Goal: Feedback & Contribution: Contribute content

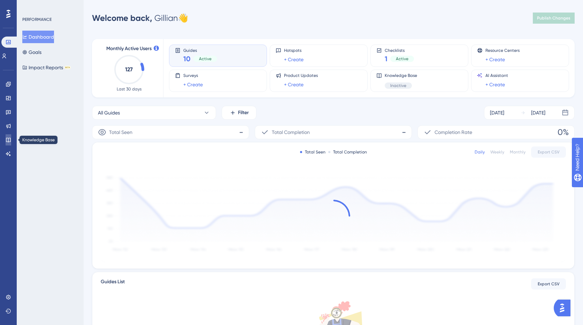
click at [10, 136] on link at bounding box center [9, 139] width 6 height 11
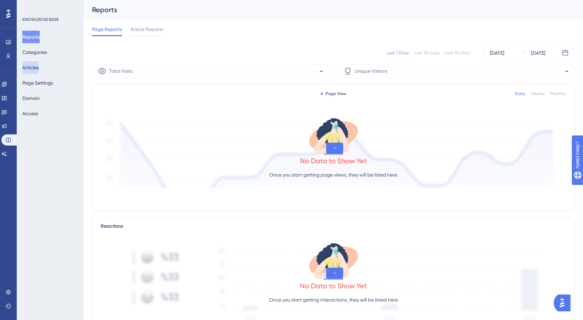
click at [39, 69] on button "Articles" at bounding box center [30, 67] width 16 height 13
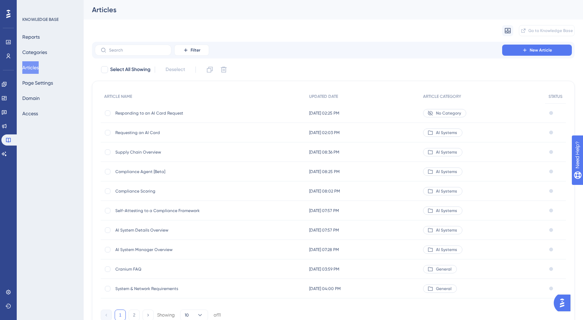
click at [153, 111] on span "Responding to an AI Card Request" at bounding box center [170, 113] width 111 height 6
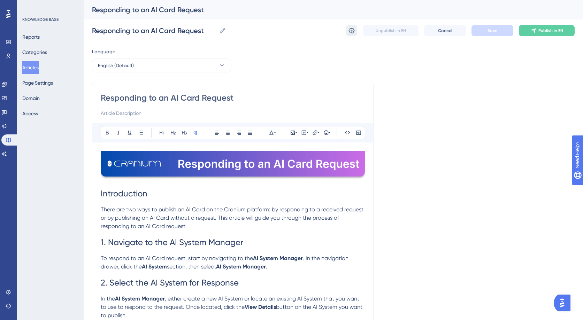
click at [352, 30] on icon at bounding box center [352, 31] width 6 height 6
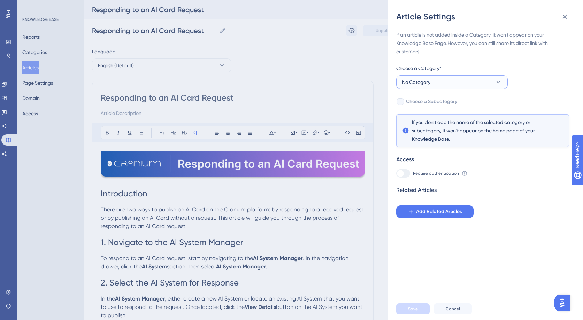
click at [410, 85] on span "No Category" at bounding box center [416, 82] width 28 height 8
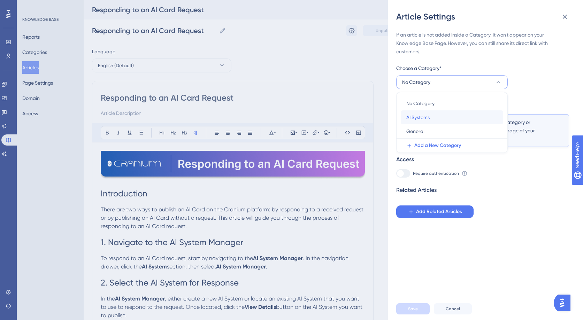
click at [416, 116] on span "AI Systems" at bounding box center [417, 117] width 23 height 8
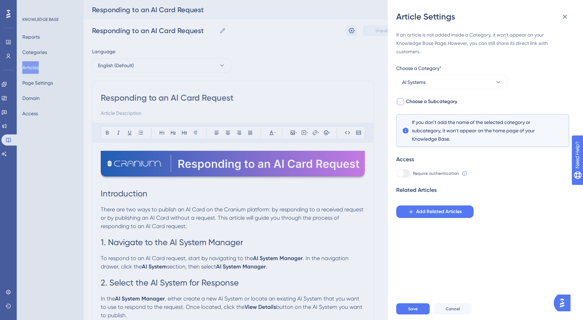
click at [406, 101] on span "Choose a Subcategory" at bounding box center [431, 102] width 51 height 8
checkbox input "true"
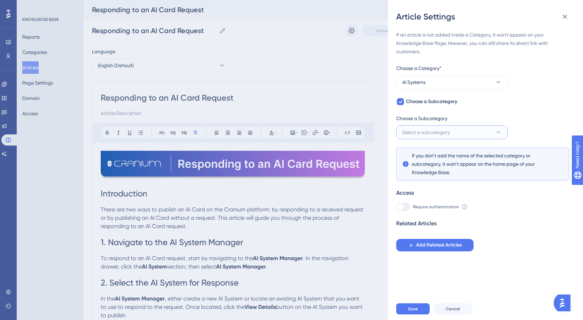
click at [413, 133] on span "Select a subcategory" at bounding box center [426, 132] width 48 height 8
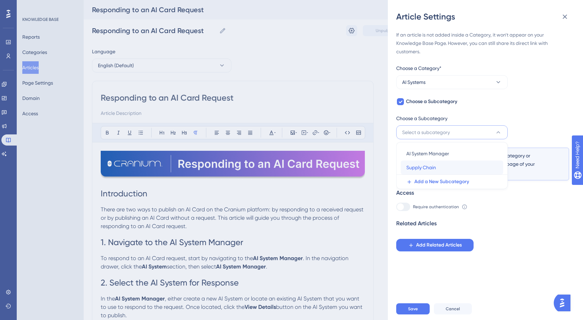
click at [420, 171] on span "Supply Chain" at bounding box center [421, 167] width 30 height 8
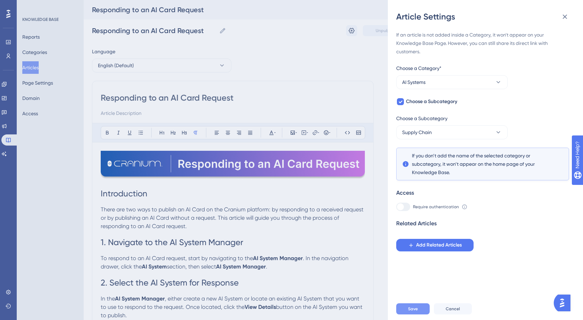
click at [416, 311] on button "Save" at bounding box center [412, 308] width 33 height 11
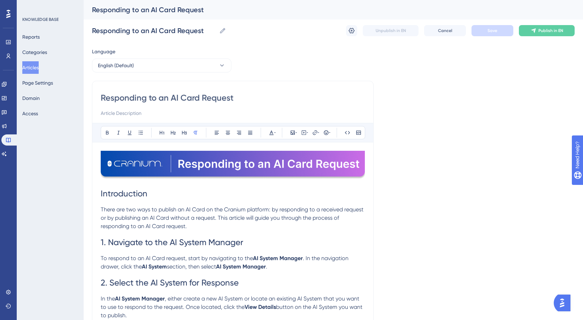
click at [39, 67] on button "Articles" at bounding box center [30, 67] width 16 height 13
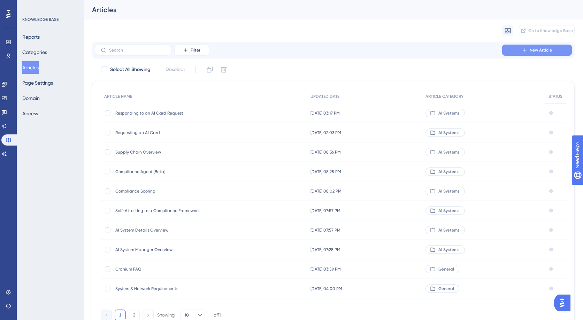
click at [535, 52] on span "New Article" at bounding box center [540, 50] width 22 height 6
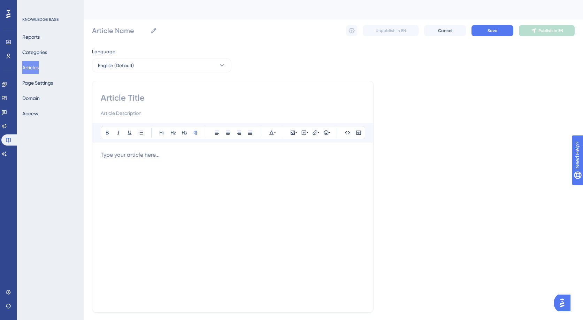
click at [134, 100] on input at bounding box center [233, 97] width 264 height 11
type input "Publishing an AI Card Without A"
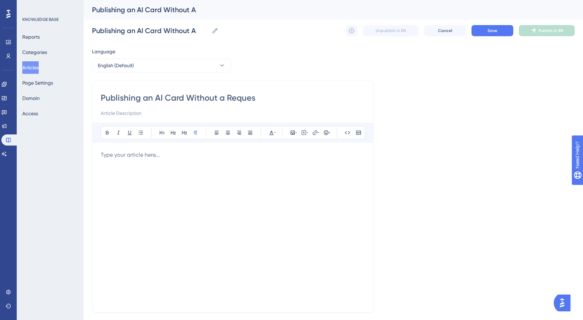
type input "Publishing an AI Card Without a Request"
click at [187, 165] on div at bounding box center [233, 227] width 264 height 153
click at [296, 135] on icon at bounding box center [295, 133] width 1 height 6
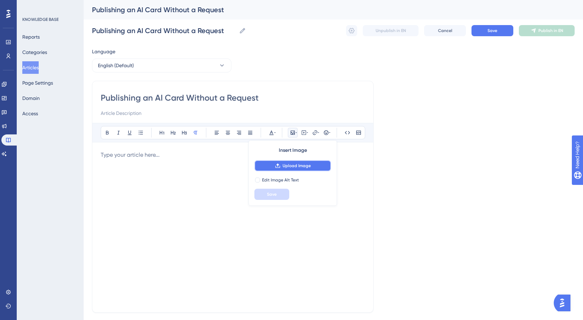
click at [295, 163] on span "Upload Image" at bounding box center [296, 166] width 28 height 6
click at [310, 166] on span "Upload Image" at bounding box center [296, 166] width 28 height 6
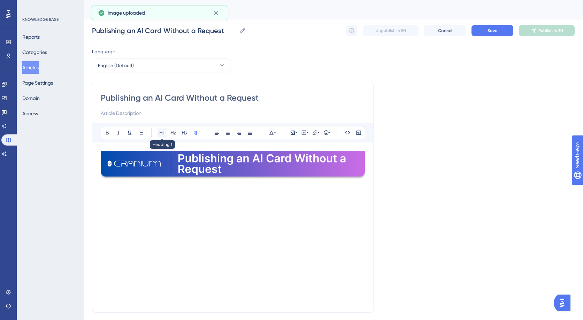
click at [160, 131] on icon at bounding box center [162, 133] width 6 height 6
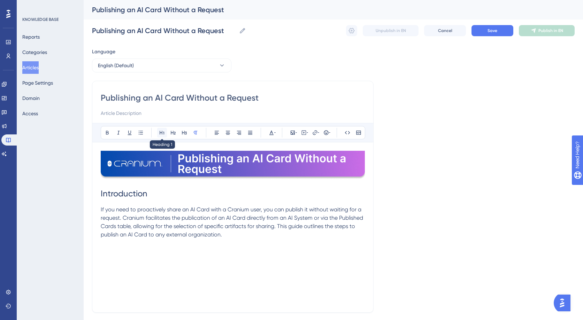
click at [163, 135] on icon at bounding box center [162, 133] width 6 height 6
click at [172, 133] on icon at bounding box center [173, 133] width 5 height 4
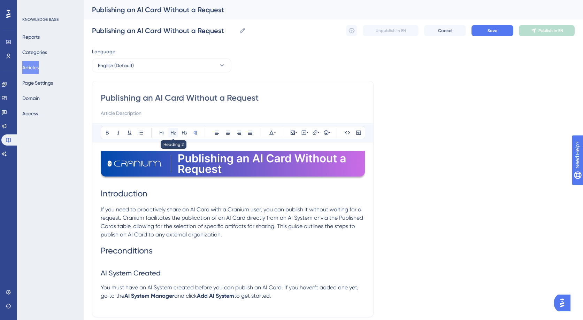
click at [176, 131] on icon at bounding box center [173, 133] width 6 height 6
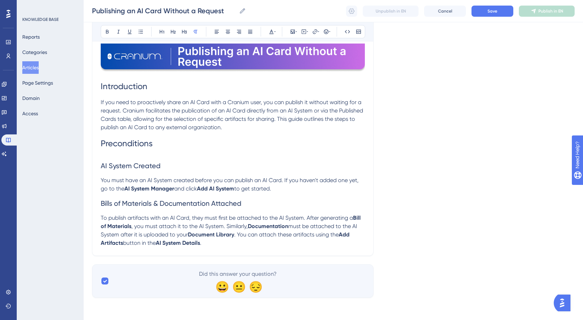
scroll to position [104, 0]
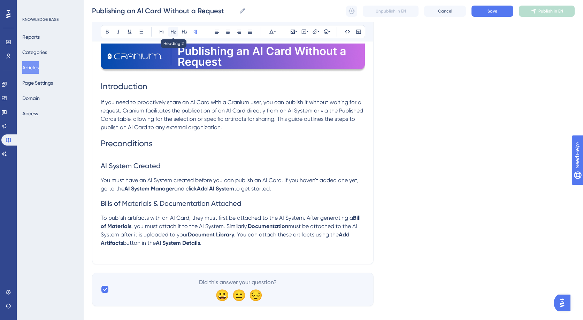
click at [172, 30] on icon at bounding box center [173, 32] width 6 height 6
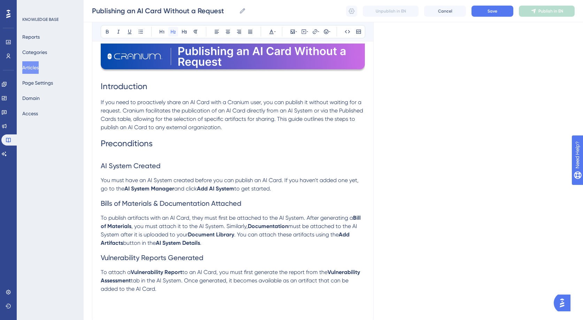
click at [177, 30] on button at bounding box center [173, 32] width 10 height 10
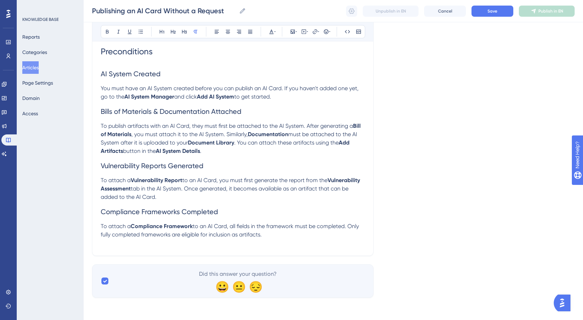
scroll to position [188, 0]
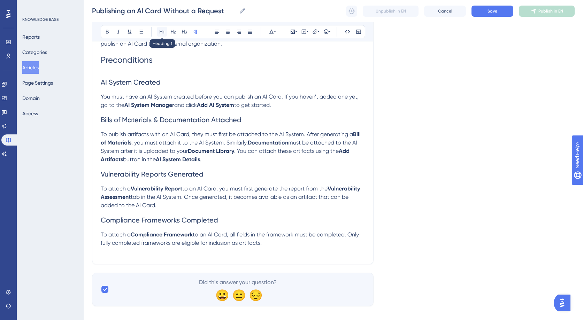
click at [158, 30] on button at bounding box center [162, 32] width 10 height 10
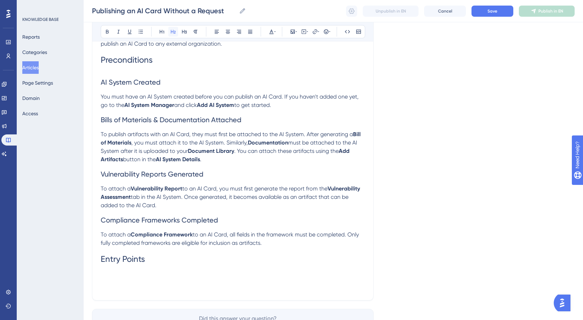
click at [174, 33] on icon at bounding box center [173, 32] width 6 height 6
click at [295, 34] on icon at bounding box center [295, 32] width 1 height 6
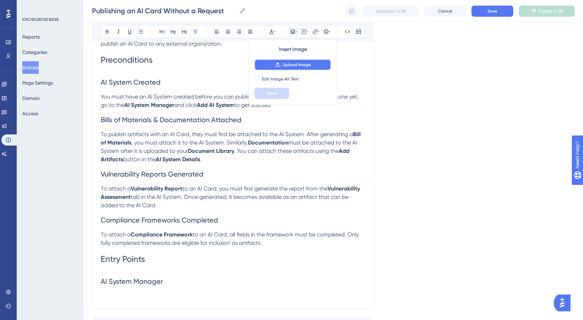
click at [291, 66] on span "Upload Image" at bounding box center [296, 65] width 28 height 6
click at [140, 295] on p at bounding box center [233, 296] width 264 height 8
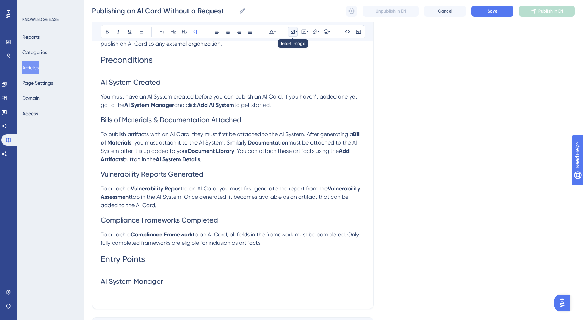
click at [295, 31] on icon at bounding box center [295, 32] width 1 height 6
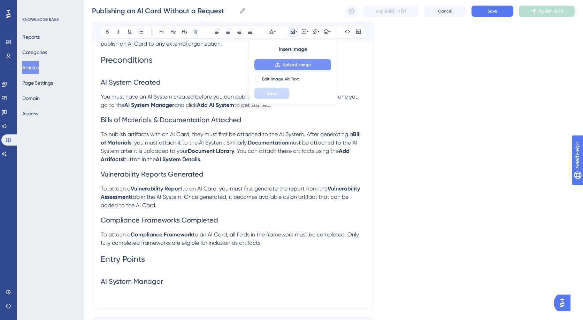
click at [300, 69] on button "Upload Image" at bounding box center [292, 64] width 77 height 11
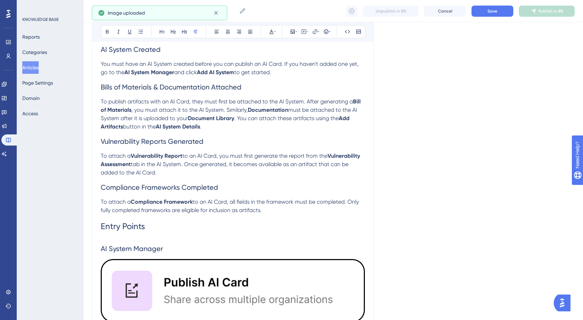
scroll to position [286, 0]
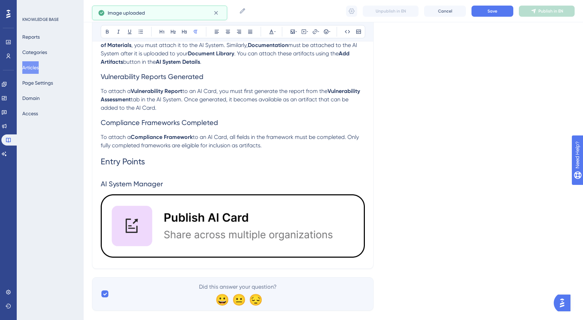
click at [266, 213] on img at bounding box center [233, 225] width 264 height 63
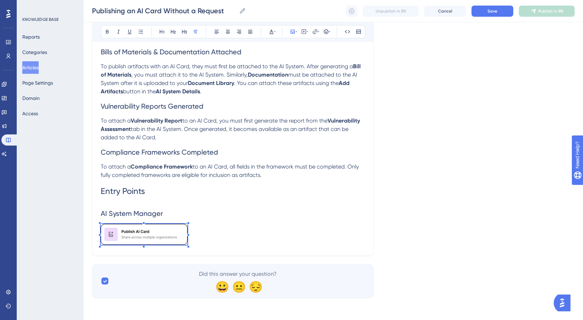
scroll to position [256, 0]
click at [189, 241] on p at bounding box center [233, 236] width 264 height 24
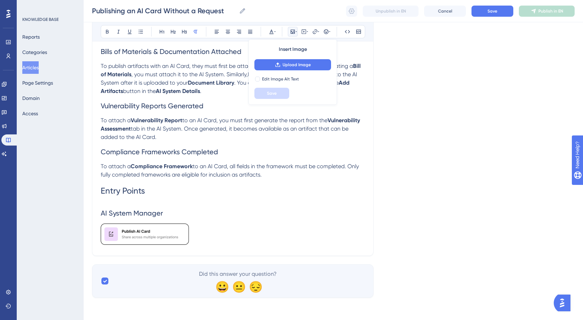
click at [211, 232] on p at bounding box center [233, 236] width 264 height 24
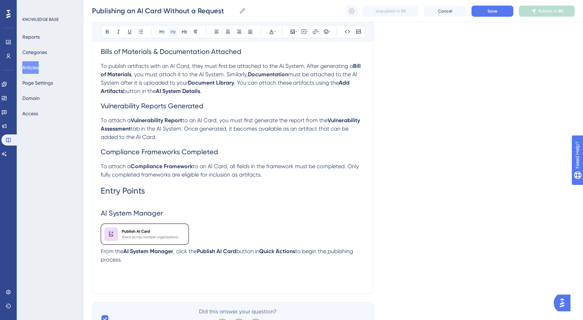
click at [174, 31] on icon at bounding box center [173, 32] width 5 height 4
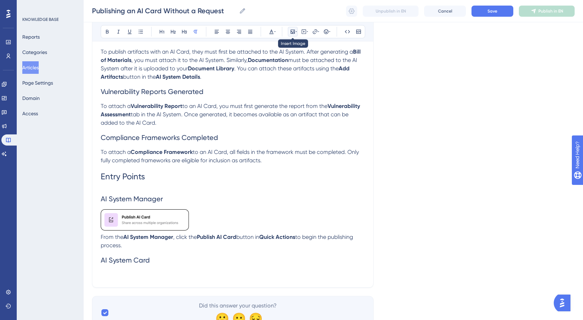
click at [292, 31] on icon at bounding box center [293, 32] width 6 height 6
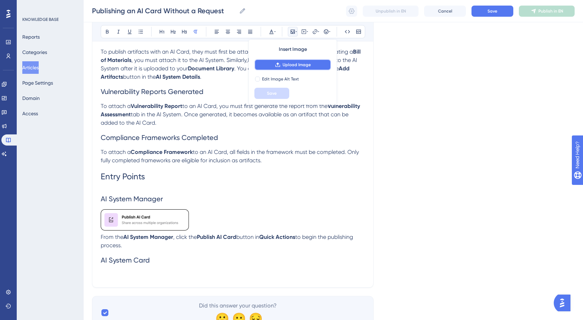
click at [279, 64] on icon at bounding box center [278, 65] width 6 height 6
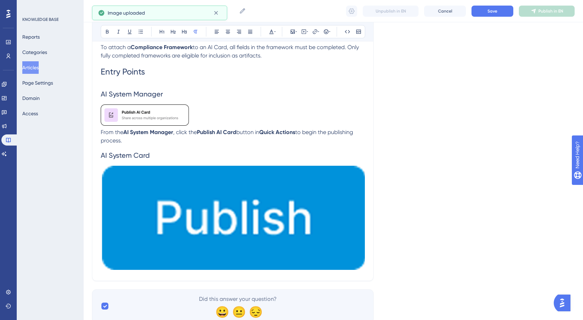
scroll to position [379, 0]
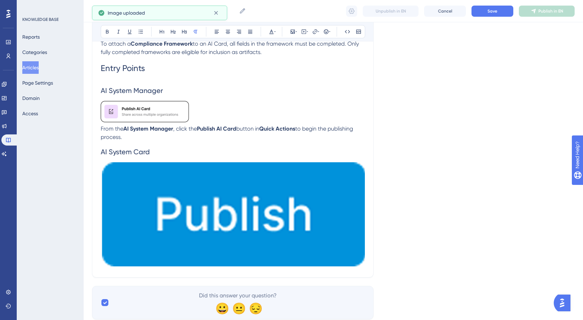
click at [243, 215] on img at bounding box center [233, 214] width 264 height 104
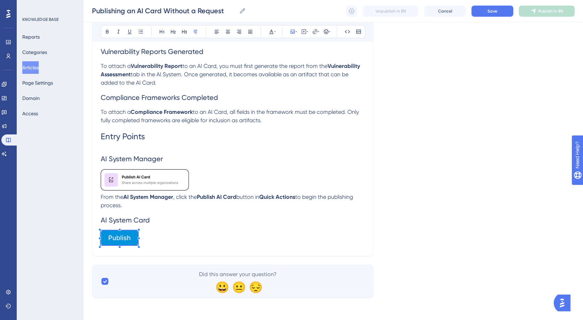
scroll to position [310, 0]
click at [132, 240] on span at bounding box center [118, 239] width 35 height 16
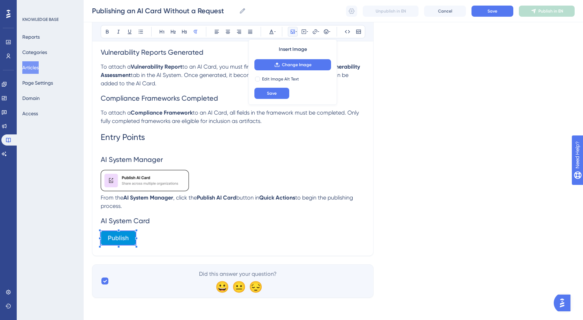
click at [157, 242] on p at bounding box center [233, 239] width 264 height 16
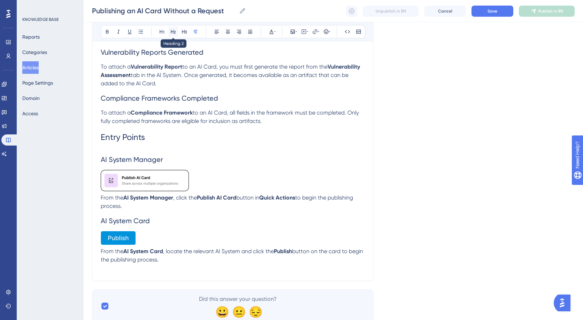
click at [171, 29] on icon at bounding box center [173, 32] width 6 height 6
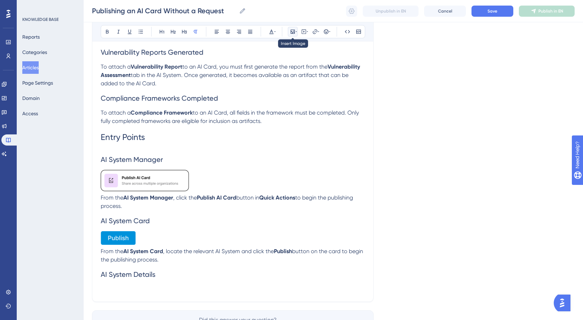
click at [296, 32] on icon at bounding box center [295, 32] width 1 height 6
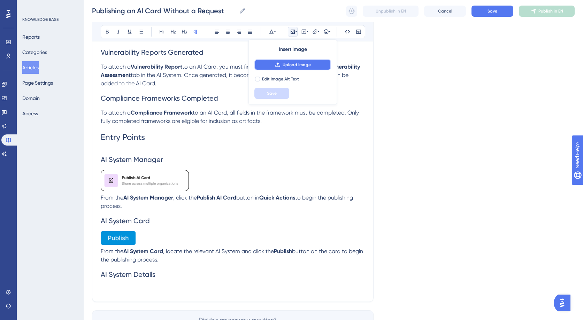
click at [293, 70] on button "Upload Image" at bounding box center [292, 64] width 77 height 11
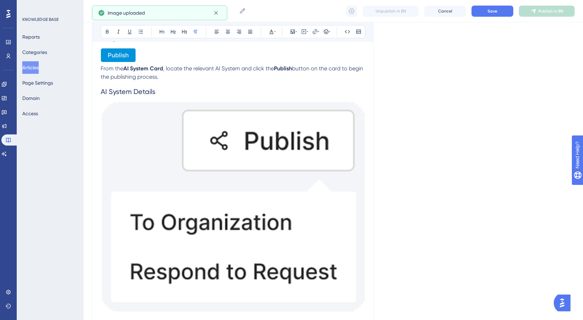
scroll to position [497, 0]
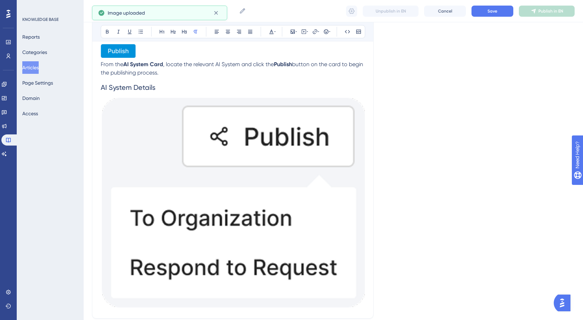
click at [304, 236] on img at bounding box center [233, 203] width 264 height 210
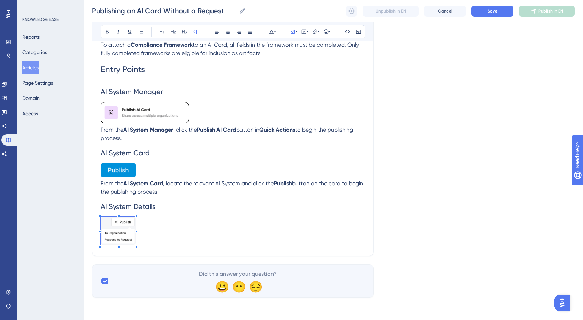
scroll to position [378, 0]
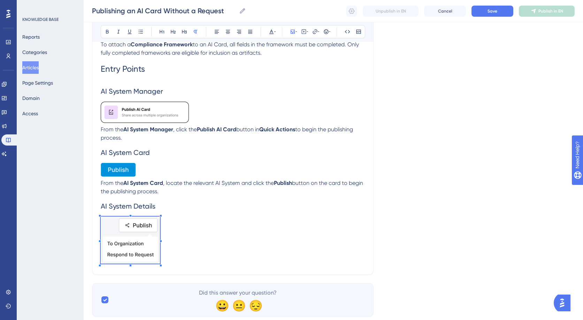
click at [160, 229] on p at bounding box center [233, 241] width 264 height 49
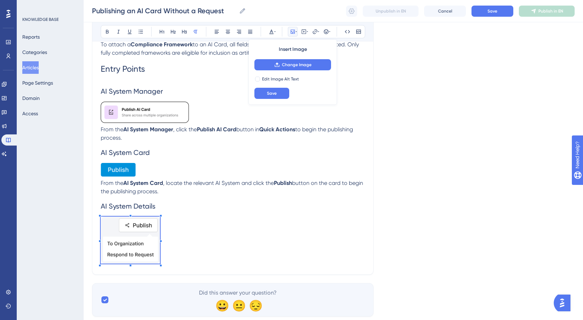
click at [197, 248] on p at bounding box center [233, 241] width 264 height 49
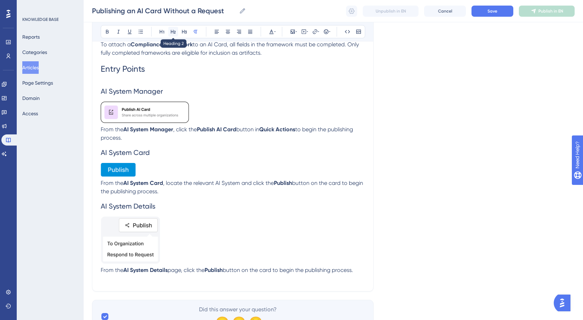
click at [176, 33] on button at bounding box center [173, 32] width 10 height 10
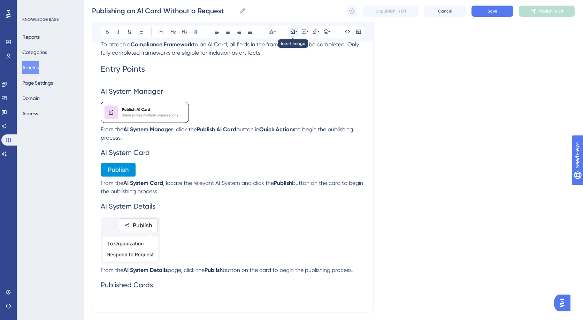
click at [291, 30] on icon at bounding box center [292, 32] width 4 height 4
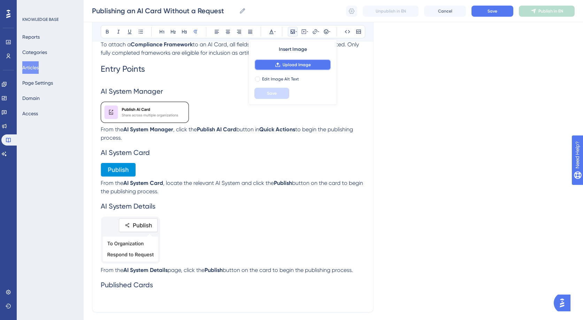
click at [268, 65] on button "Upload Image" at bounding box center [292, 64] width 77 height 11
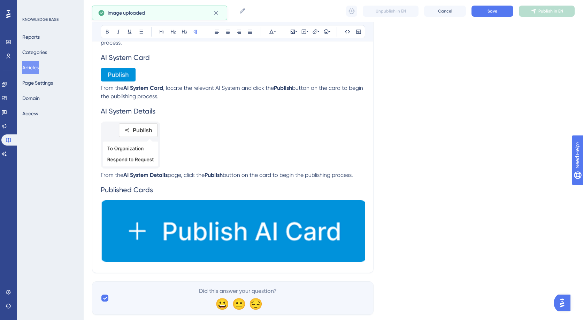
scroll to position [474, 0]
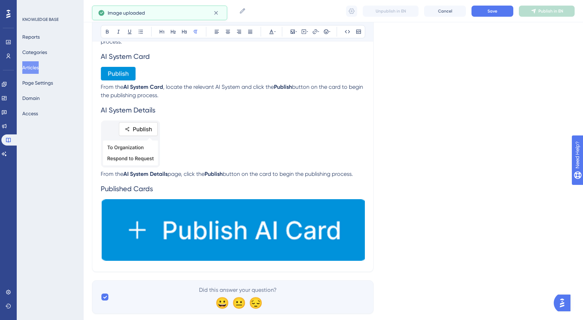
click at [349, 242] on img at bounding box center [233, 230] width 264 height 62
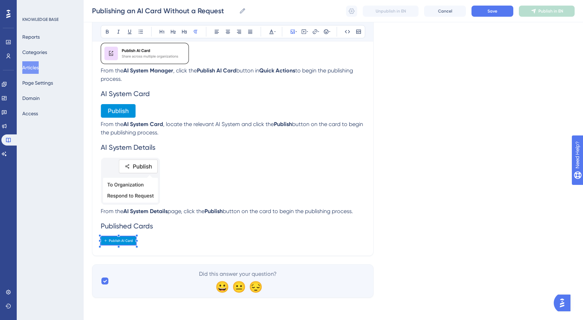
scroll to position [437, 0]
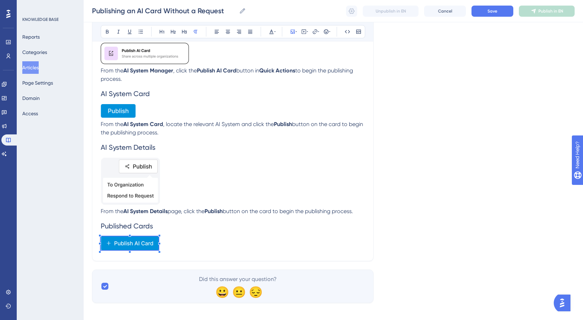
click at [180, 242] on p at bounding box center [233, 244] width 264 height 16
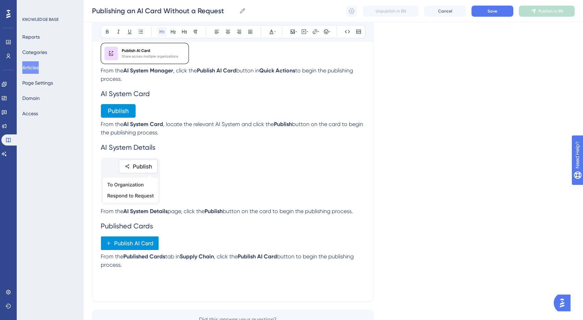
click at [161, 31] on icon at bounding box center [162, 32] width 6 height 6
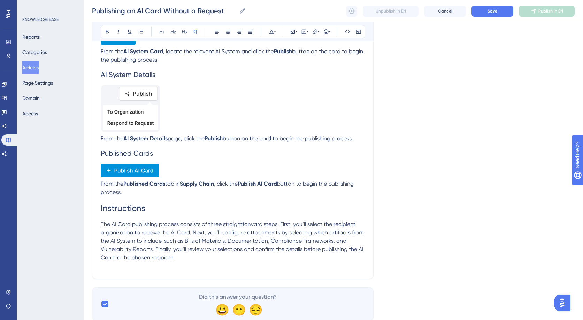
scroll to position [533, 0]
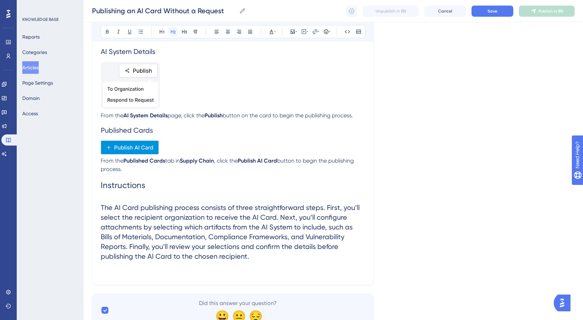
click at [172, 31] on icon at bounding box center [173, 32] width 6 height 6
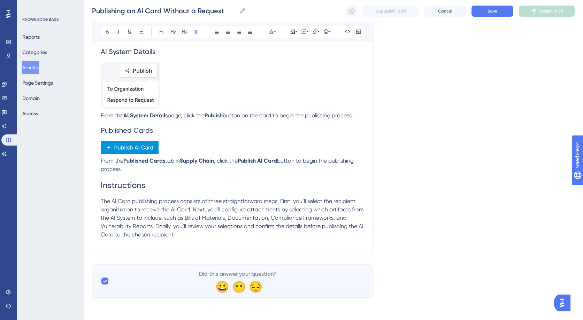
scroll to position [524, 0]
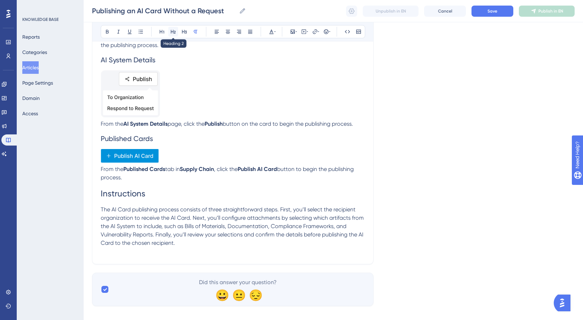
click at [173, 33] on icon at bounding box center [173, 32] width 6 height 6
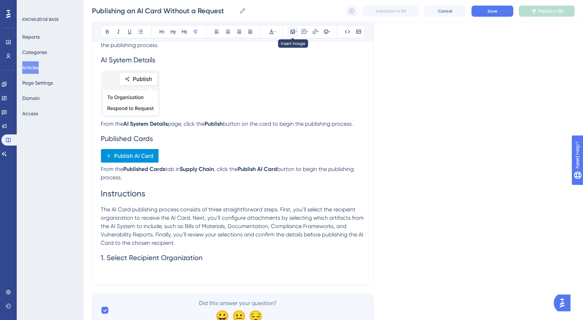
click at [290, 31] on icon at bounding box center [293, 32] width 6 height 6
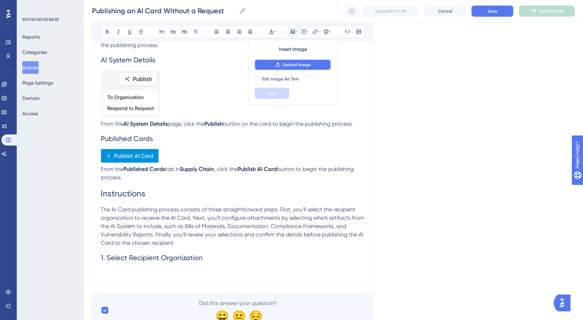
click at [292, 62] on span "Upload Image" at bounding box center [296, 65] width 28 height 6
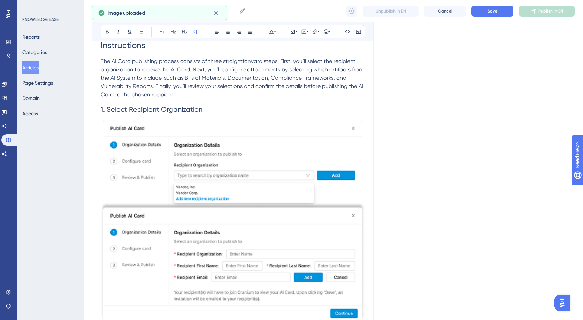
scroll to position [683, 0]
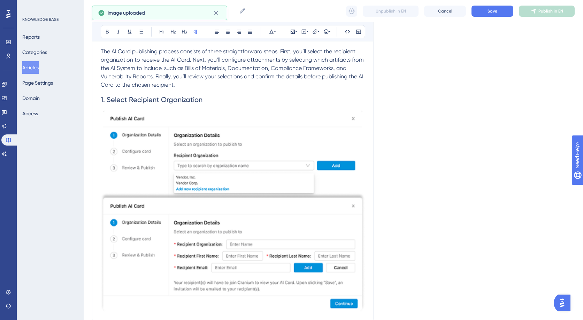
click at [211, 189] on img at bounding box center [233, 211] width 264 height 202
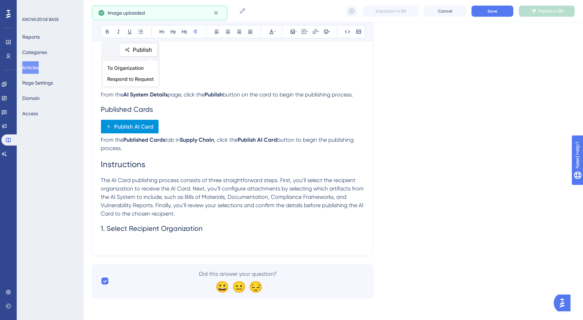
scroll to position [554, 0]
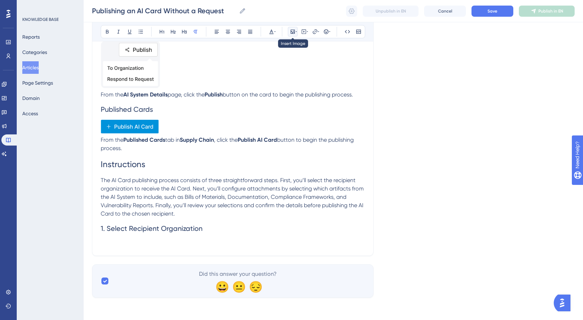
click at [289, 31] on button at bounding box center [293, 32] width 10 height 10
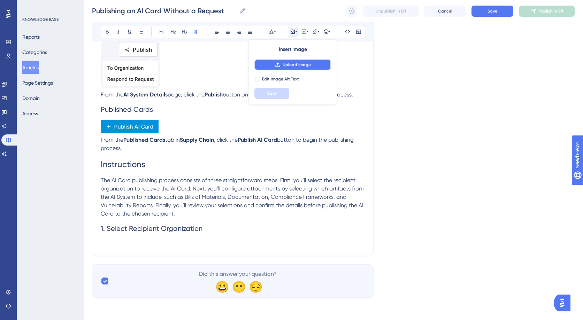
click at [301, 68] on button "Upload Image" at bounding box center [292, 64] width 77 height 11
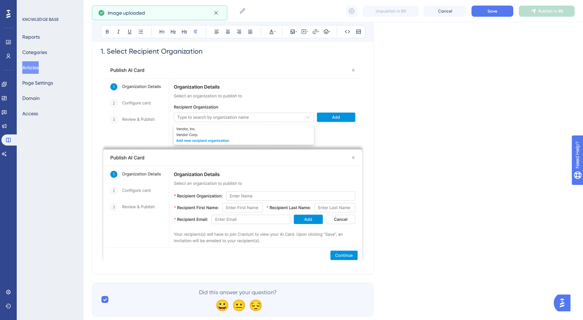
scroll to position [749, 0]
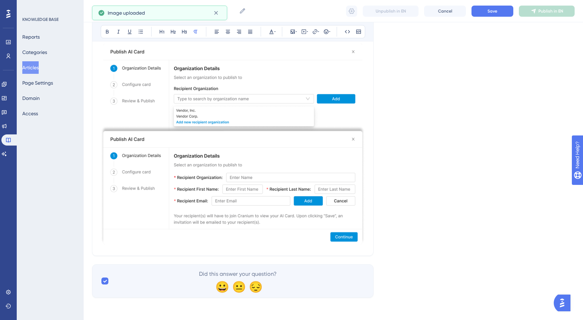
click at [294, 228] on img at bounding box center [233, 144] width 264 height 202
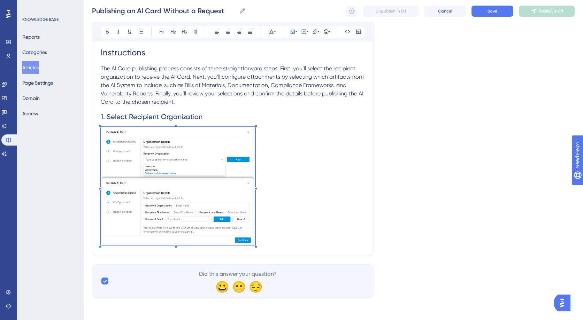
scroll to position [665, 0]
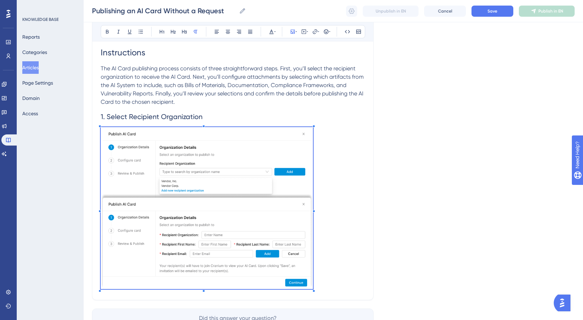
click at [313, 213] on p at bounding box center [233, 209] width 264 height 164
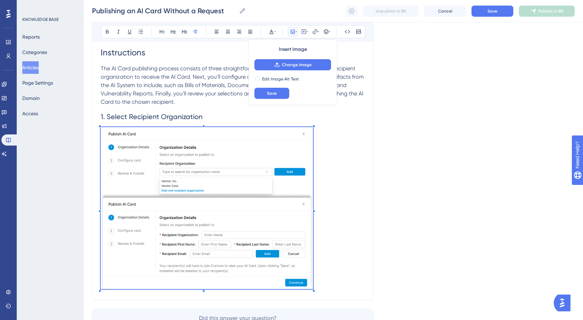
click at [341, 224] on p at bounding box center [233, 209] width 264 height 164
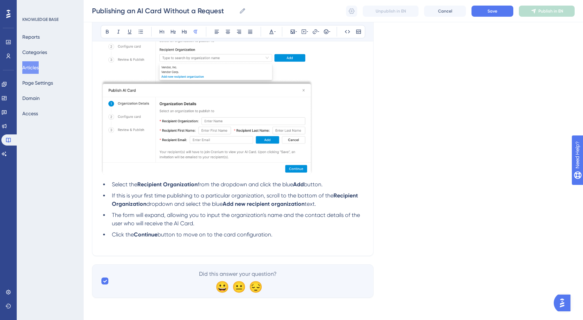
scroll to position [771, 0]
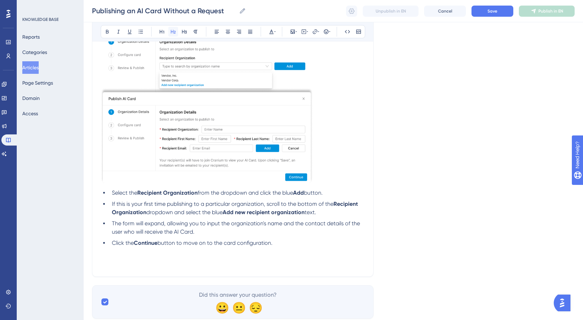
click at [170, 30] on icon at bounding box center [173, 32] width 6 height 6
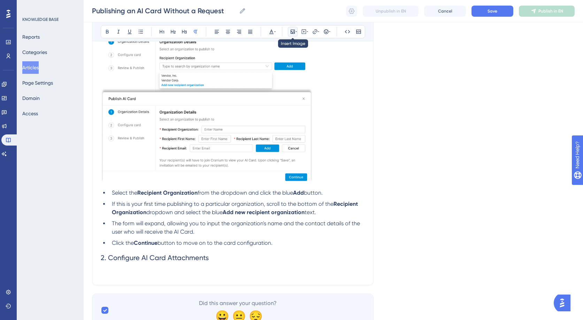
click at [295, 32] on icon at bounding box center [295, 32] width 1 height 6
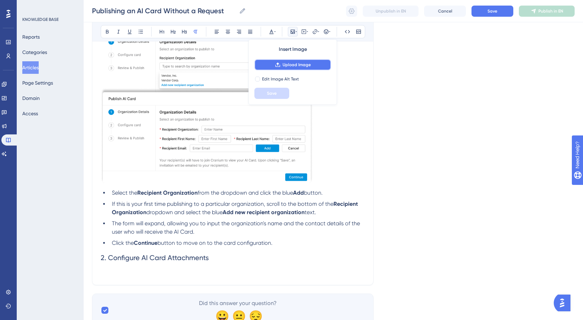
click at [290, 66] on span "Upload Image" at bounding box center [296, 65] width 28 height 6
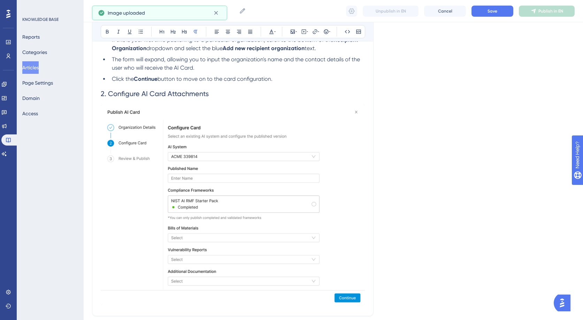
scroll to position [939, 0]
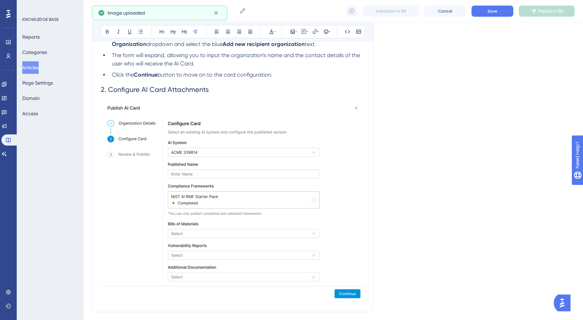
click at [290, 203] on img at bounding box center [233, 200] width 264 height 201
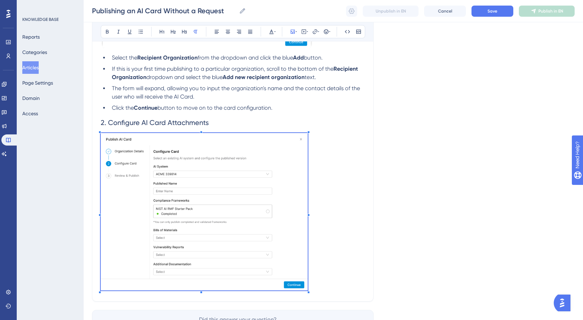
scroll to position [911, 0]
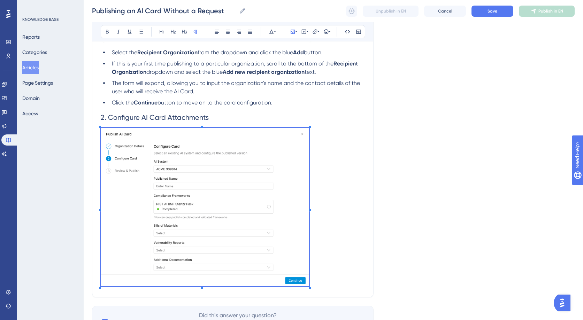
click at [309, 287] on div at bounding box center [310, 288] width 2 height 2
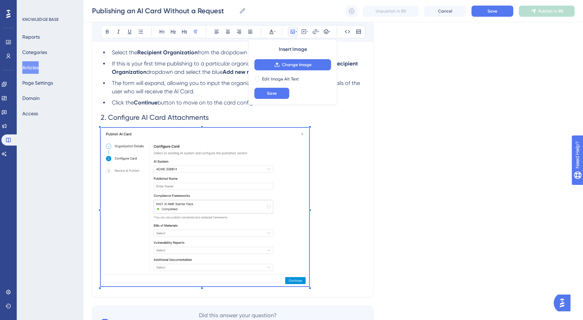
click at [328, 228] on p at bounding box center [233, 208] width 264 height 161
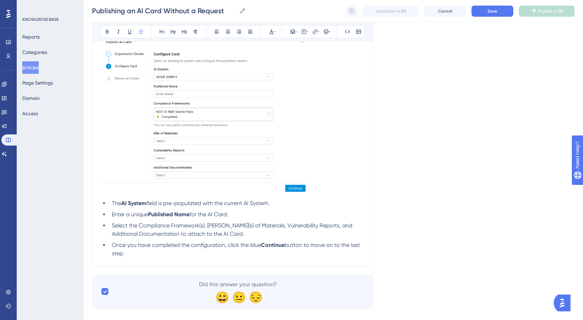
scroll to position [1014, 0]
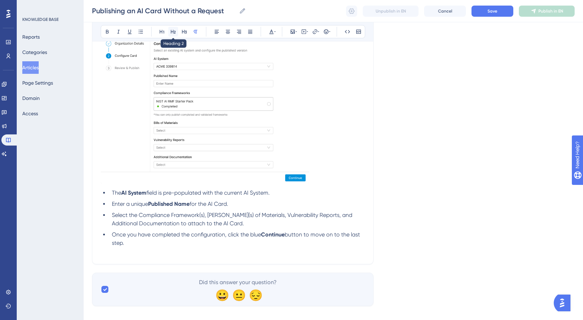
click at [175, 29] on icon at bounding box center [173, 32] width 6 height 6
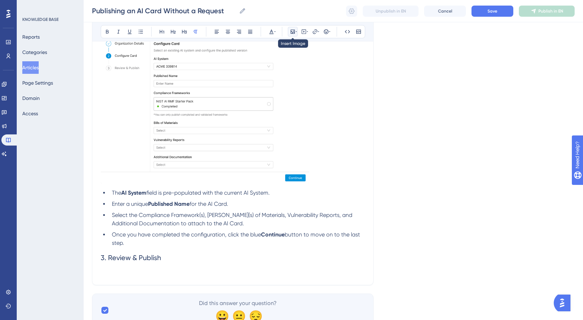
click at [295, 31] on icon at bounding box center [293, 32] width 6 height 6
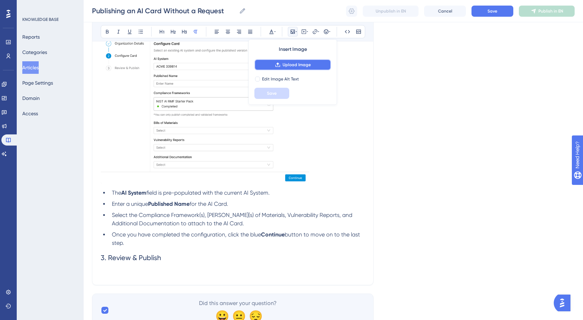
click at [296, 66] on span "Upload Image" at bounding box center [296, 65] width 28 height 6
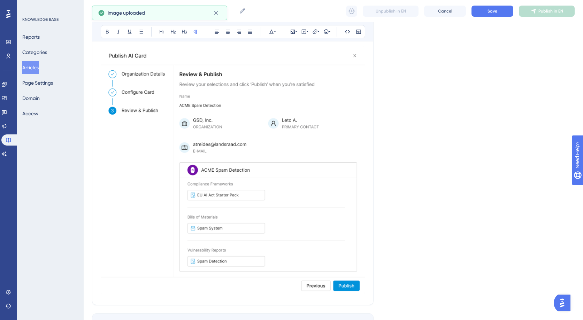
scroll to position [1242, 0]
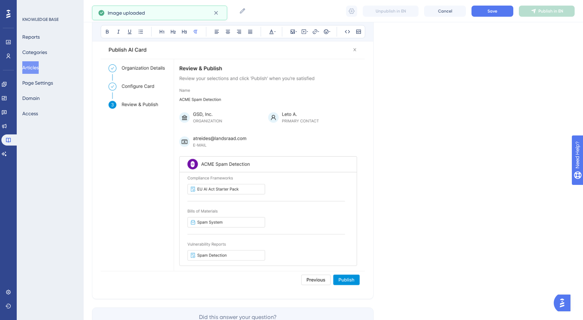
click at [287, 237] on img at bounding box center [233, 164] width 264 height 248
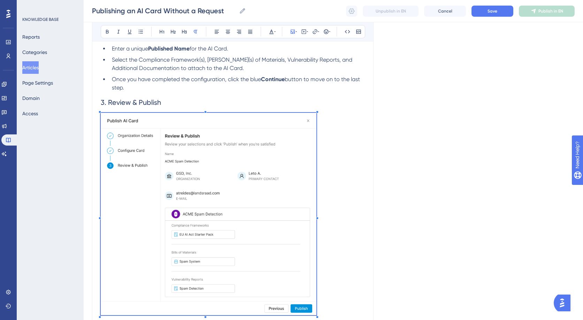
scroll to position [1170, 0]
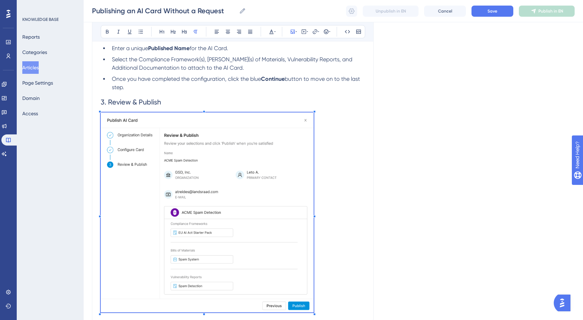
click at [314, 313] on div at bounding box center [314, 314] width 2 height 2
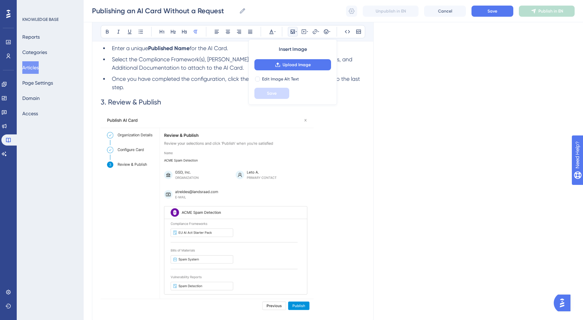
click at [334, 259] on p at bounding box center [233, 213] width 264 height 202
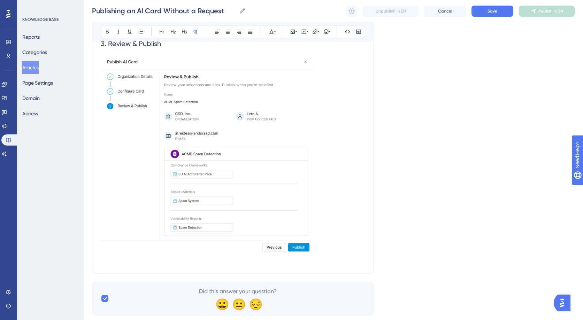
scroll to position [1246, 0]
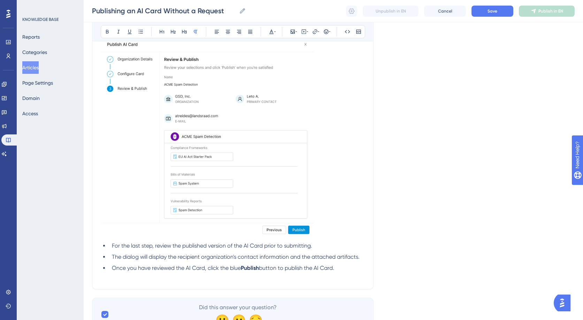
click at [342, 274] on p at bounding box center [233, 276] width 264 height 8
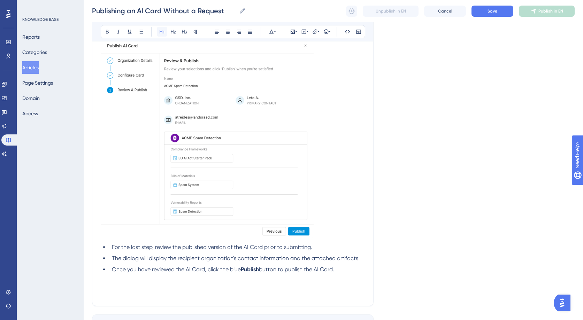
click at [161, 31] on icon at bounding box center [161, 32] width 5 height 4
click at [173, 31] on icon at bounding box center [173, 32] width 5 height 4
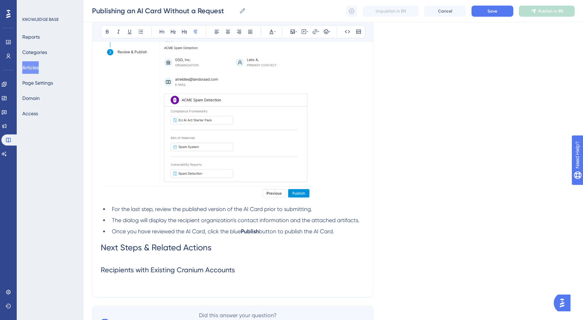
scroll to position [1318, 0]
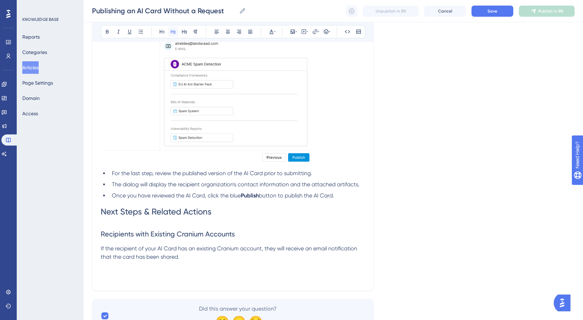
click at [174, 35] on button at bounding box center [173, 32] width 10 height 10
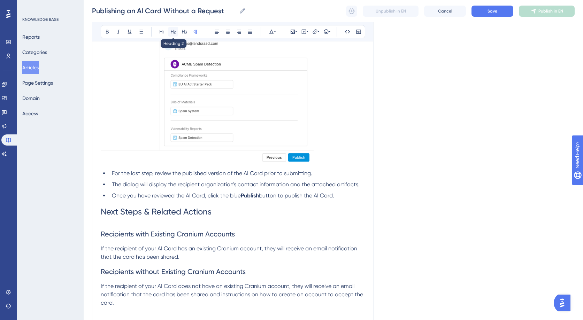
click at [172, 32] on icon at bounding box center [173, 32] width 5 height 4
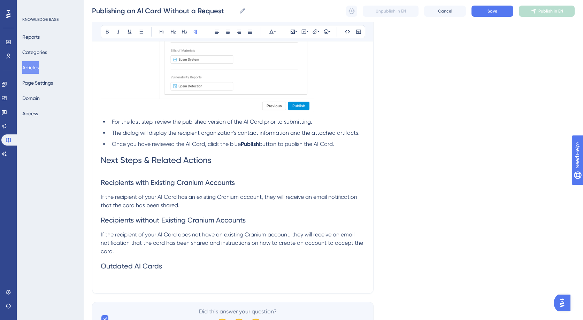
scroll to position [1375, 0]
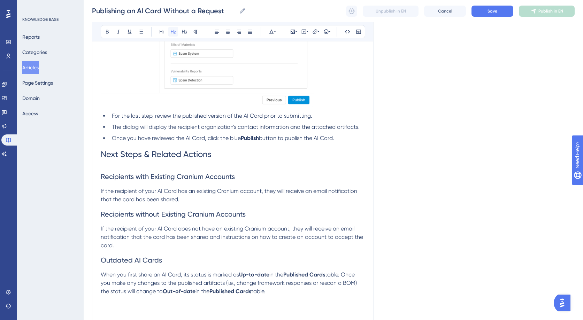
click at [169, 32] on button at bounding box center [173, 32] width 10 height 10
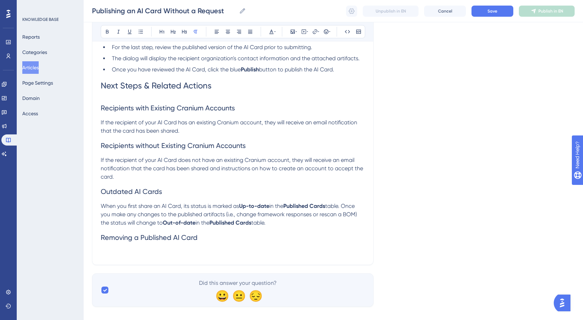
scroll to position [1453, 0]
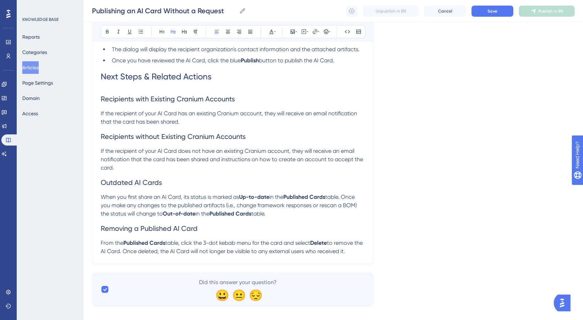
click at [210, 232] on h2 "Removing a Published AI Card" at bounding box center [233, 228] width 264 height 21
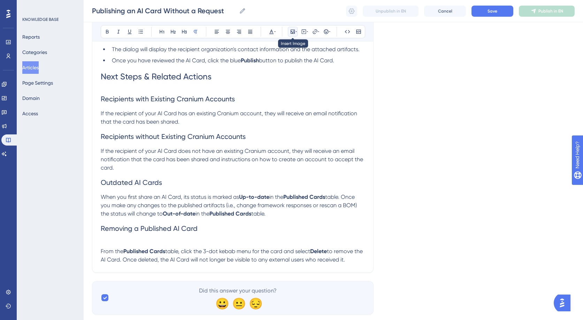
click at [296, 29] on icon at bounding box center [295, 32] width 1 height 6
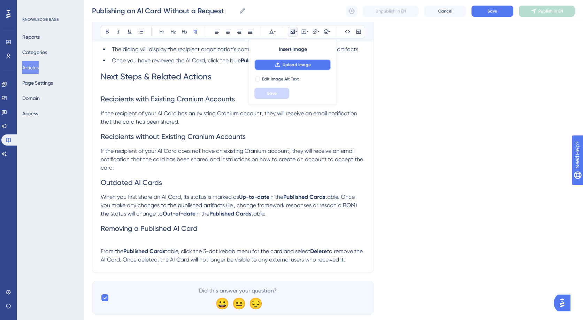
click at [298, 68] on button "Upload Image" at bounding box center [292, 64] width 77 height 11
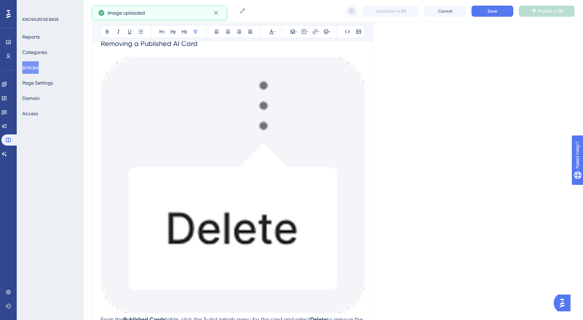
scroll to position [1654, 0]
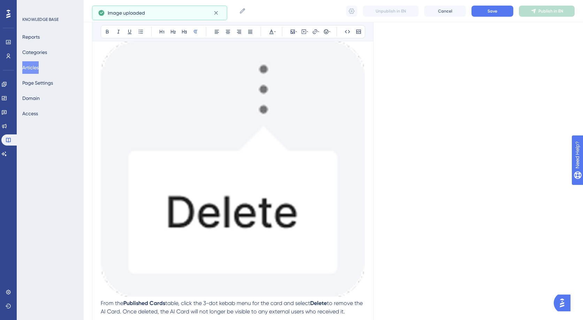
click at [284, 217] on img at bounding box center [233, 167] width 264 height 259
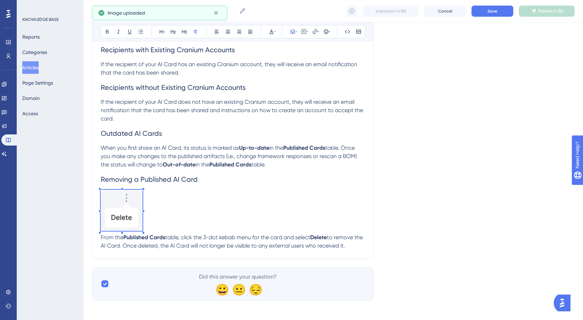
scroll to position [1498, 0]
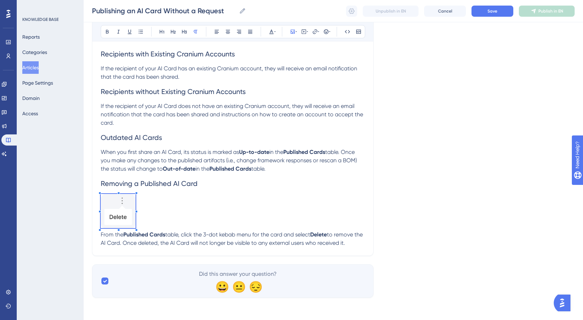
click at [105, 197] on span at bounding box center [118, 212] width 35 height 37
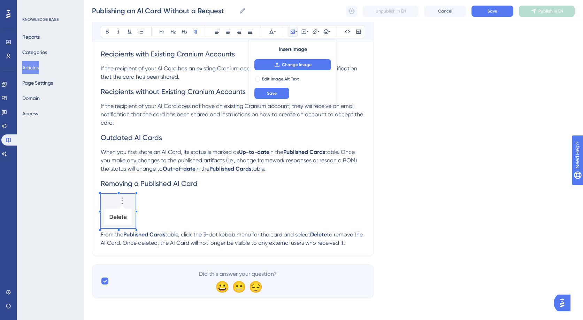
click at [128, 224] on span at bounding box center [118, 212] width 35 height 37
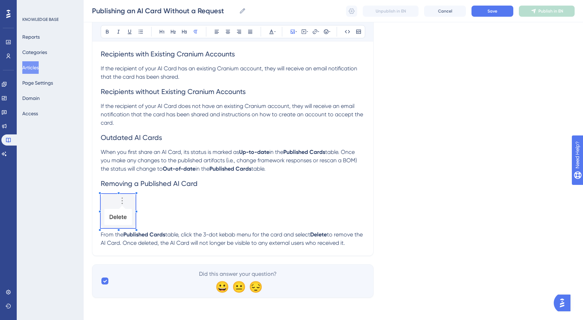
click at [317, 208] on p at bounding box center [233, 212] width 264 height 37
click at [500, 11] on button "Save" at bounding box center [492, 11] width 42 height 11
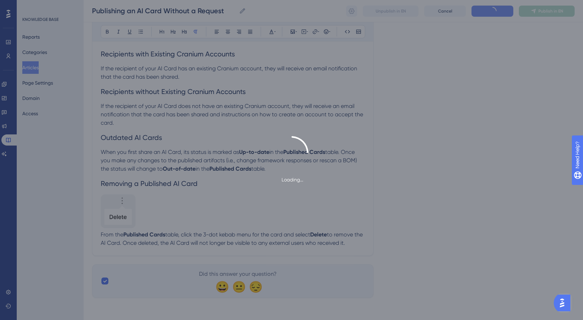
scroll to position [1044, 0]
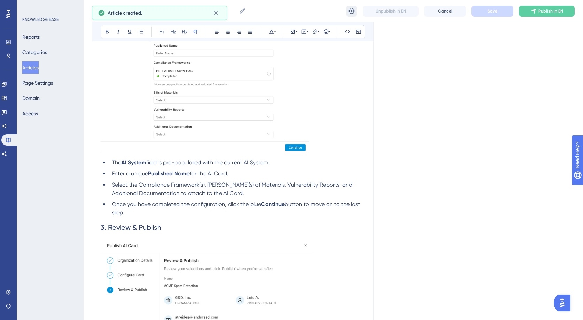
click at [348, 10] on icon at bounding box center [351, 11] width 7 height 7
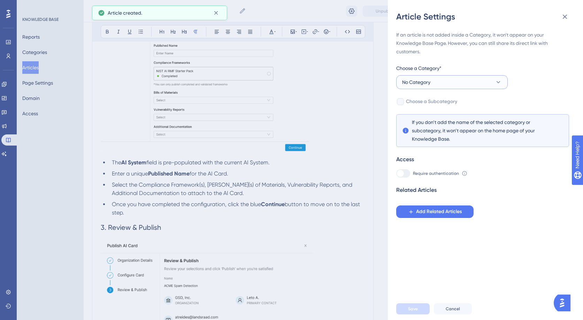
click at [405, 84] on span "No Category" at bounding box center [416, 82] width 28 height 8
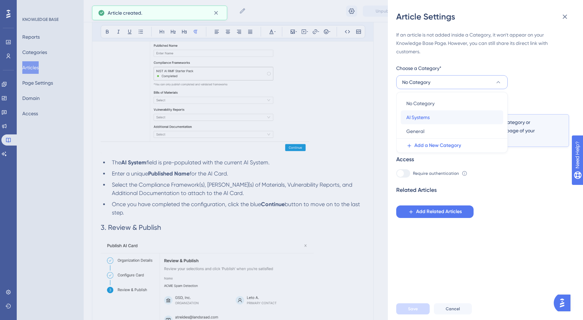
click at [421, 114] on span "AI Systems" at bounding box center [417, 117] width 23 height 8
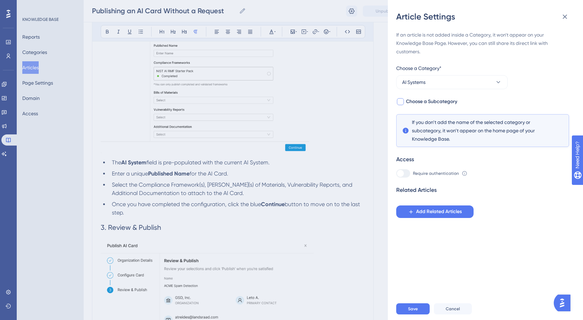
click at [405, 100] on label "Choose a Subcategory" at bounding box center [426, 102] width 61 height 8
checkbox input "true"
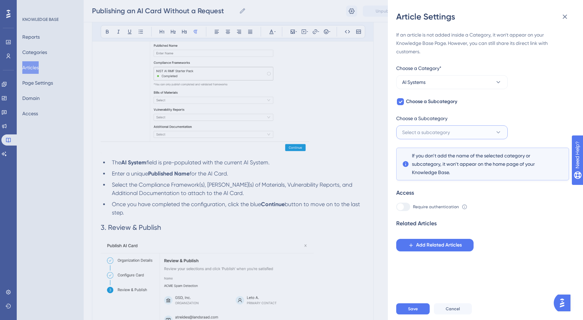
click at [418, 134] on span "Select a subcategory" at bounding box center [426, 132] width 48 height 8
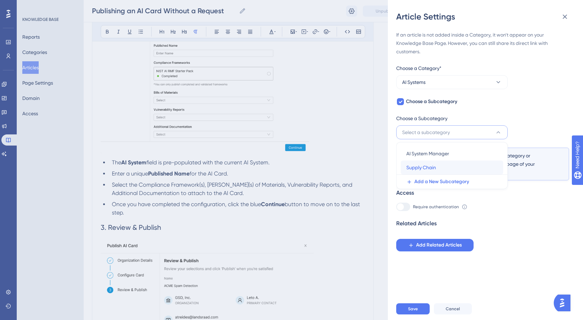
click at [425, 163] on span "Supply Chain" at bounding box center [421, 167] width 30 height 8
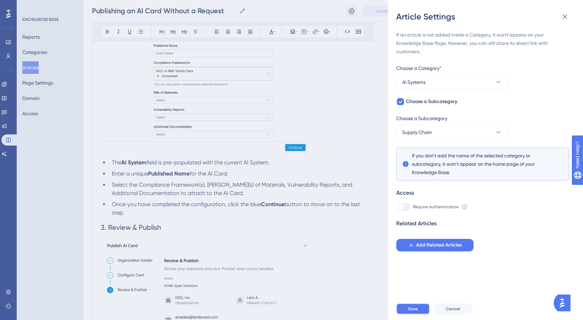
click at [408, 314] on button "Save" at bounding box center [412, 308] width 33 height 11
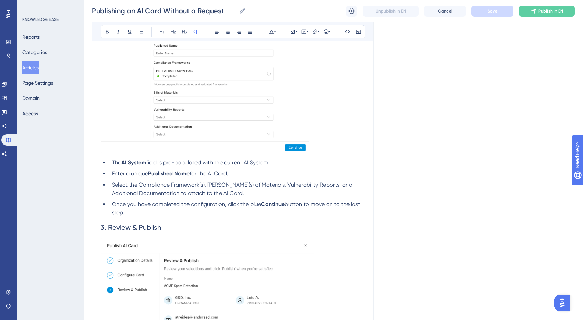
click at [39, 65] on button "Articles" at bounding box center [30, 67] width 16 height 13
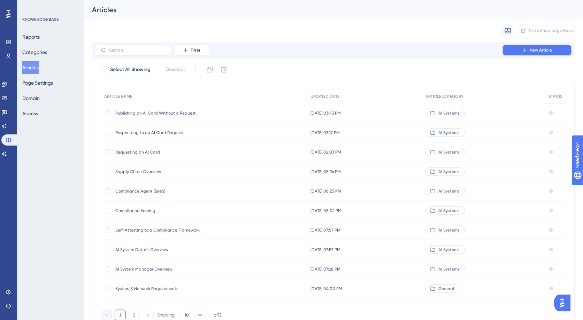
click at [510, 51] on button "New Article" at bounding box center [537, 50] width 70 height 11
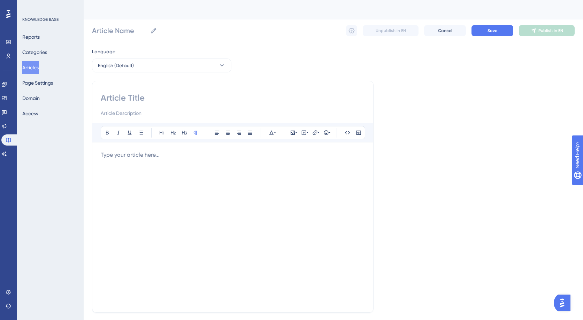
click at [182, 94] on input at bounding box center [233, 97] width 264 height 11
type input "Bill of Materials Overview"
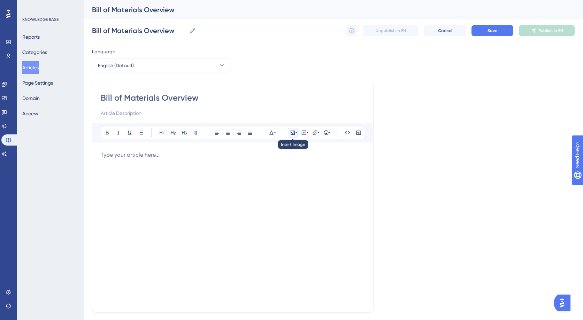
click at [291, 132] on icon at bounding box center [292, 133] width 4 height 4
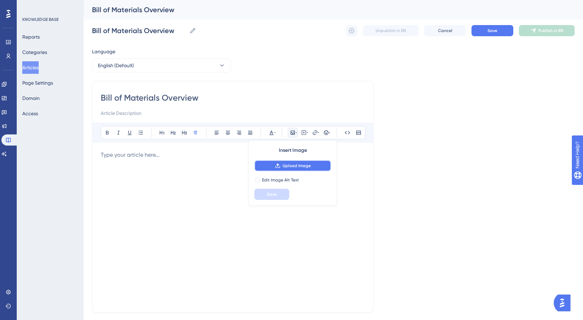
click at [289, 167] on span "Upload Image" at bounding box center [296, 166] width 28 height 6
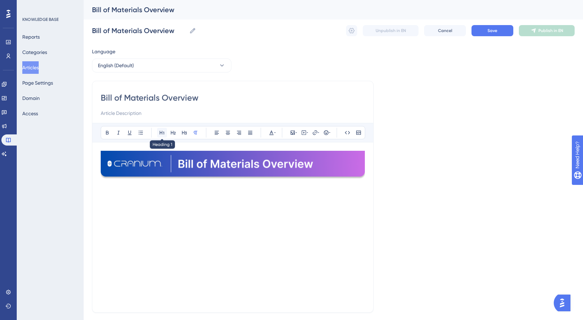
click at [158, 133] on button at bounding box center [162, 133] width 10 height 10
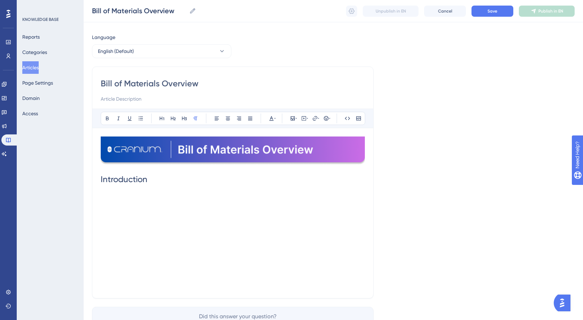
scroll to position [54, 0]
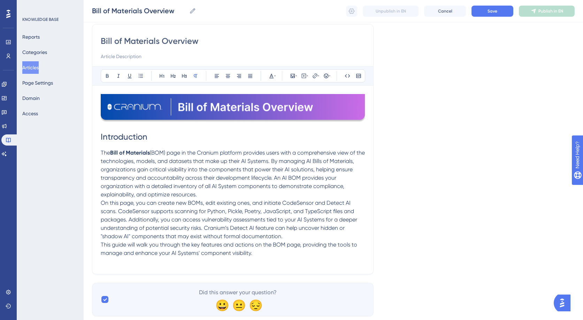
click at [210, 196] on p "The Bill of Materials (BOM) page in the Cranium platform provides users with a …" at bounding box center [233, 174] width 264 height 50
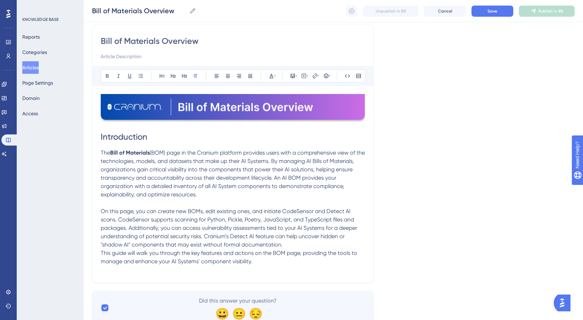
click at [292, 248] on p "On this page, you can create new BOMs, edit existing ones, and initiate CodeSen…" at bounding box center [233, 236] width 264 height 59
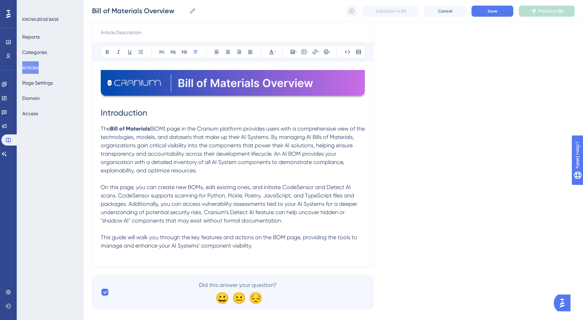
scroll to position [89, 0]
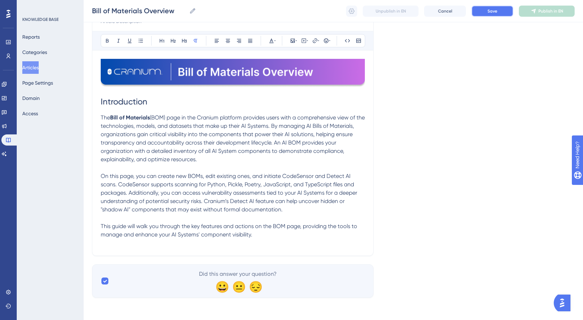
click at [505, 12] on button "Save" at bounding box center [492, 11] width 42 height 11
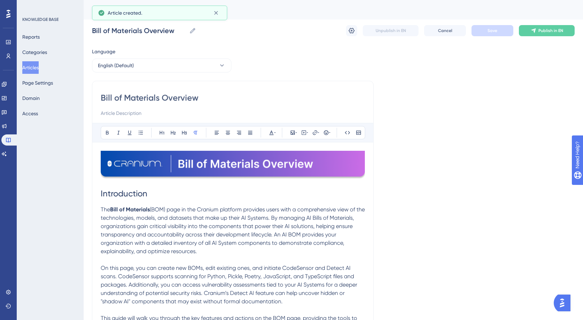
click at [29, 64] on button "Articles" at bounding box center [30, 67] width 16 height 13
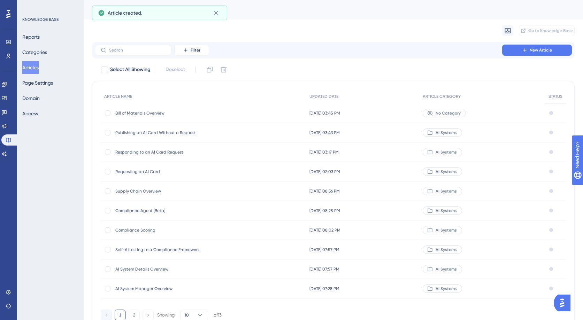
click at [178, 134] on span "Publishing an AI Card Without a Request" at bounding box center [170, 133] width 111 height 6
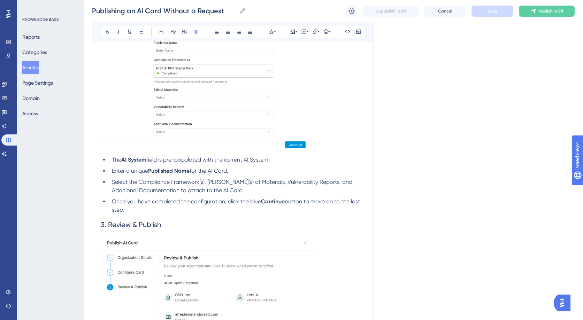
scroll to position [1498, 0]
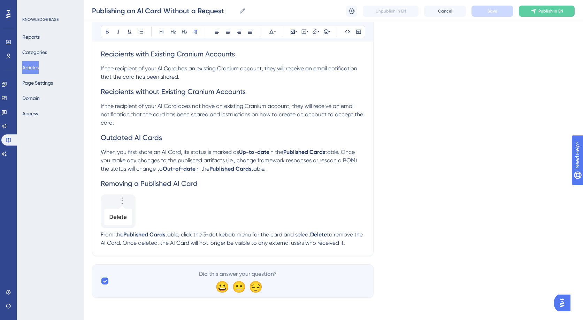
click at [233, 233] on span "table, click the 3-dot kebab menu for the card and select" at bounding box center [237, 234] width 145 height 7
click at [491, 10] on span "Save" at bounding box center [492, 11] width 10 height 6
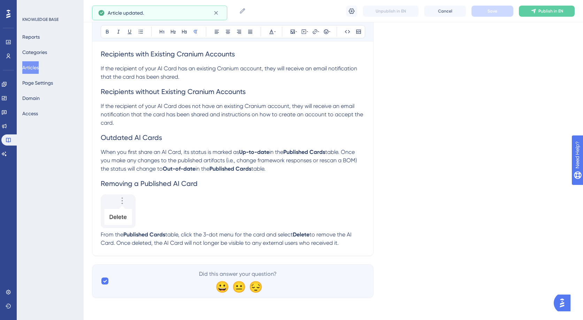
click at [29, 65] on button "Articles" at bounding box center [30, 67] width 16 height 13
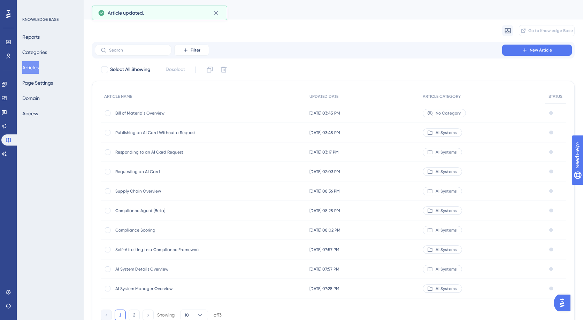
click at [133, 115] on span "Bill of Materials Overview" at bounding box center [170, 113] width 111 height 6
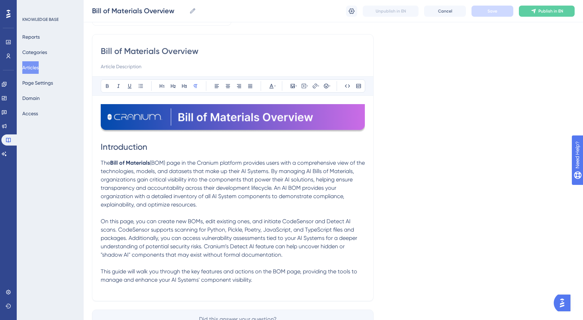
scroll to position [50, 0]
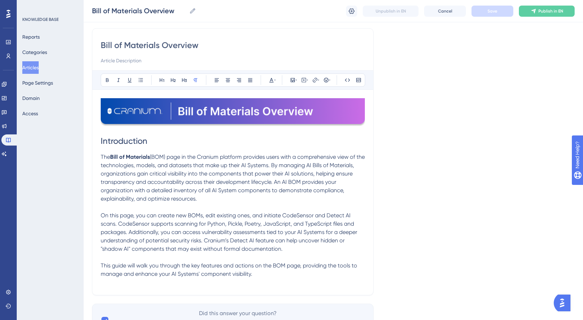
click at [156, 288] on div "Bill of Materials Overview Bold Italic Underline Bullet Point Heading 1 Heading…" at bounding box center [232, 161] width 281 height 267
click at [109, 283] on p at bounding box center [233, 282] width 264 height 8
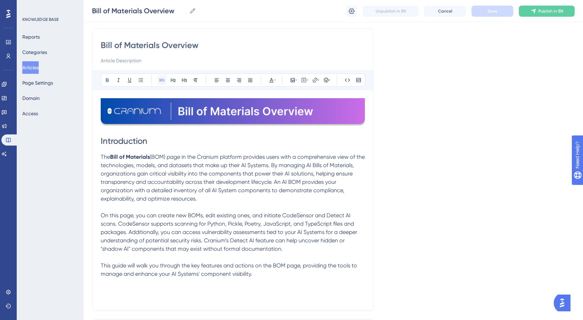
click at [164, 79] on icon at bounding box center [162, 80] width 6 height 6
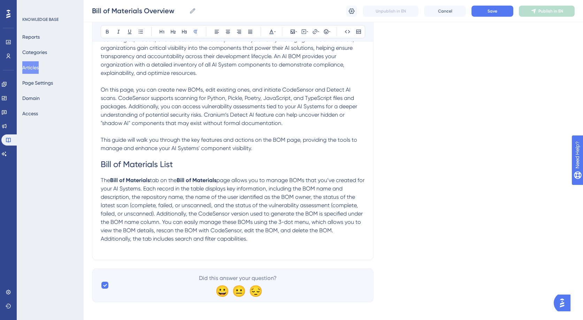
scroll to position [171, 0]
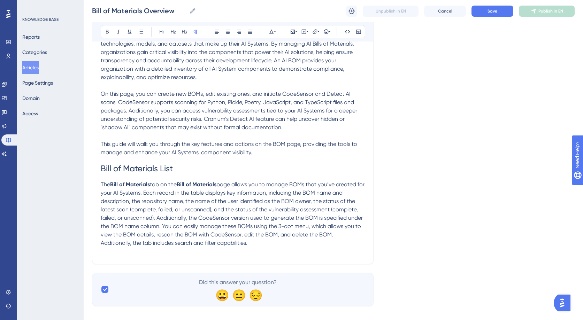
click at [188, 202] on span "page allows you to manage BOMs that you’ve created for your AI Systems. Each re…" at bounding box center [233, 213] width 265 height 65
click at [186, 201] on span "page allows you to manage BOMs that you’ve created for your AI Systems. Each re…" at bounding box center [233, 213] width 265 height 65
click at [304, 248] on p at bounding box center [233, 251] width 264 height 8
click at [180, 162] on h1 "Bill of Materials List" at bounding box center [233, 169] width 264 height 24
click at [178, 168] on h1 "Bill of Materials List" at bounding box center [233, 169] width 264 height 24
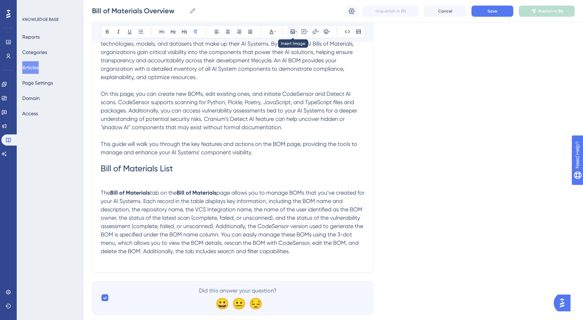
click at [294, 30] on icon at bounding box center [292, 32] width 4 height 4
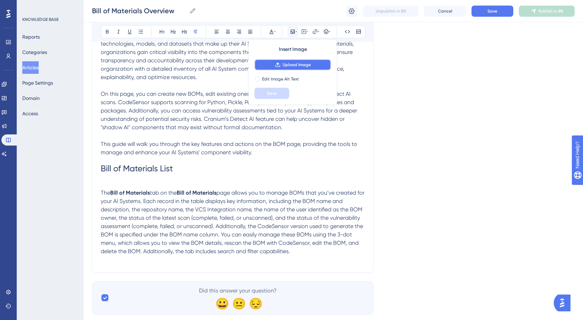
click at [298, 68] on button "Upload Image" at bounding box center [292, 64] width 77 height 11
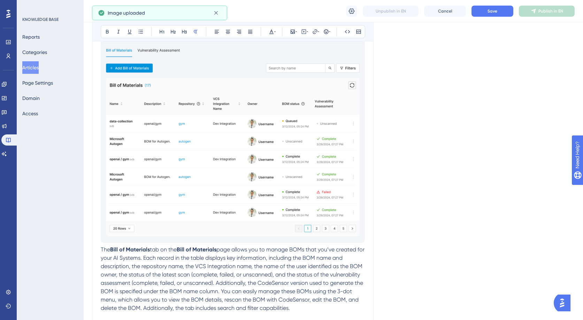
scroll to position [337, 0]
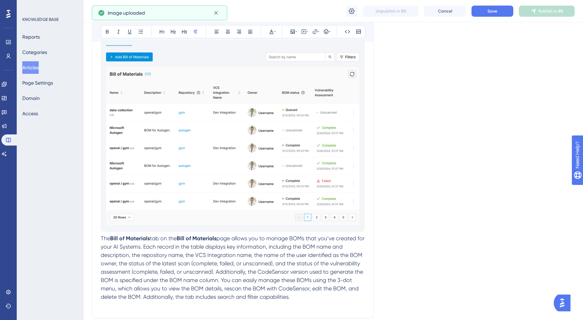
click at [350, 219] on img at bounding box center [233, 123] width 264 height 217
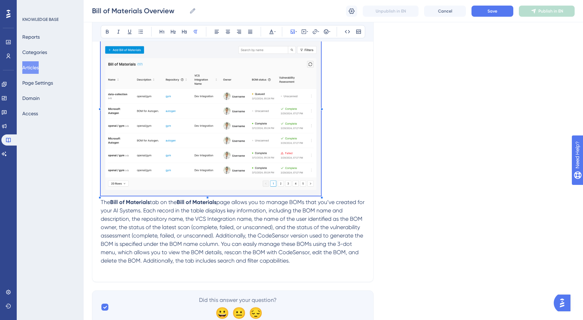
click at [321, 196] on div at bounding box center [321, 197] width 2 height 2
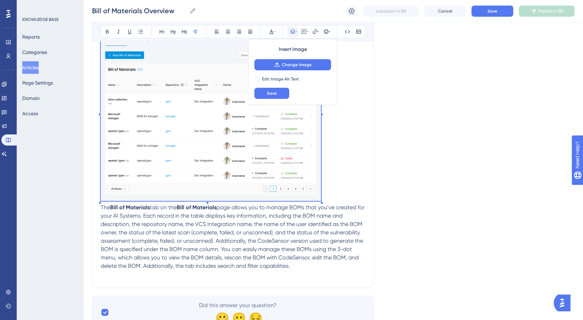
scroll to position [292, 0]
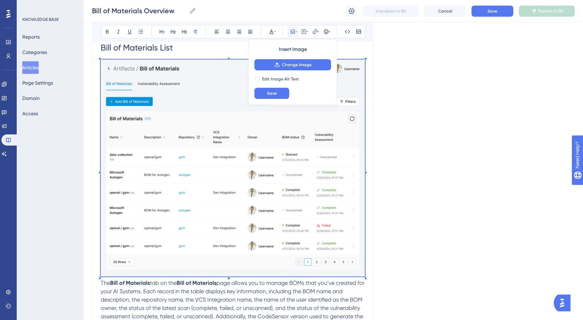
click at [375, 282] on div "Language English (Default) Bill of Materials Overview Bold Italic Underline Bul…" at bounding box center [333, 78] width 482 height 652
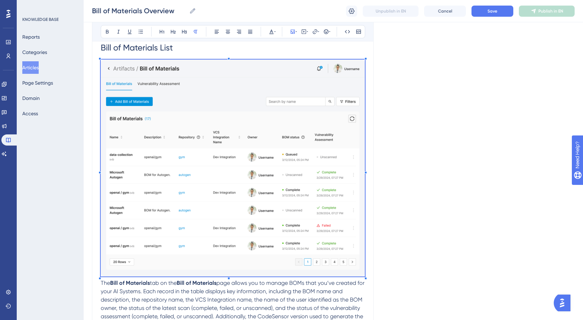
click at [414, 244] on div "Language English (Default) Bill of Materials Overview Bold Italic Underline Bul…" at bounding box center [333, 78] width 482 height 652
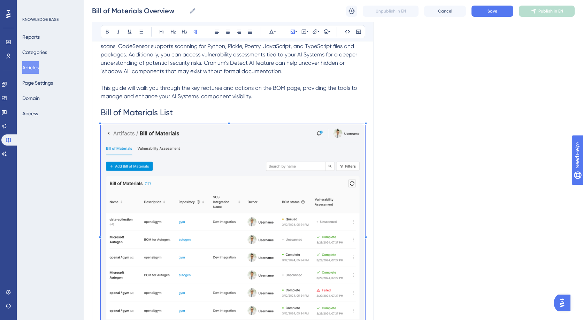
scroll to position [226, 0]
click at [414, 244] on div "Language English (Default) Bill of Materials Overview Bold Italic Underline Bul…" at bounding box center [333, 144] width 482 height 652
click at [366, 241] on div "Bill of Materials Overview Bold Italic Underline Bullet Point Heading 1 Heading…" at bounding box center [232, 140] width 281 height 577
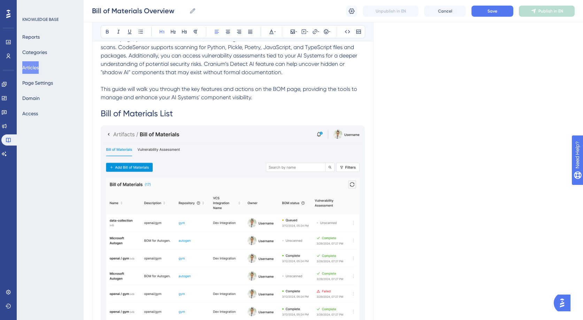
click at [248, 107] on h1 "Bill of Materials List" at bounding box center [233, 114] width 264 height 24
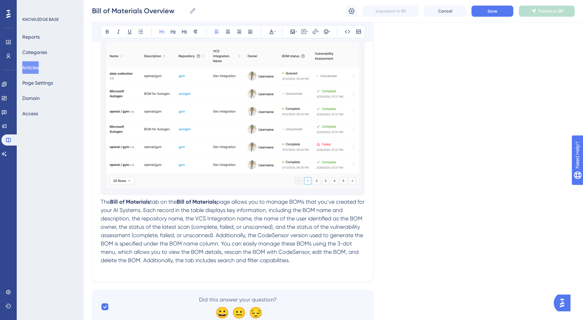
scroll to position [399, 0]
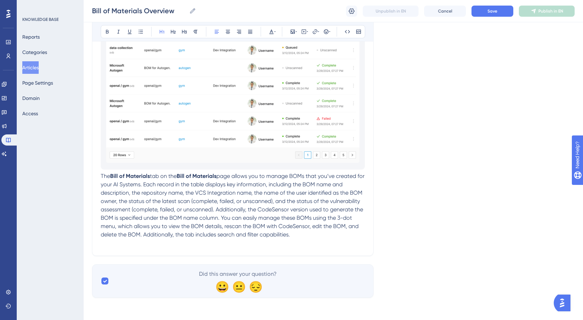
click at [304, 235] on p "The Bill of Materials tab on the Bill of Materials page allows you to manage BO…" at bounding box center [233, 205] width 264 height 67
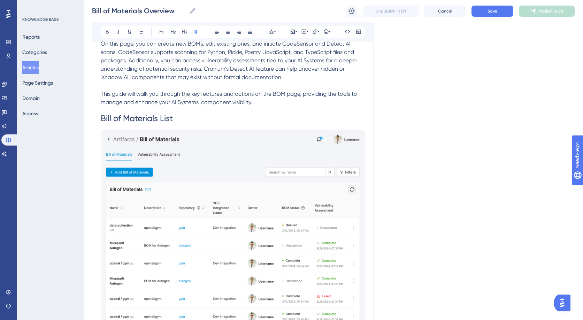
scroll to position [219, 0]
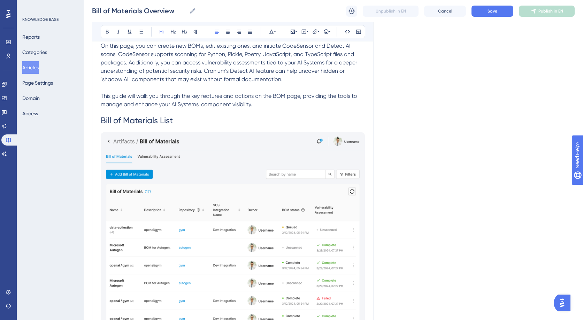
click at [134, 130] on h1 "Bill of Materials List" at bounding box center [233, 121] width 264 height 24
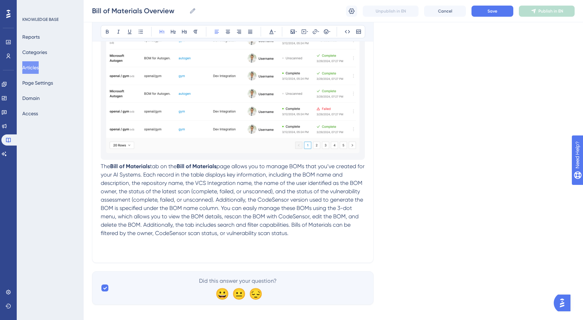
scroll to position [416, 0]
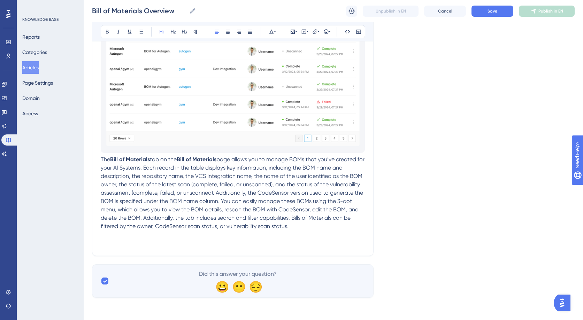
click at [226, 243] on p at bounding box center [233, 243] width 264 height 8
click at [162, 34] on icon at bounding box center [162, 32] width 6 height 6
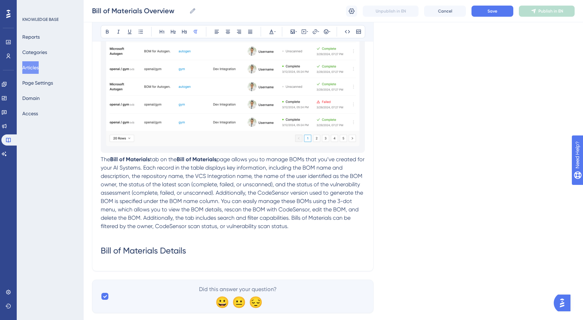
click at [111, 237] on p at bounding box center [233, 235] width 264 height 8
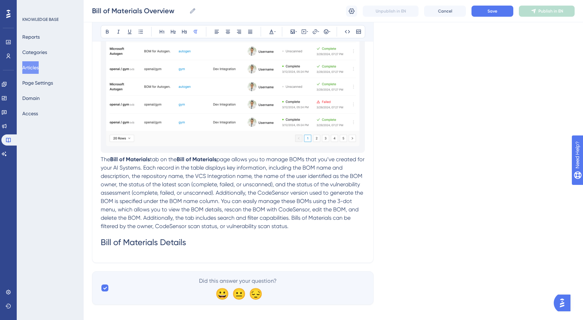
click at [155, 252] on h1 "Bill of Materials Details" at bounding box center [233, 243] width 264 height 24
click at [192, 244] on h1 "Bill of Materials Details" at bounding box center [233, 243] width 264 height 24
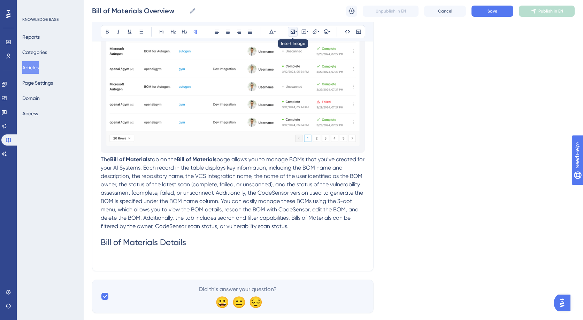
click at [293, 33] on icon at bounding box center [293, 32] width 6 height 6
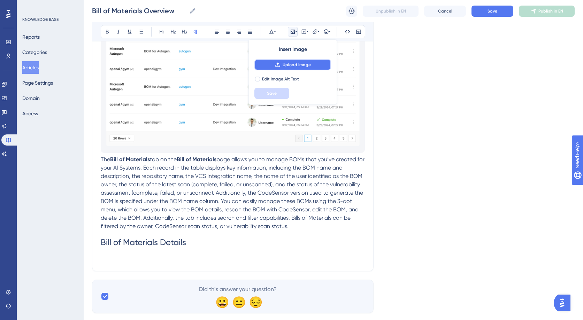
click at [304, 65] on span "Upload Image" at bounding box center [296, 65] width 28 height 6
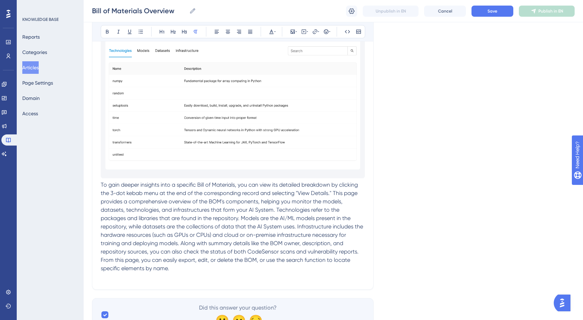
scroll to position [764, 0]
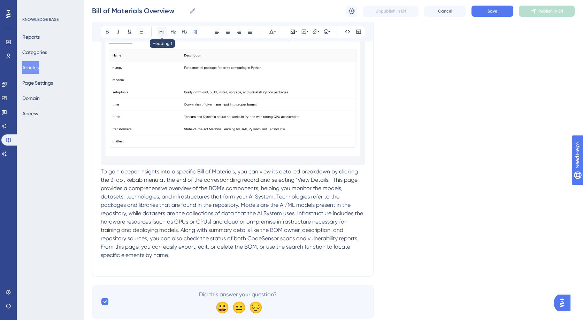
click at [162, 31] on icon at bounding box center [162, 32] width 6 height 6
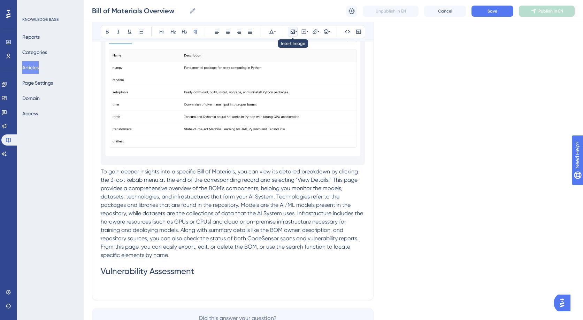
click at [292, 31] on icon at bounding box center [293, 32] width 6 height 6
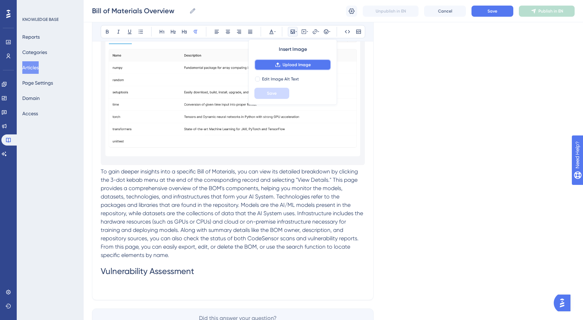
click at [304, 64] on span "Upload Image" at bounding box center [296, 65] width 28 height 6
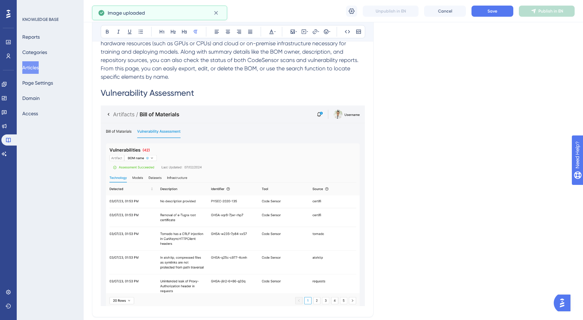
scroll to position [1004, 0]
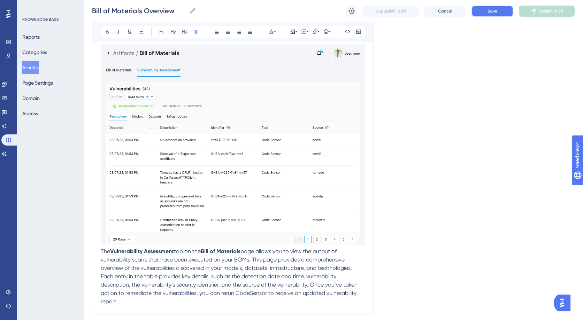
click at [494, 13] on span "Save" at bounding box center [492, 11] width 10 height 6
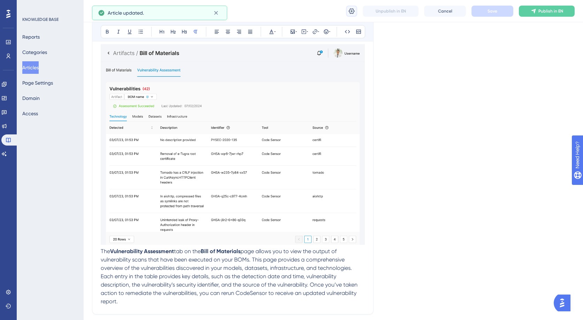
click at [348, 13] on icon at bounding box center [351, 11] width 7 height 7
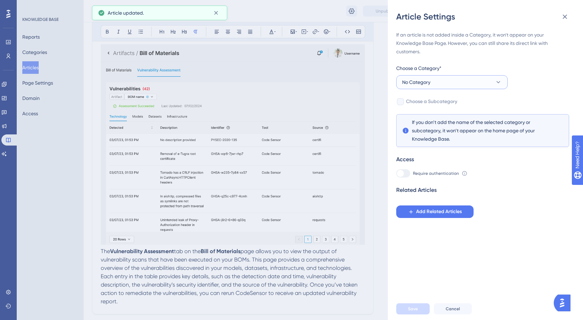
click at [456, 79] on button "No Category" at bounding box center [451, 82] width 111 height 14
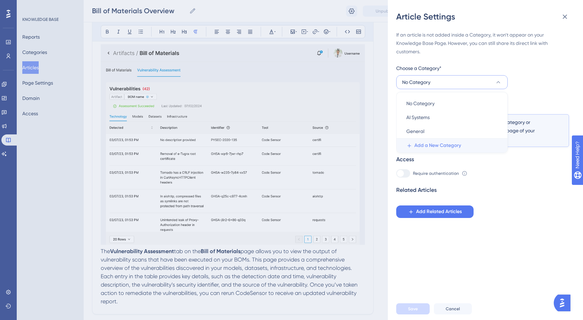
click at [428, 147] on span "Add a New Category" at bounding box center [437, 145] width 47 height 8
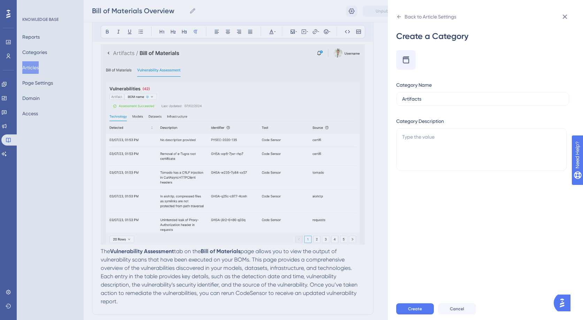
type input "Artifacts"
click at [415, 314] on button "Create" at bounding box center [415, 308] width 38 height 11
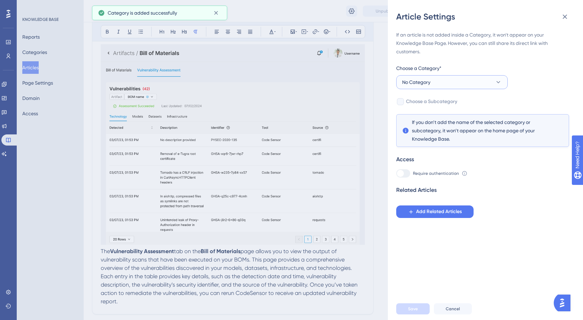
click at [411, 85] on span "No Category" at bounding box center [416, 82] width 28 height 8
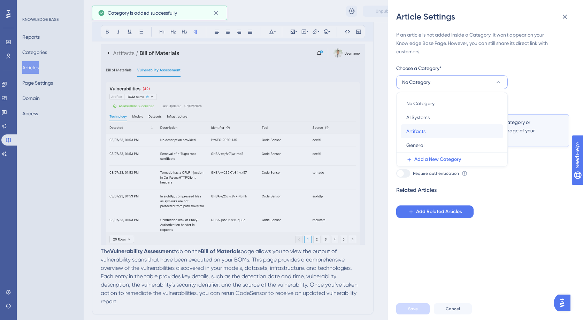
click at [421, 132] on span "Artifacts" at bounding box center [415, 131] width 19 height 8
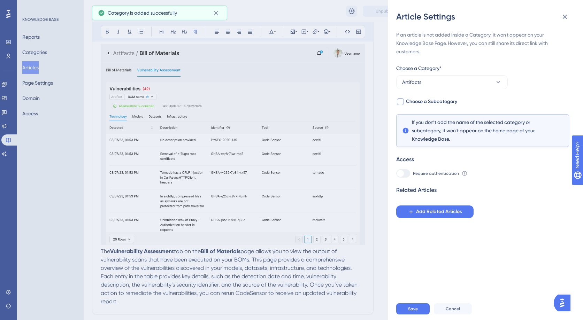
click at [410, 102] on span "Choose a Subcategory" at bounding box center [431, 102] width 51 height 8
checkbox input "true"
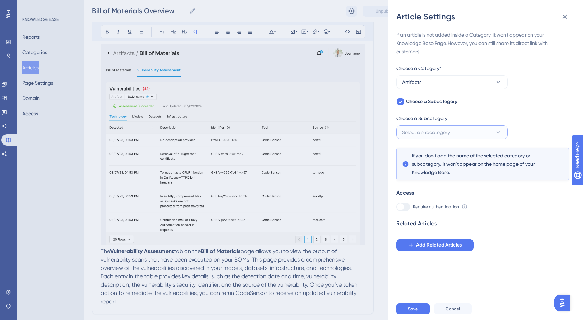
click at [415, 135] on span "Select a subcategory" at bounding box center [426, 132] width 48 height 8
click at [415, 173] on button "Add a New Subcategory" at bounding box center [453, 168] width 107 height 14
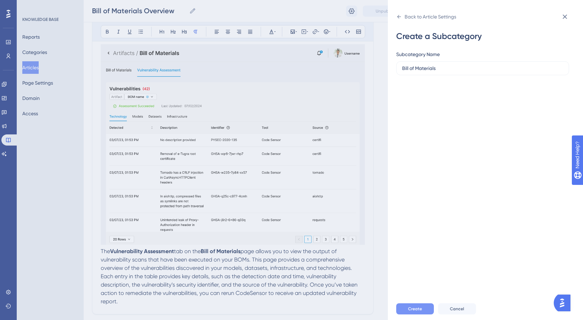
type input "Bill of Materials"
click at [415, 312] on span "Create" at bounding box center [415, 309] width 14 height 6
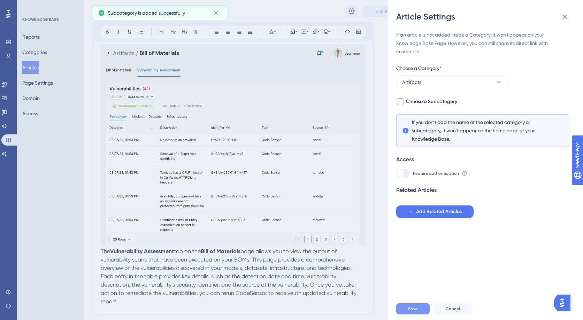
click at [411, 101] on span "Choose a Subcategory" at bounding box center [431, 102] width 51 height 8
checkbox input "true"
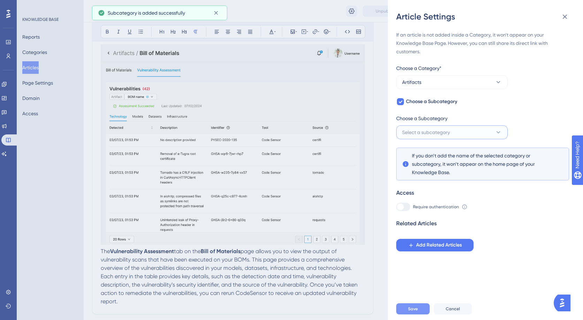
click at [407, 130] on span "Select a subcategory" at bounding box center [426, 132] width 48 height 8
click at [413, 151] on span "Bill of Materials" at bounding box center [422, 153] width 33 height 8
click at [408, 312] on span "Save" at bounding box center [413, 309] width 10 height 6
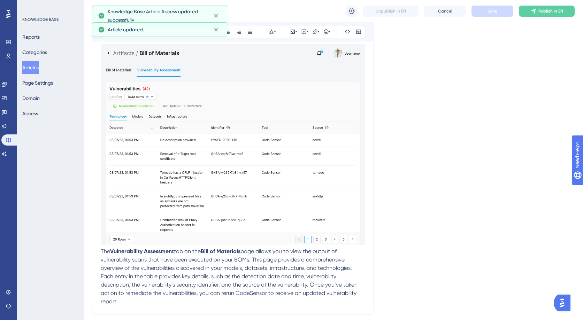
click at [33, 67] on button "Articles" at bounding box center [30, 67] width 16 height 13
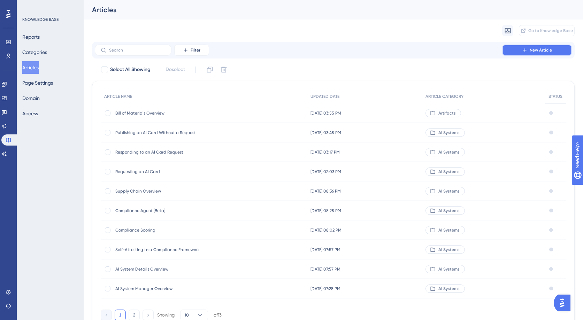
click at [517, 51] on button "New Article" at bounding box center [537, 50] width 70 height 11
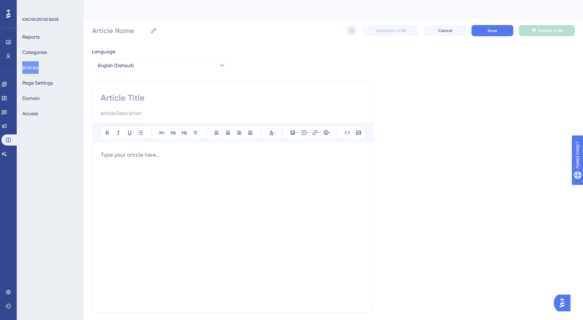
click at [125, 97] on input at bounding box center [233, 97] width 264 height 11
type input "Creating a Bill of Materials wi"
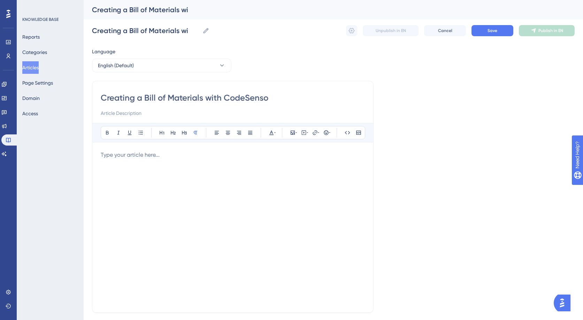
type input "Creating a Bill of Materials with CodeSensor"
click at [208, 171] on div at bounding box center [233, 227] width 264 height 153
click at [159, 132] on icon at bounding box center [162, 133] width 6 height 6
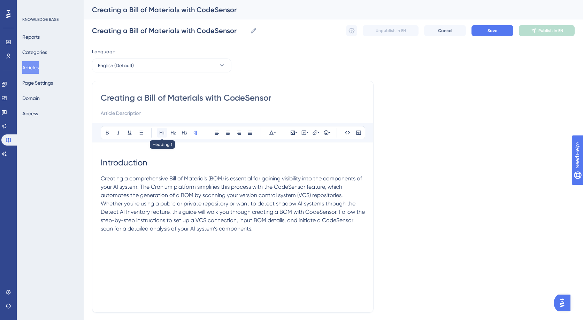
click at [163, 134] on icon at bounding box center [162, 133] width 6 height 6
click at [170, 132] on button at bounding box center [173, 133] width 10 height 10
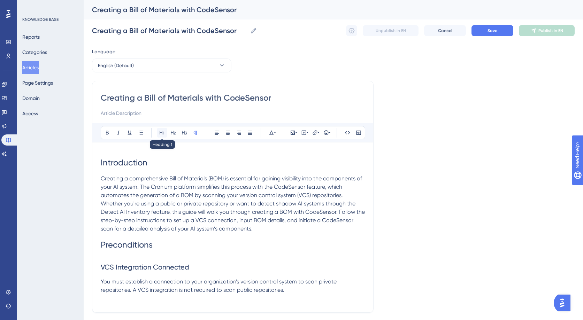
click at [163, 133] on icon at bounding box center [162, 133] width 6 height 6
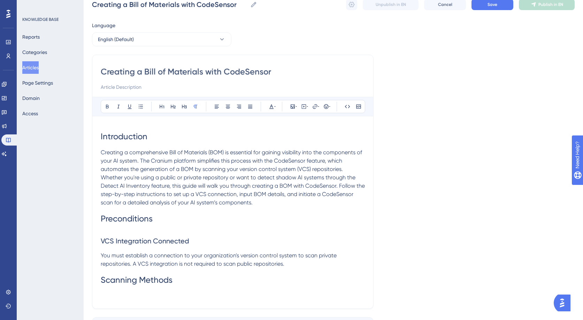
scroll to position [76, 0]
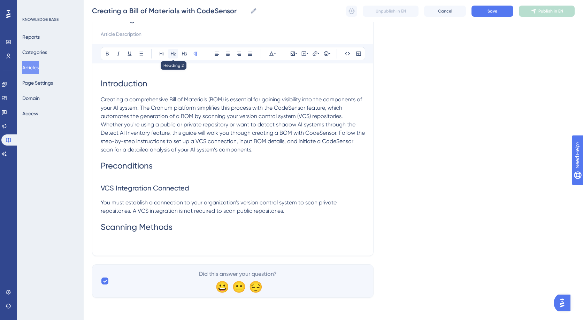
click at [172, 54] on icon at bounding box center [173, 54] width 6 height 6
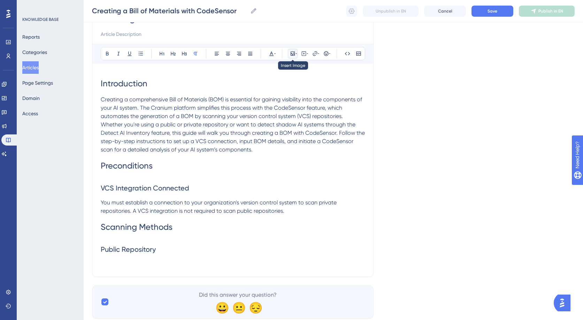
click at [293, 54] on icon at bounding box center [293, 54] width 6 height 6
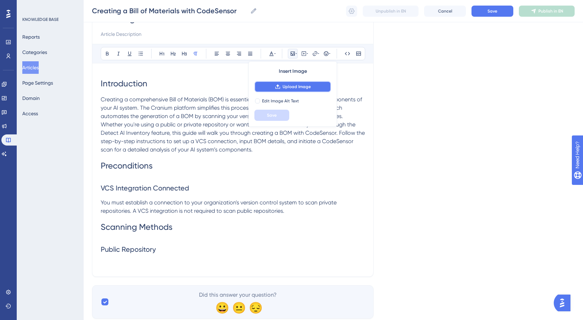
click at [293, 86] on span "Upload Image" at bounding box center [296, 87] width 28 height 6
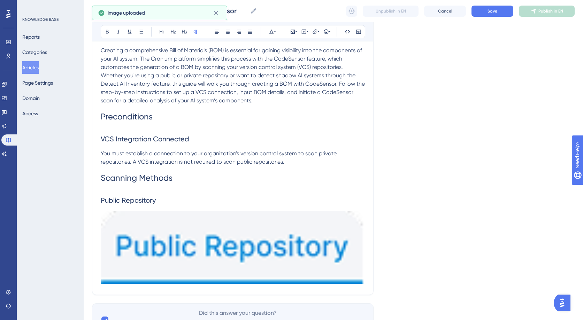
scroll to position [134, 0]
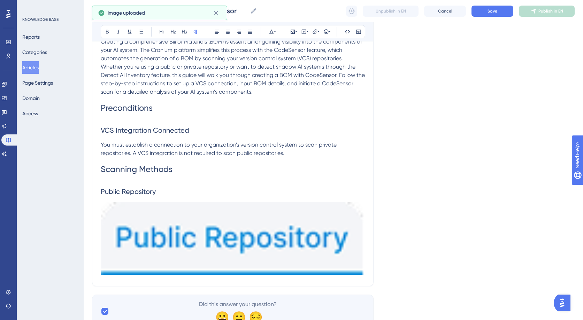
click at [319, 236] on img at bounding box center [233, 238] width 264 height 73
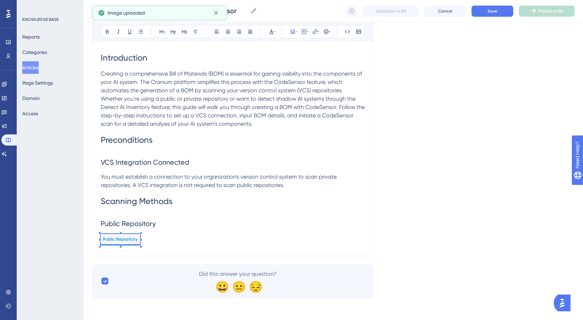
scroll to position [102, 0]
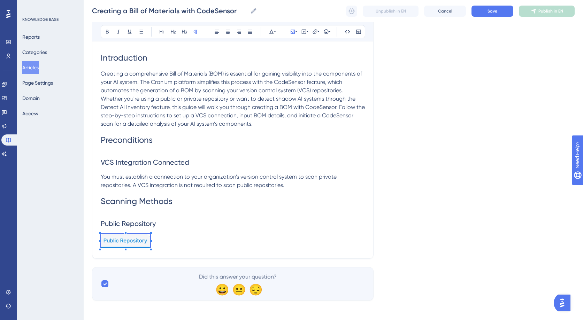
click at [150, 238] on span at bounding box center [125, 242] width 49 height 16
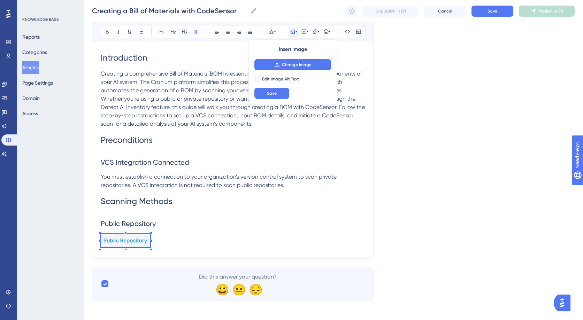
click at [178, 241] on p at bounding box center [233, 242] width 264 height 16
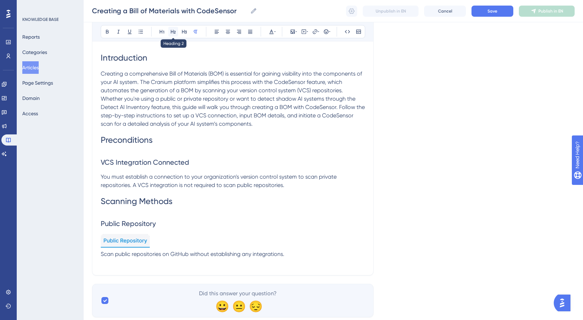
click at [175, 33] on icon at bounding box center [173, 32] width 6 height 6
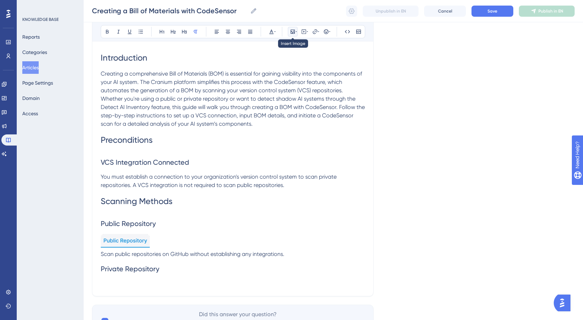
click at [293, 33] on icon at bounding box center [293, 32] width 6 height 6
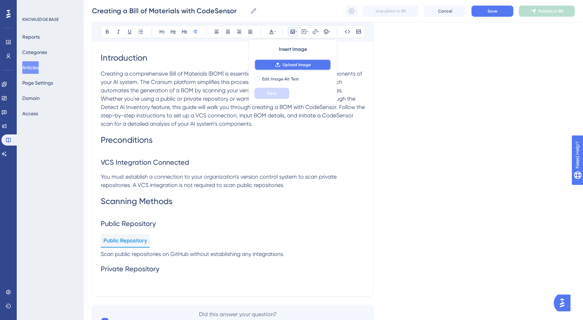
click at [299, 62] on span "Upload Image" at bounding box center [296, 65] width 28 height 6
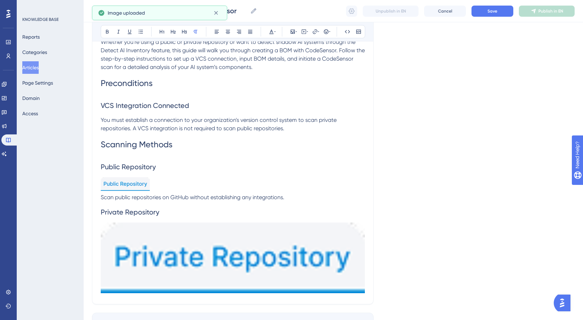
scroll to position [207, 0]
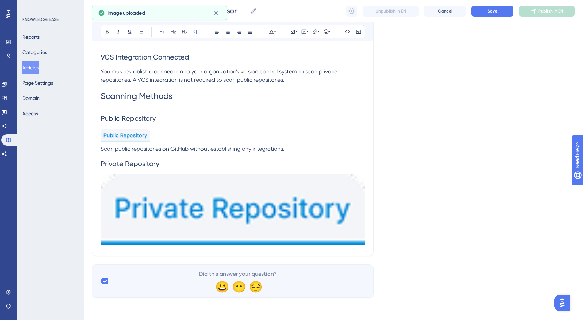
click at [326, 202] on img at bounding box center [233, 209] width 264 height 71
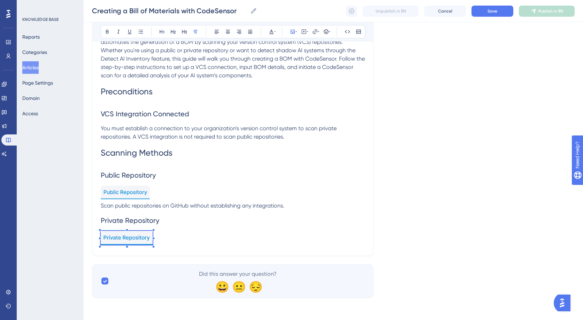
scroll to position [150, 0]
click at [153, 235] on p at bounding box center [233, 239] width 264 height 16
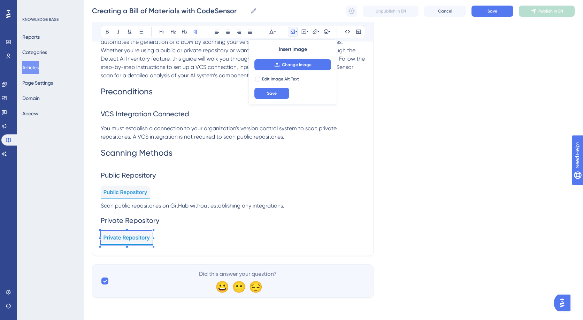
click at [165, 235] on p at bounding box center [233, 239] width 264 height 16
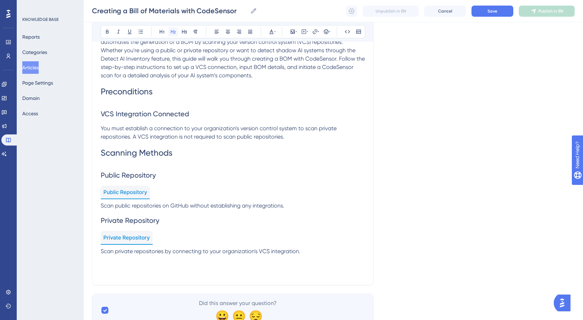
click at [174, 33] on icon at bounding box center [173, 32] width 5 height 4
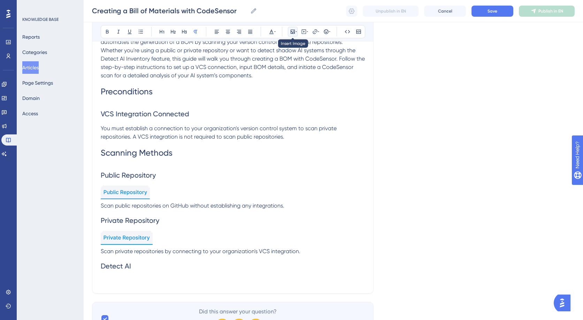
click at [297, 30] on button at bounding box center [293, 32] width 10 height 10
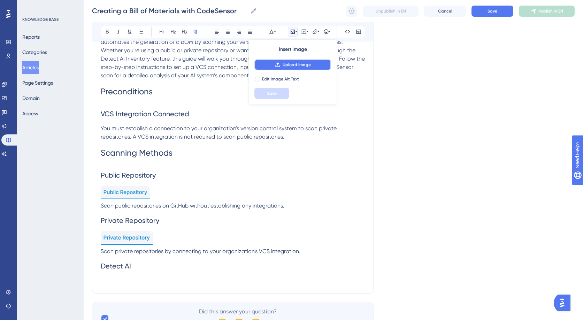
click at [302, 60] on button "Upload Image" at bounding box center [292, 64] width 77 height 11
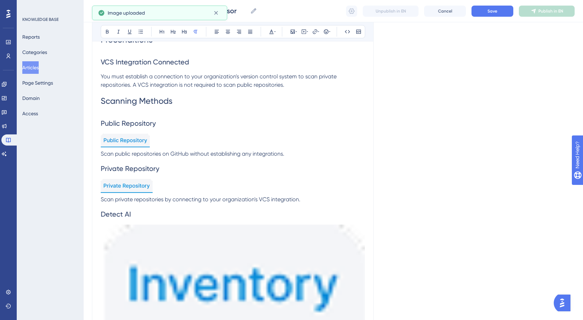
scroll to position [252, 0]
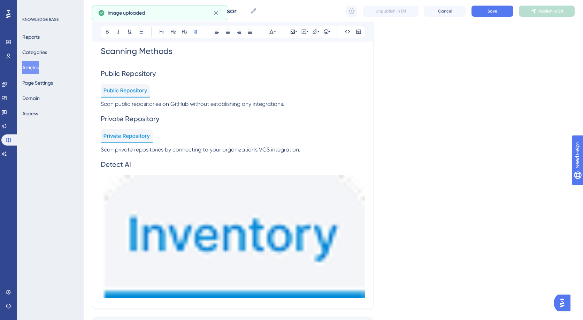
click at [237, 241] on img at bounding box center [233, 236] width 264 height 123
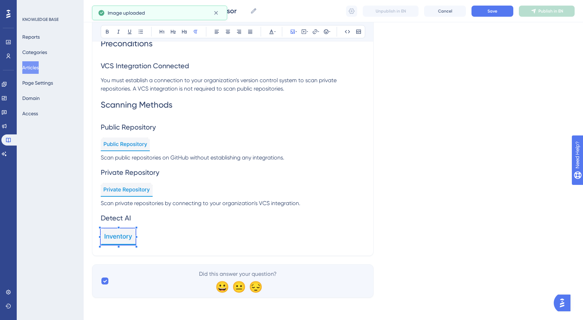
scroll to position [198, 0]
click at [130, 236] on span at bounding box center [118, 237] width 35 height 19
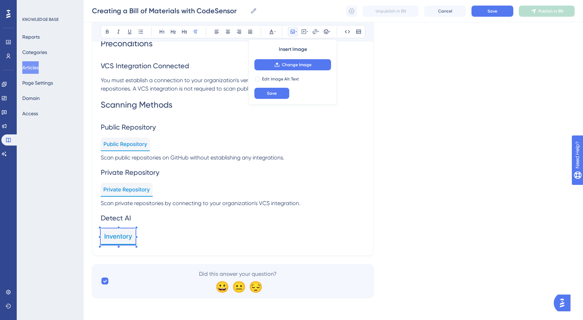
click at [157, 238] on p at bounding box center [233, 237] width 264 height 19
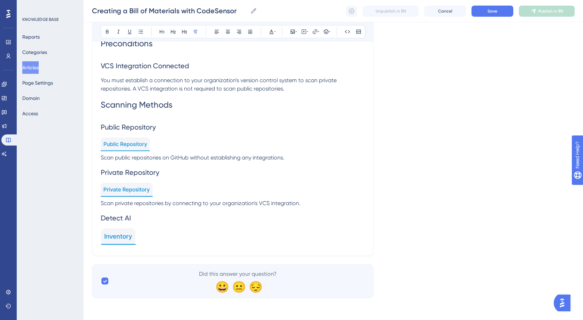
click at [141, 192] on img at bounding box center [127, 190] width 52 height 14
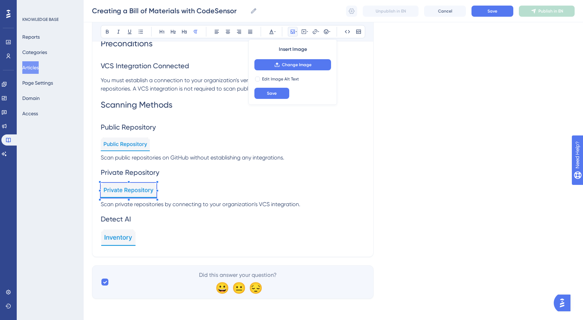
click at [156, 200] on div "Introduction Creating a comprehensive Bill of Materials (BOM) is essential for …" at bounding box center [233, 99] width 264 height 299
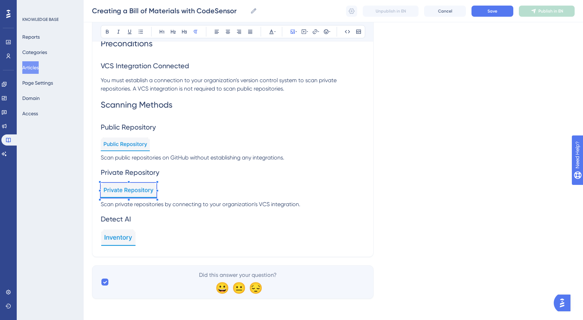
click at [145, 145] on img at bounding box center [125, 145] width 49 height 14
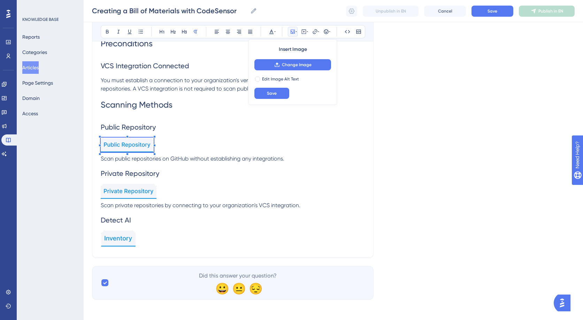
click at [154, 155] on div "Introduction Creating a comprehensive Bill of Materials (BOM) is essential for …" at bounding box center [233, 99] width 264 height 299
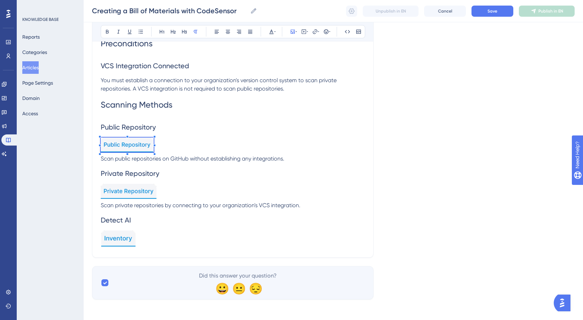
click at [155, 245] on p at bounding box center [233, 240] width 264 height 19
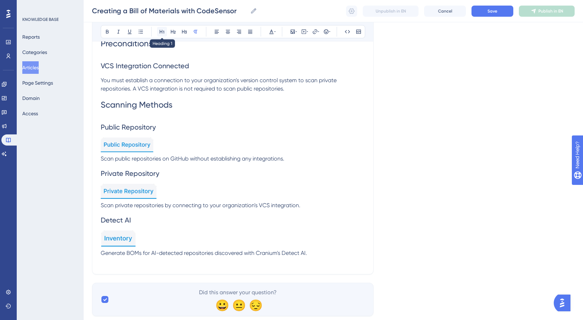
click at [162, 34] on icon at bounding box center [162, 32] width 6 height 6
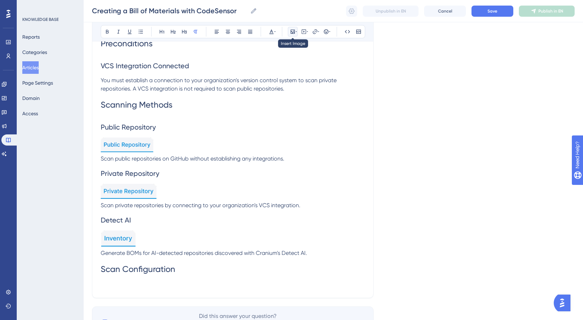
click at [293, 32] on icon at bounding box center [292, 32] width 4 height 4
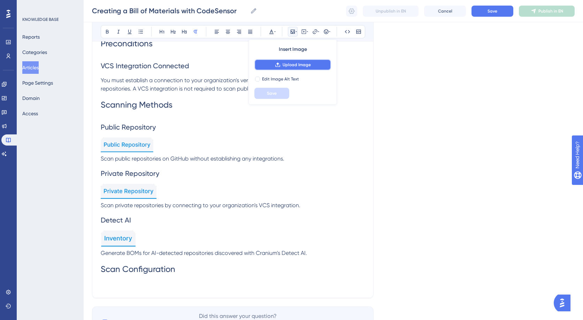
click at [307, 64] on span "Upload Image" at bounding box center [296, 65] width 28 height 6
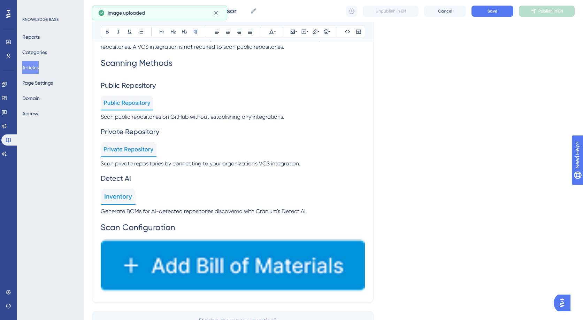
scroll to position [241, 0]
click at [232, 260] on img at bounding box center [233, 265] width 264 height 52
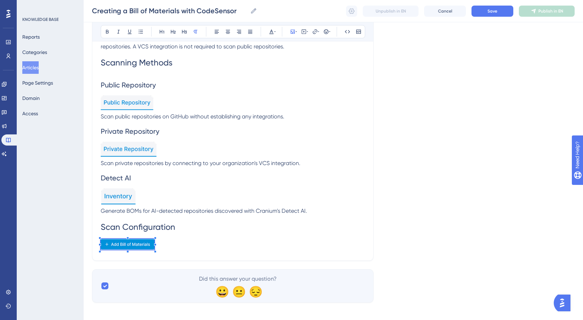
click at [155, 254] on div "Creating a Bill of Materials with CodeSensor Bold Italic Underline Bullet Point…" at bounding box center [232, 48] width 281 height 423
click at [187, 240] on p at bounding box center [233, 245] width 264 height 13
click at [143, 249] on img at bounding box center [128, 244] width 54 height 10
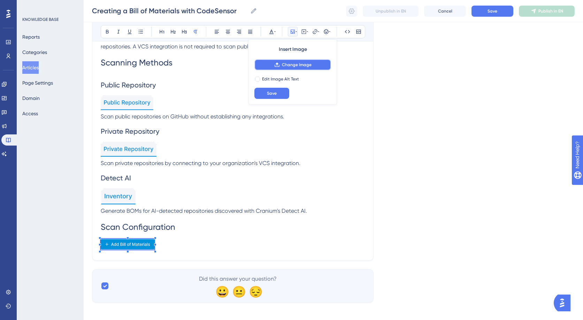
click at [274, 68] on button "Change Image" at bounding box center [292, 64] width 77 height 11
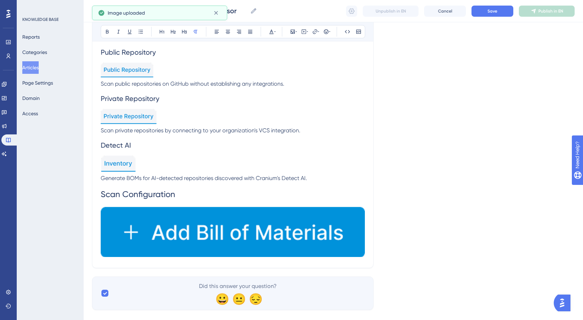
scroll to position [286, 0]
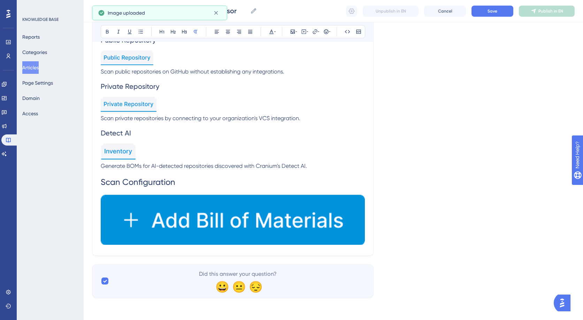
click at [304, 229] on img at bounding box center [233, 219] width 264 height 51
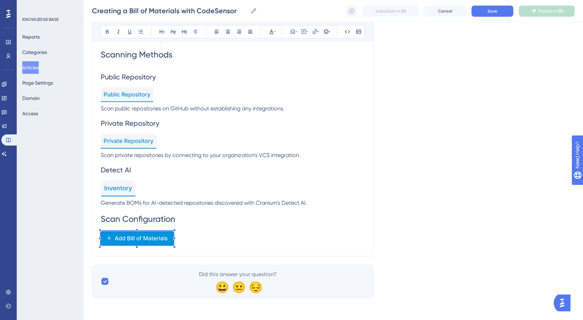
scroll to position [249, 0]
click at [175, 241] on p at bounding box center [233, 239] width 264 height 16
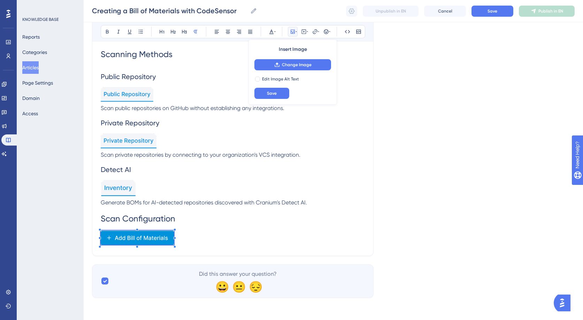
click at [195, 236] on p at bounding box center [233, 239] width 264 height 16
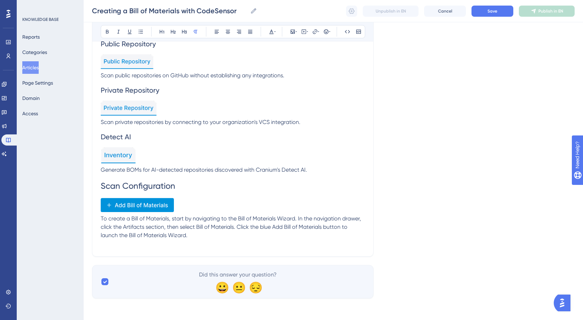
scroll to position [282, 0]
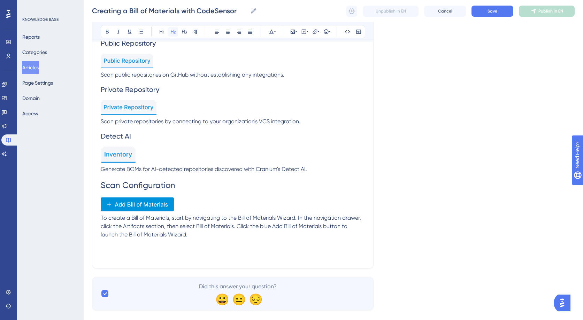
click at [172, 31] on icon at bounding box center [173, 32] width 6 height 6
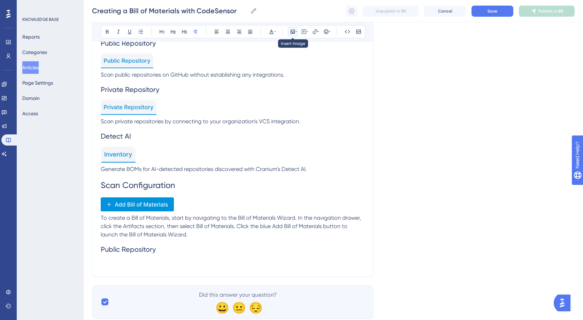
click at [294, 32] on icon at bounding box center [292, 32] width 4 height 4
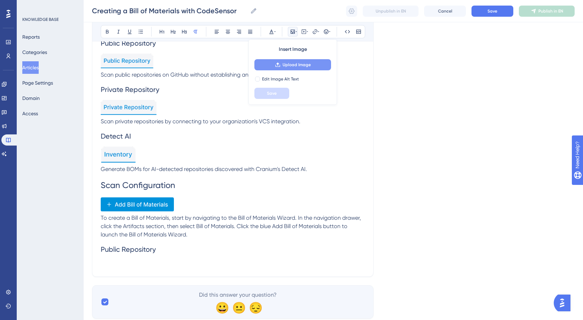
click at [297, 61] on button "Upload Image" at bounding box center [292, 64] width 77 height 11
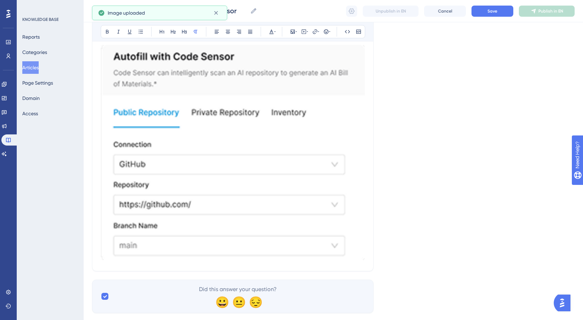
scroll to position [513, 0]
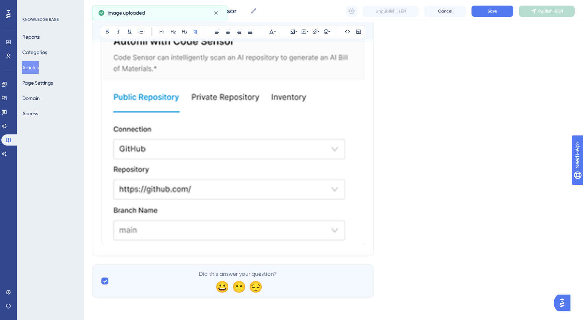
click at [254, 200] on img at bounding box center [233, 137] width 264 height 215
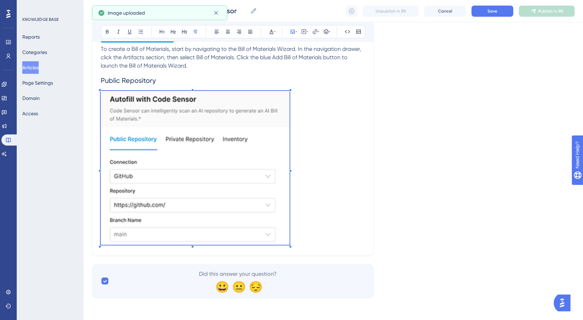
scroll to position [446, 0]
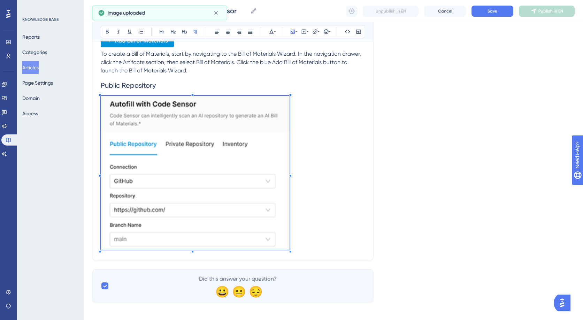
click at [284, 204] on p at bounding box center [233, 174] width 264 height 156
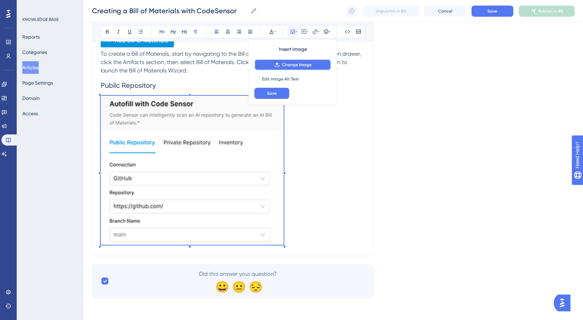
click at [270, 60] on button "Change Image" at bounding box center [292, 64] width 77 height 11
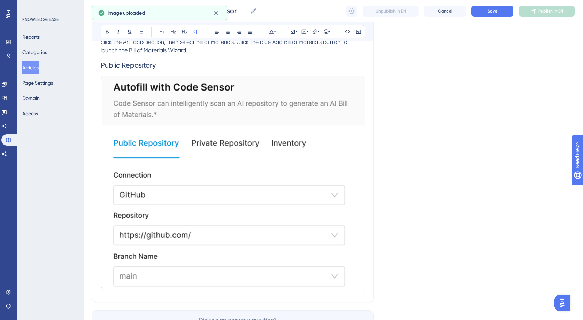
scroll to position [483, 0]
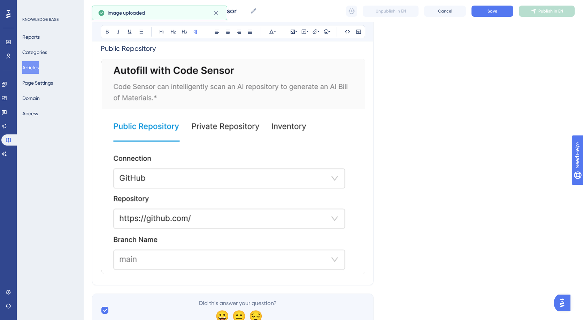
click at [220, 174] on img at bounding box center [233, 166] width 264 height 215
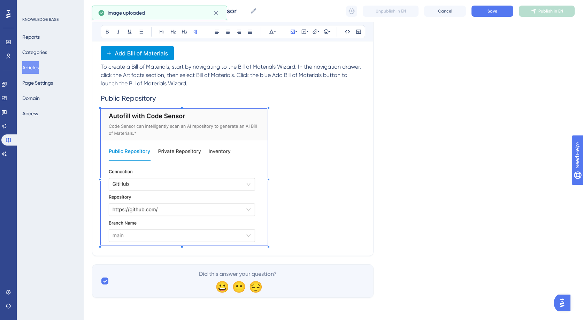
scroll to position [431, 0]
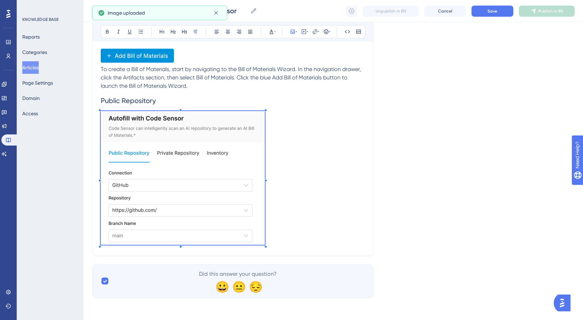
click at [266, 205] on p at bounding box center [233, 179] width 264 height 136
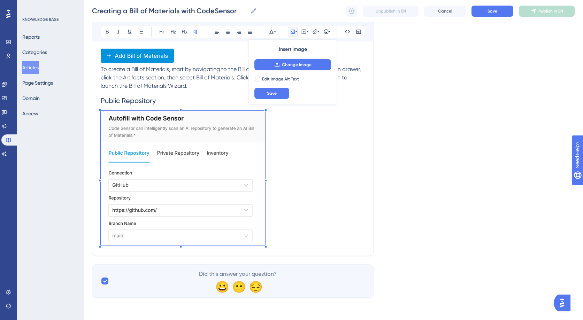
click at [281, 206] on p at bounding box center [233, 179] width 264 height 136
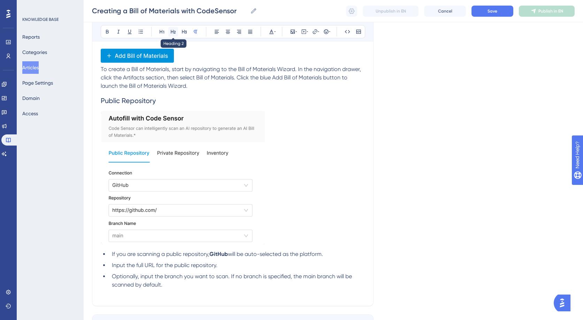
click at [170, 33] on icon at bounding box center [173, 32] width 6 height 6
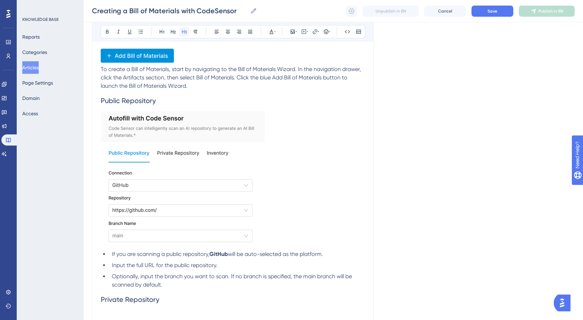
click at [181, 33] on icon at bounding box center [184, 32] width 6 height 6
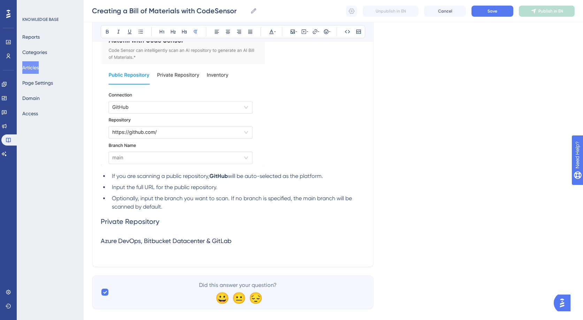
scroll to position [520, 0]
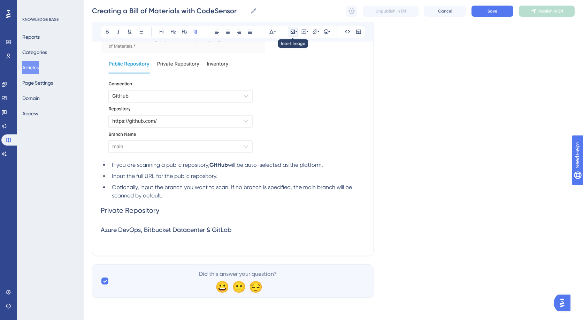
click at [293, 30] on icon at bounding box center [293, 32] width 6 height 6
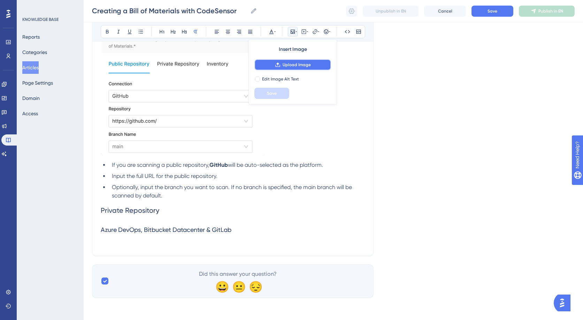
click at [296, 65] on span "Upload Image" at bounding box center [296, 65] width 28 height 6
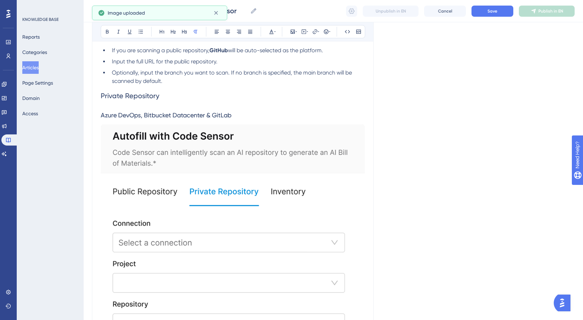
scroll to position [740, 0]
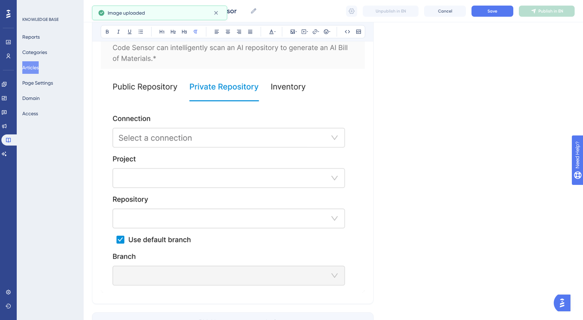
click at [224, 192] on img at bounding box center [233, 156] width 264 height 273
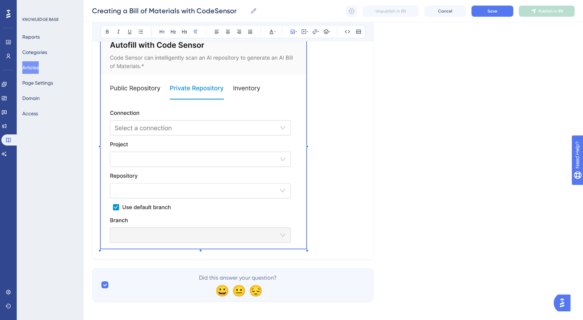
click at [301, 245] on p at bounding box center [233, 143] width 264 height 215
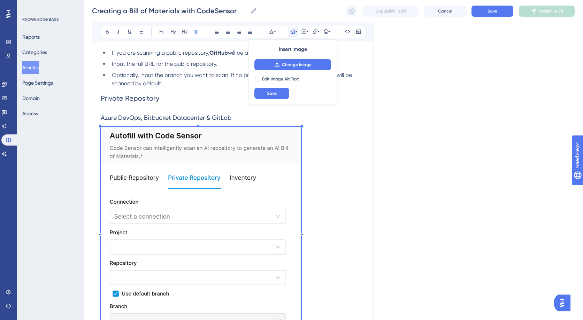
click at [334, 187] on p at bounding box center [233, 232] width 264 height 210
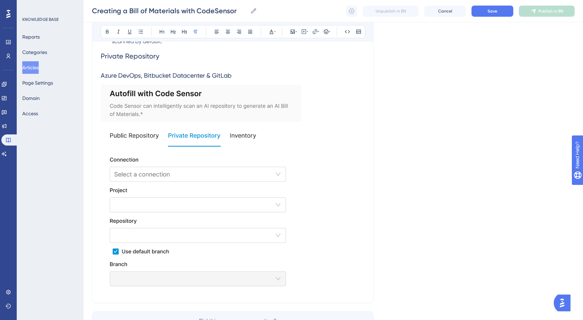
scroll to position [690, 0]
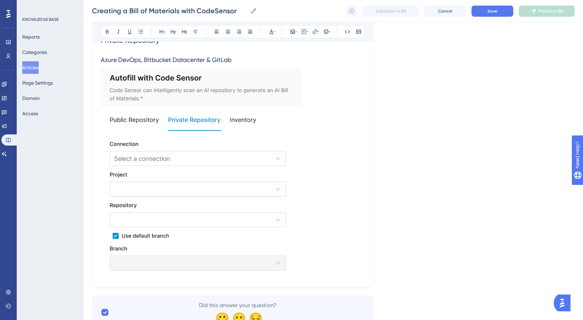
click at [263, 224] on img at bounding box center [201, 172] width 200 height 207
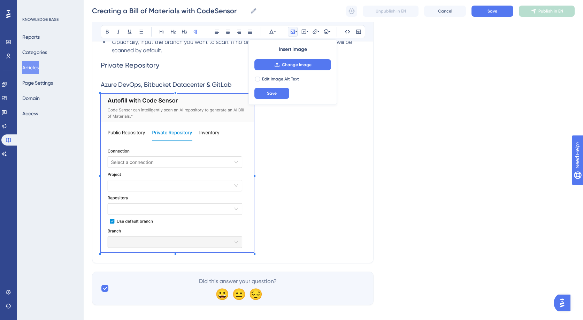
click at [246, 237] on span at bounding box center [177, 174] width 153 height 161
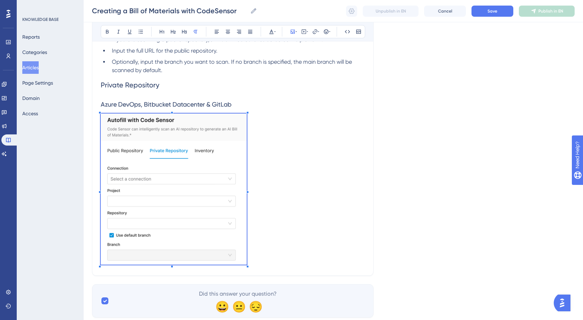
scroll to position [665, 0]
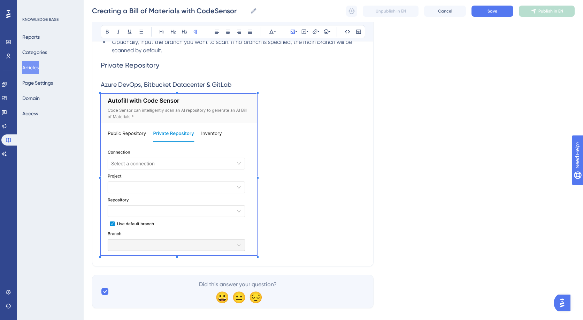
click at [257, 253] on p at bounding box center [233, 176] width 264 height 164
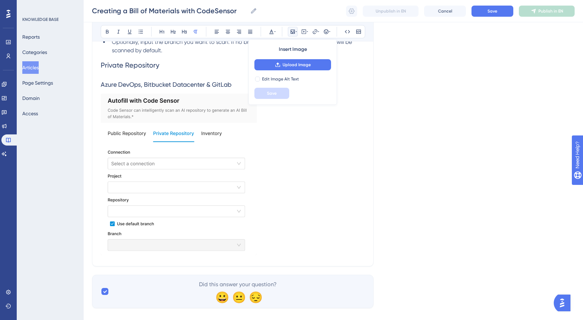
click at [274, 212] on p at bounding box center [233, 176] width 264 height 164
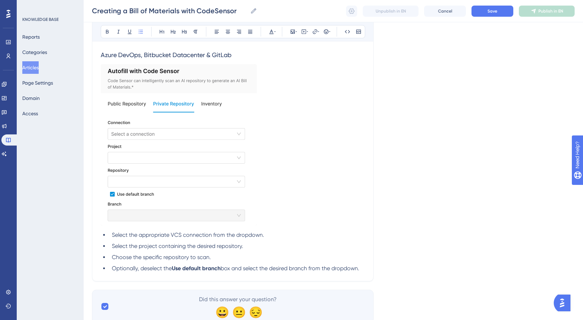
scroll to position [720, 0]
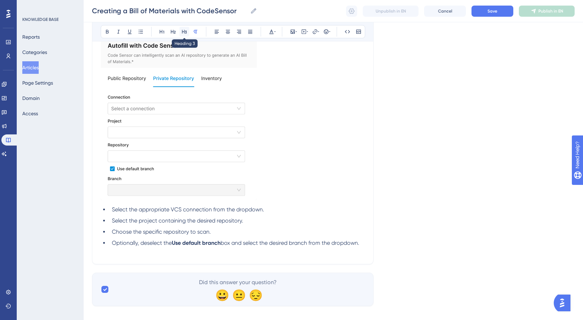
click at [185, 32] on icon at bounding box center [184, 32] width 6 height 6
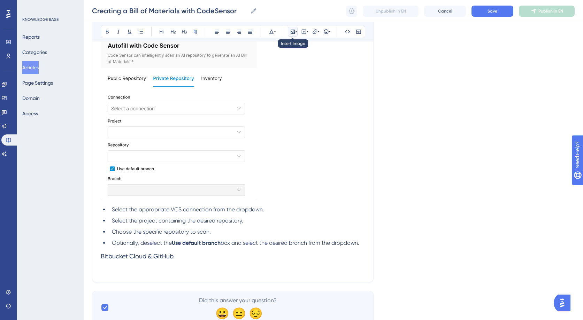
click at [288, 32] on button at bounding box center [293, 32] width 10 height 10
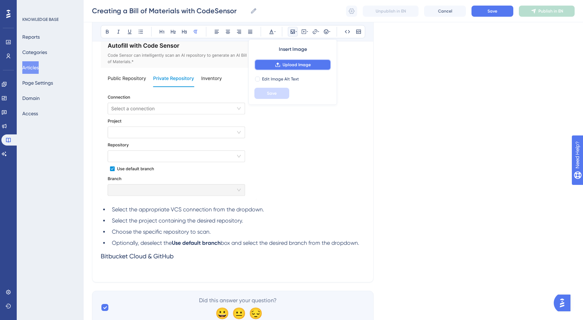
click at [297, 60] on button "Upload Image" at bounding box center [292, 64] width 77 height 11
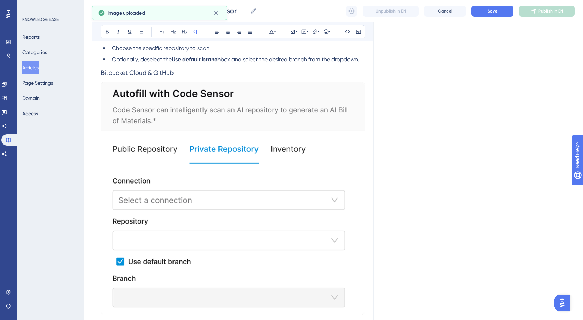
scroll to position [950, 0]
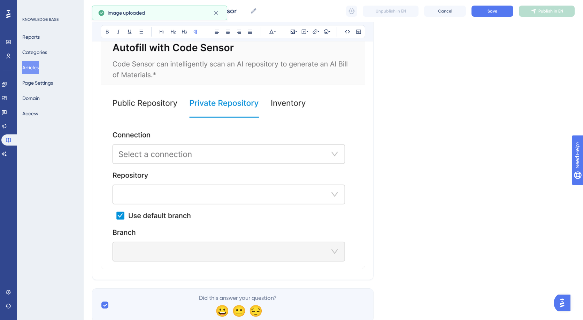
click at [254, 194] on img at bounding box center [233, 152] width 264 height 233
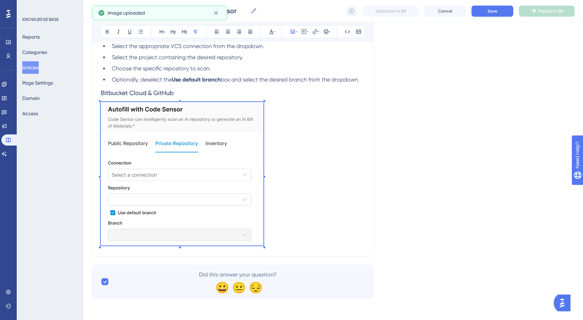
click at [261, 221] on span at bounding box center [182, 175] width 163 height 146
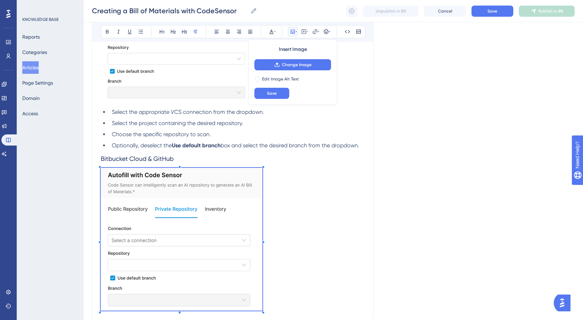
scroll to position [815, 0]
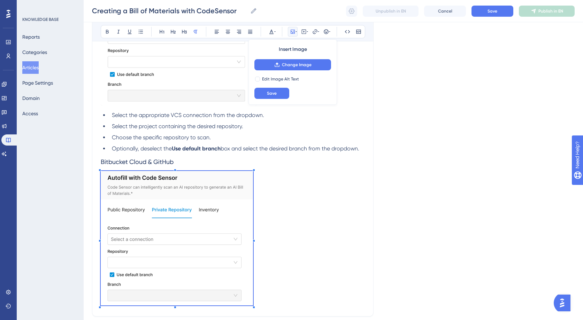
click at [253, 306] on div at bounding box center [253, 307] width 2 height 2
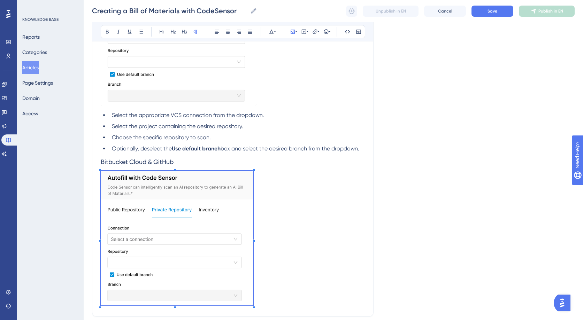
click at [276, 278] on p at bounding box center [233, 239] width 264 height 137
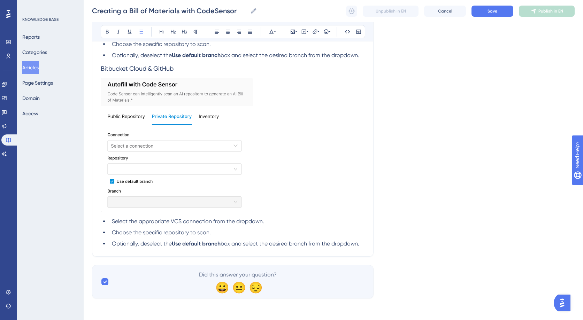
scroll to position [909, 0]
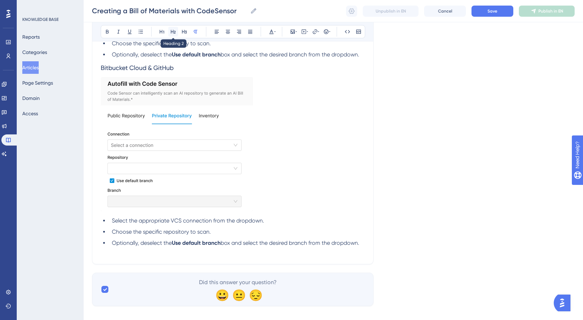
click at [170, 33] on icon at bounding box center [173, 32] width 6 height 6
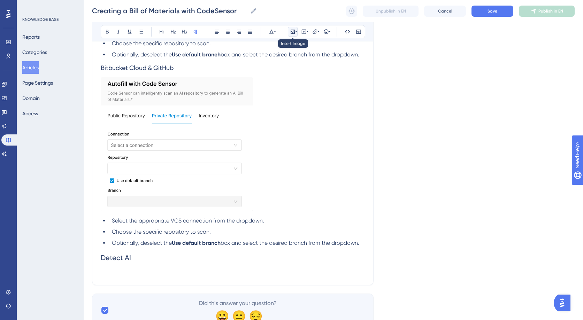
click at [289, 31] on button at bounding box center [293, 32] width 10 height 10
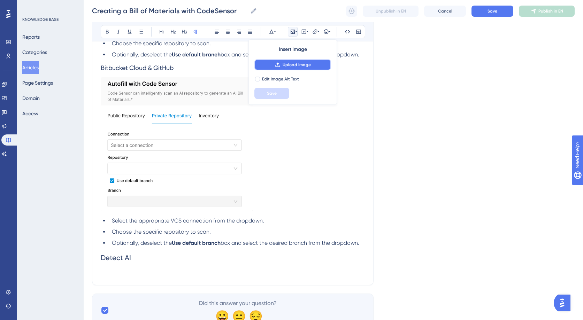
click at [294, 63] on span "Upload Image" at bounding box center [296, 65] width 28 height 6
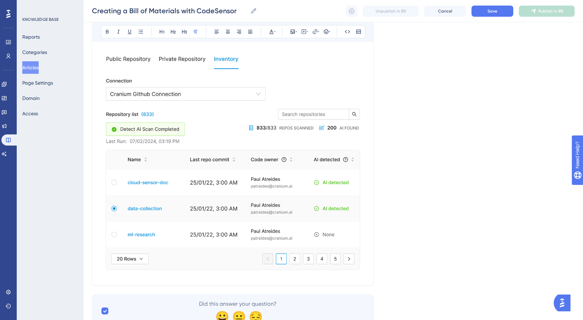
scroll to position [1081, 0]
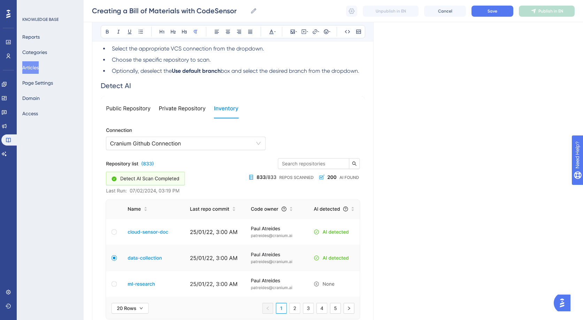
click at [246, 205] on img at bounding box center [233, 210] width 264 height 228
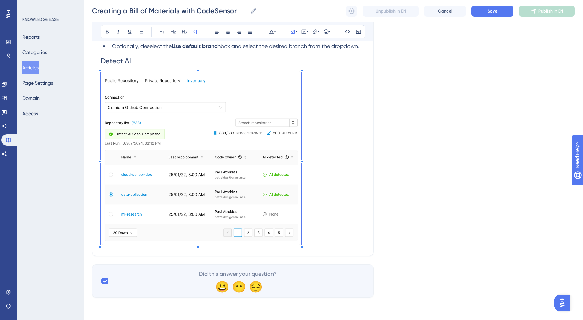
scroll to position [1105, 0]
click at [301, 231] on p at bounding box center [233, 160] width 264 height 176
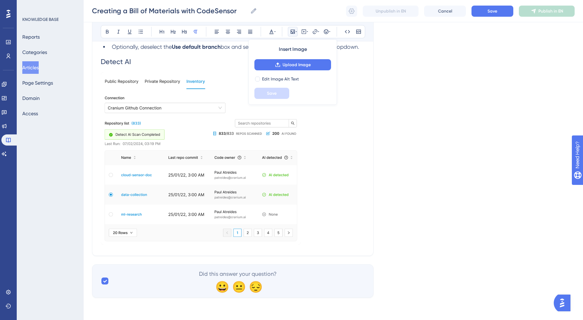
click at [314, 201] on p at bounding box center [233, 159] width 264 height 175
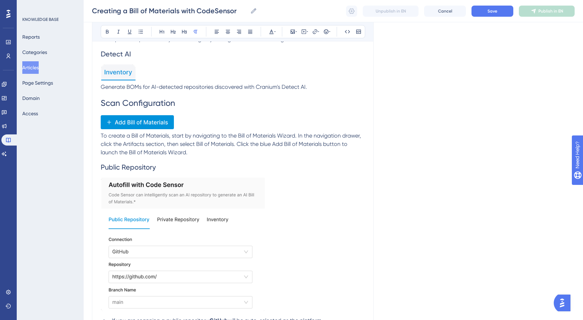
scroll to position [383, 0]
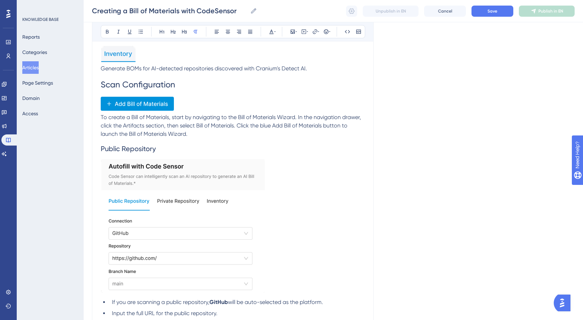
click at [101, 86] on span "Scan Configuration" at bounding box center [138, 85] width 75 height 10
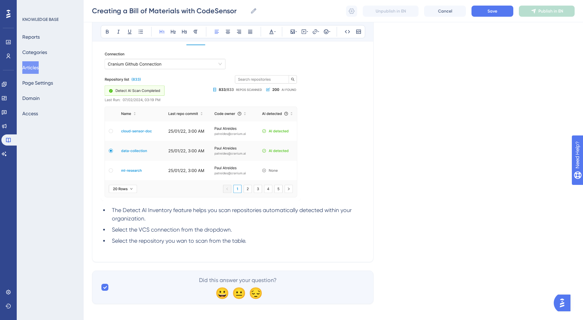
scroll to position [1155, 0]
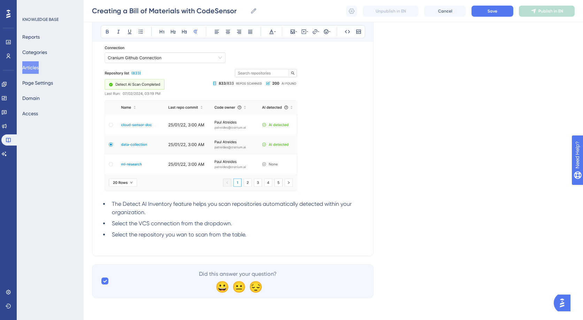
click at [154, 247] on p at bounding box center [233, 243] width 264 height 8
click at [164, 32] on icon at bounding box center [162, 32] width 6 height 6
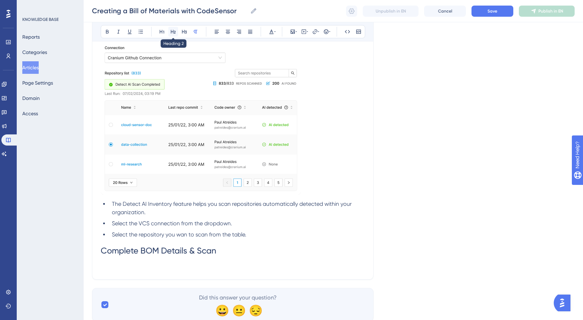
click at [173, 35] on button at bounding box center [173, 32] width 10 height 10
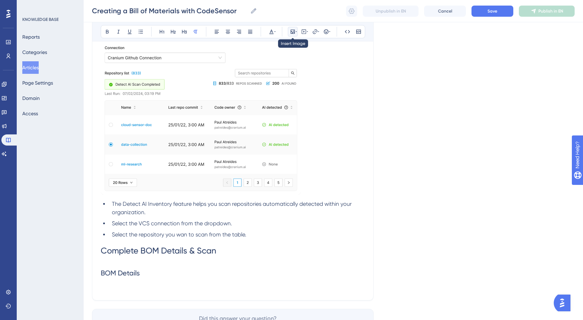
click at [291, 31] on icon at bounding box center [292, 32] width 4 height 4
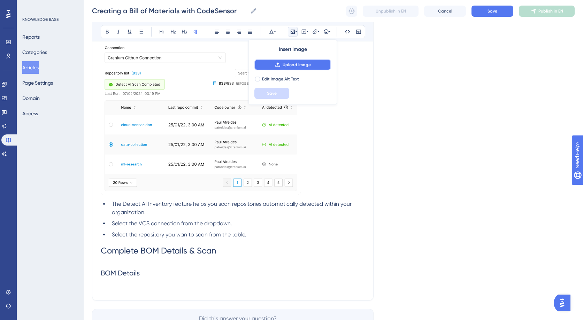
click at [300, 61] on button "Upload Image" at bounding box center [292, 64] width 77 height 11
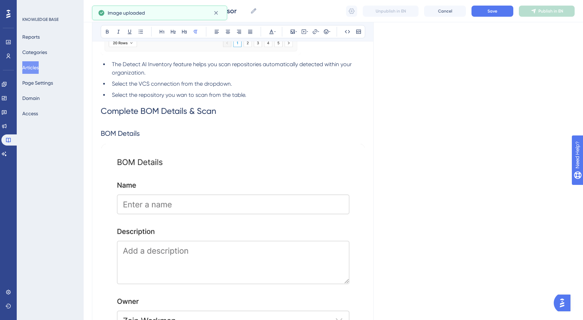
scroll to position [1366, 0]
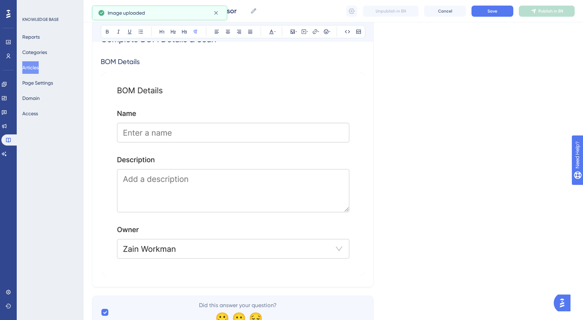
click at [299, 196] on img at bounding box center [233, 174] width 264 height 204
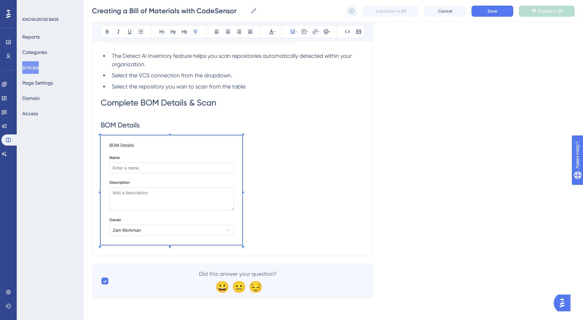
scroll to position [1303, 0]
click at [242, 202] on p at bounding box center [233, 191] width 264 height 112
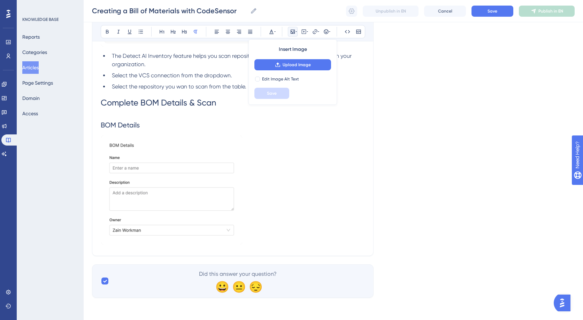
click at [286, 203] on p at bounding box center [233, 191] width 264 height 112
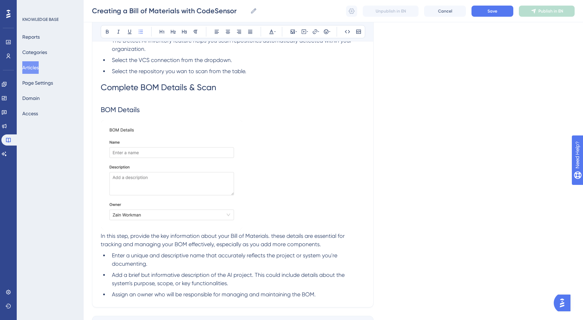
scroll to position [1342, 0]
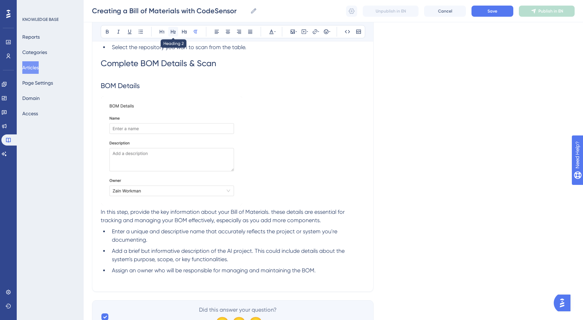
click at [172, 35] on button at bounding box center [173, 32] width 10 height 10
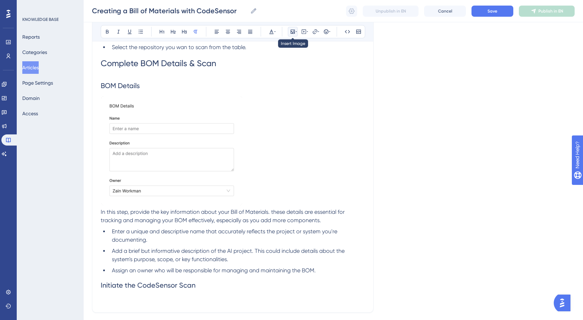
click at [294, 31] on icon at bounding box center [292, 32] width 4 height 4
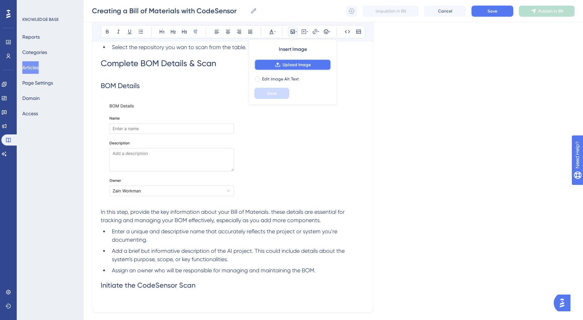
click at [299, 65] on span "Upload Image" at bounding box center [296, 65] width 28 height 6
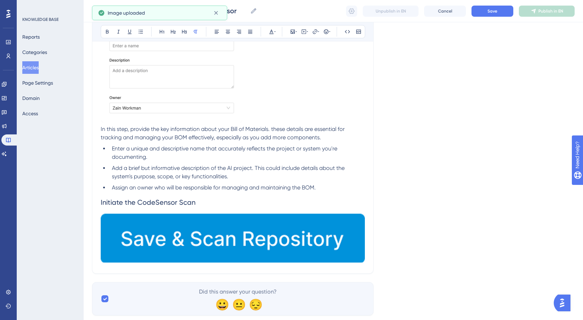
scroll to position [1443, 0]
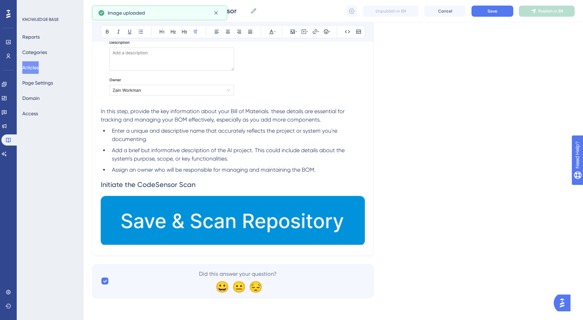
click at [344, 234] on img at bounding box center [233, 220] width 264 height 50
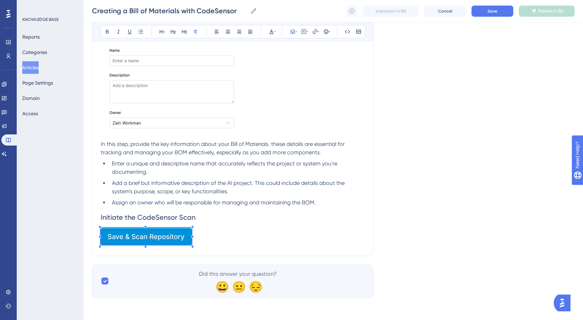
scroll to position [1410, 0]
click at [192, 231] on p at bounding box center [233, 238] width 264 height 20
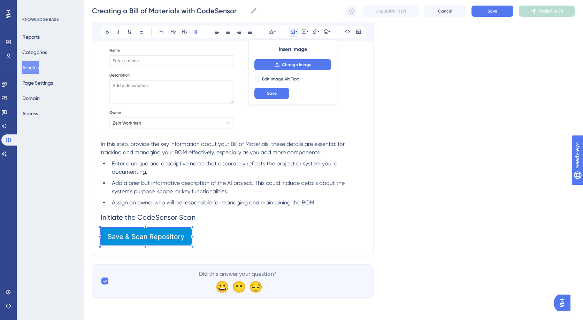
click at [217, 233] on p at bounding box center [233, 238] width 264 height 20
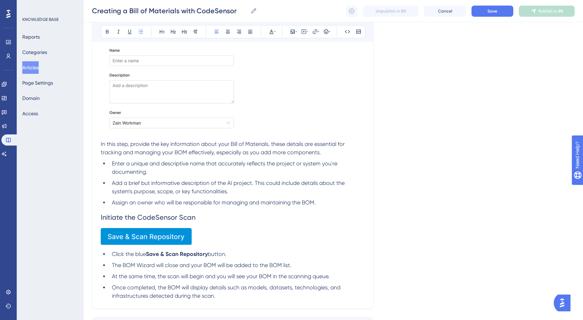
click at [485, 13] on button "Save" at bounding box center [492, 11] width 42 height 11
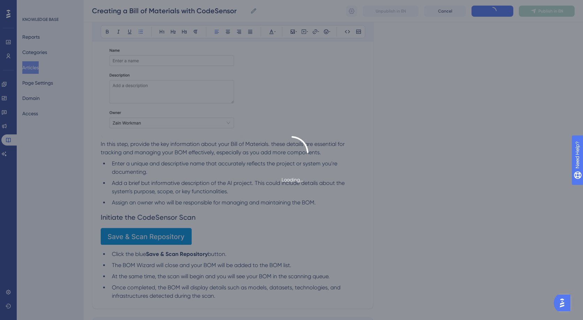
scroll to position [974, 0]
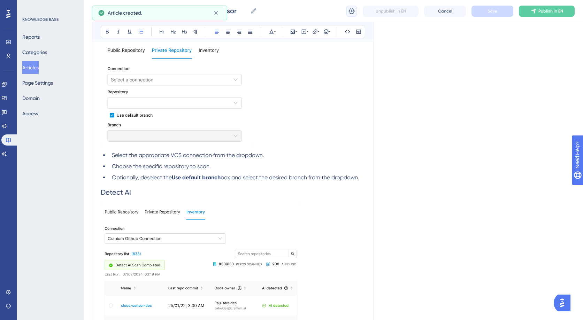
click at [352, 11] on icon at bounding box center [352, 11] width 6 height 6
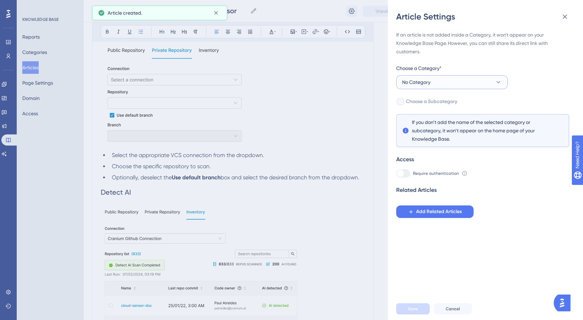
click at [457, 80] on button "No Category" at bounding box center [451, 82] width 111 height 14
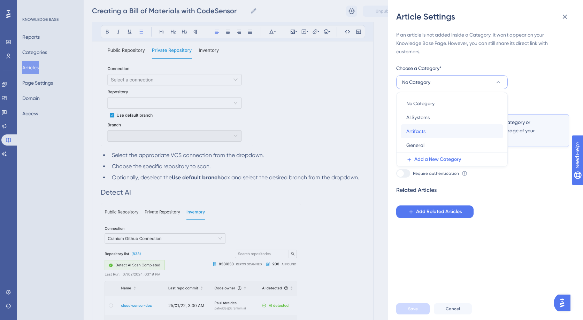
click at [427, 132] on div "Artifacts Artifacts" at bounding box center [451, 131] width 91 height 14
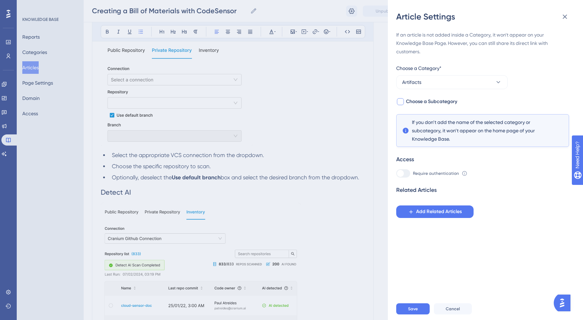
click at [420, 104] on span "Choose a Subcategory" at bounding box center [431, 102] width 51 height 8
checkbox input "true"
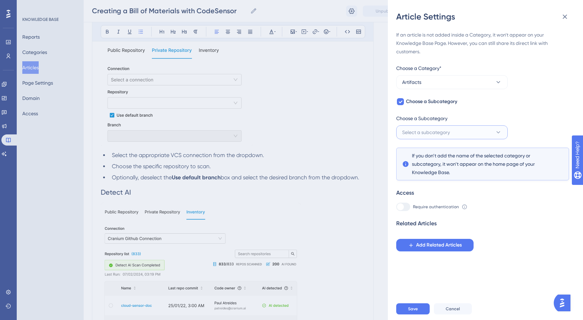
click at [420, 129] on span "Select a subcategory" at bounding box center [426, 132] width 48 height 8
click at [415, 151] on span "Bill of Materials" at bounding box center [422, 153] width 33 height 8
click at [413, 311] on span "Save" at bounding box center [413, 309] width 10 height 6
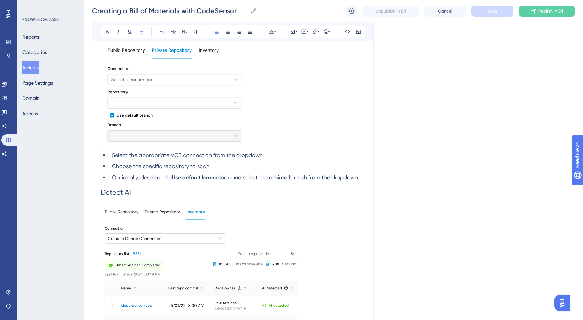
click at [37, 70] on button "Articles" at bounding box center [30, 67] width 16 height 13
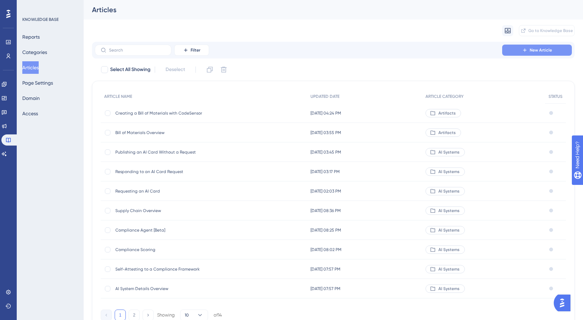
click at [523, 48] on icon at bounding box center [525, 50] width 6 height 6
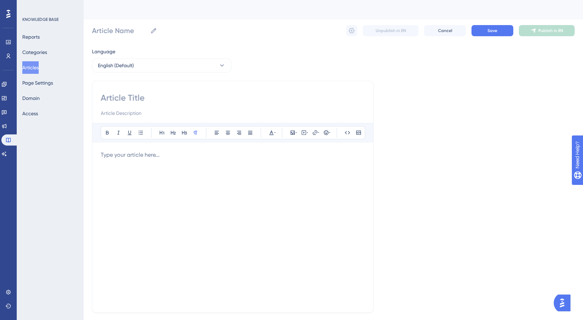
click at [170, 101] on input at bounding box center [233, 97] width 264 height 11
type input "Self"
type input "Self-Attest to a Bill of Materials"
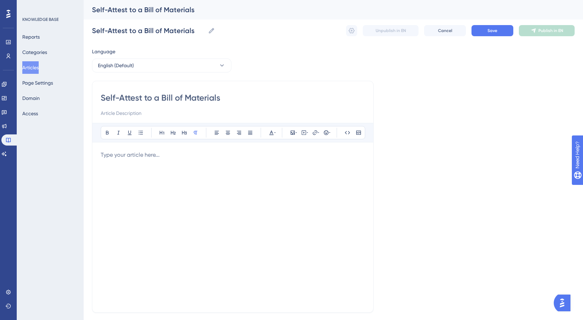
type input "Self-Attest to a Bill of Materials"
click at [158, 154] on p at bounding box center [233, 155] width 264 height 8
click at [296, 134] on icon at bounding box center [295, 133] width 1 height 6
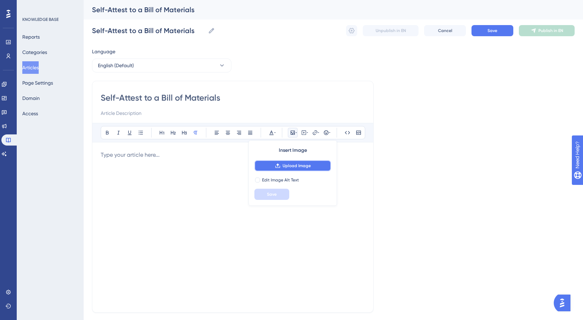
click at [300, 169] on button "Upload Image" at bounding box center [292, 165] width 77 height 11
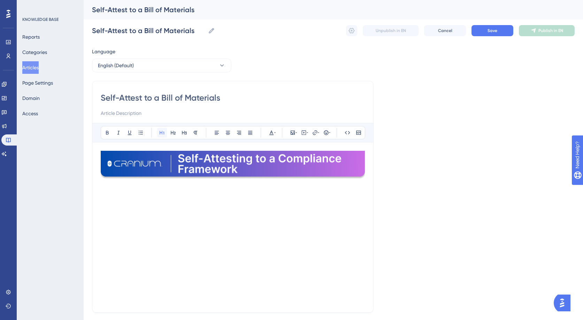
click at [158, 134] on button at bounding box center [162, 133] width 10 height 10
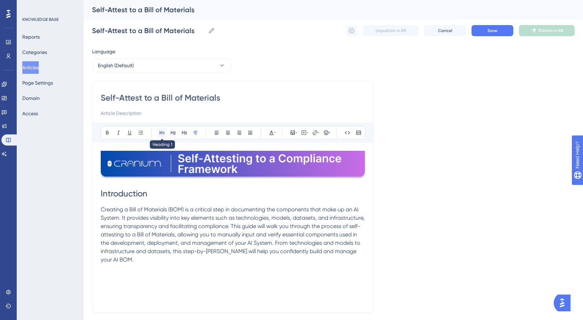
click at [162, 132] on icon at bounding box center [161, 133] width 5 height 4
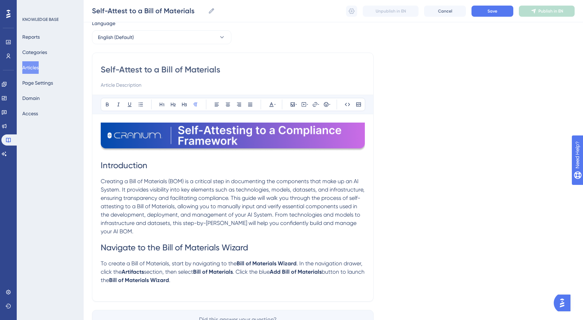
scroll to position [33, 0]
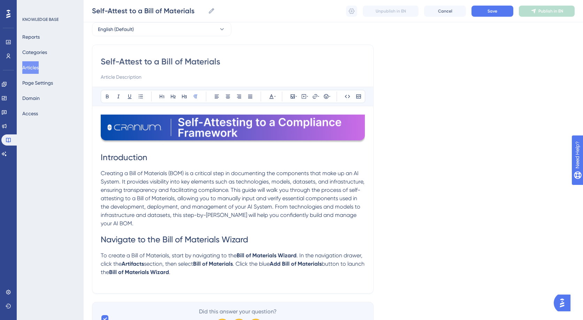
click at [234, 135] on img at bounding box center [233, 129] width 264 height 29
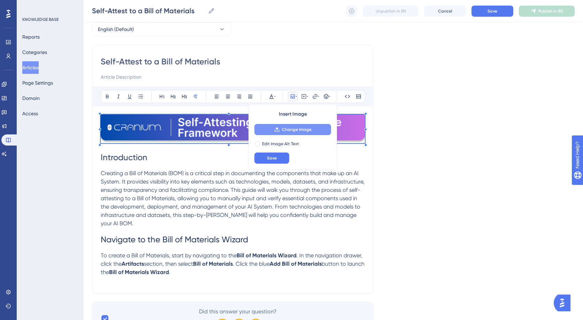
click at [286, 124] on button "Change Image" at bounding box center [292, 129] width 77 height 11
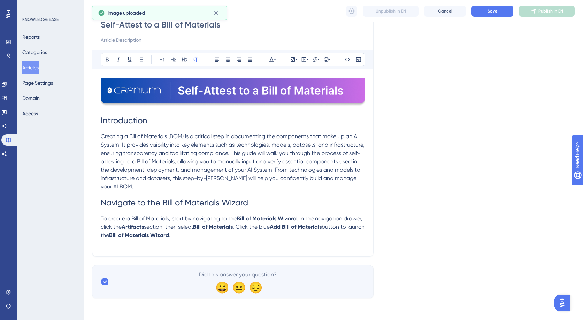
scroll to position [71, 0]
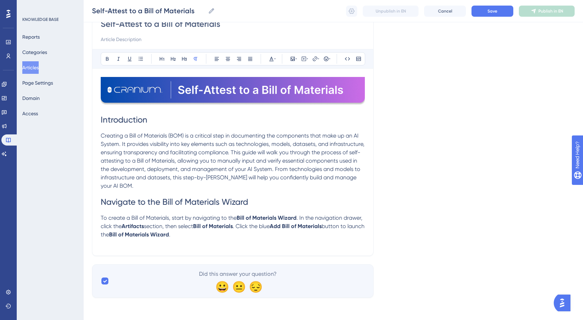
click at [130, 239] on p at bounding box center [233, 243] width 264 height 8
click at [290, 54] on button at bounding box center [293, 59] width 10 height 10
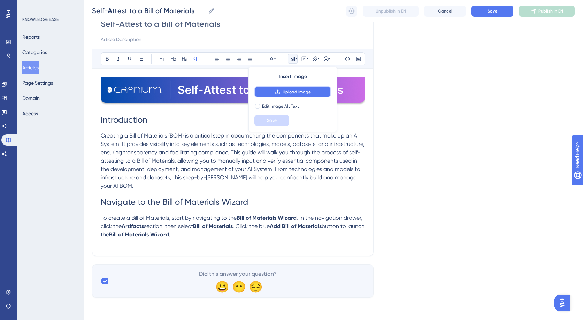
click at [290, 97] on button "Upload Image" at bounding box center [292, 91] width 77 height 11
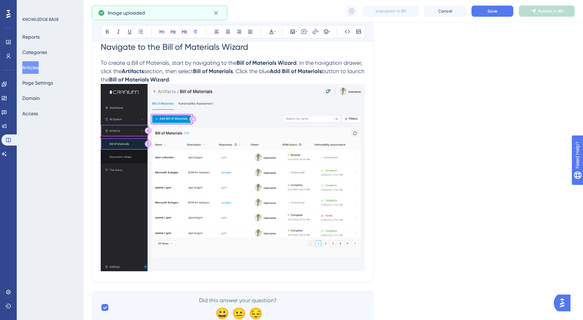
scroll to position [229, 0]
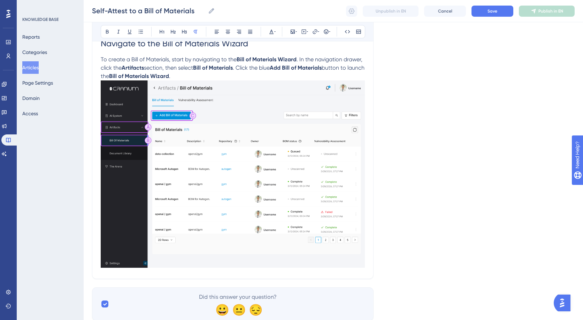
click at [195, 75] on p "To create a Bill of Materials, start by navigating to the Bill of Materials Wiz…" at bounding box center [233, 67] width 264 height 25
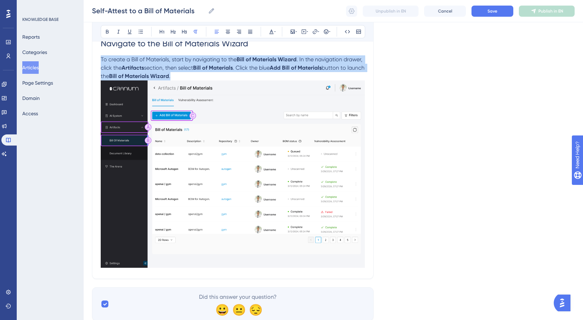
drag, startPoint x: 101, startPoint y: 59, endPoint x: 190, endPoint y: 76, distance: 90.8
click at [190, 76] on p "To create a Bill of Materials, start by navigating to the Bill of Materials Wiz…" at bounding box center [233, 67] width 264 height 25
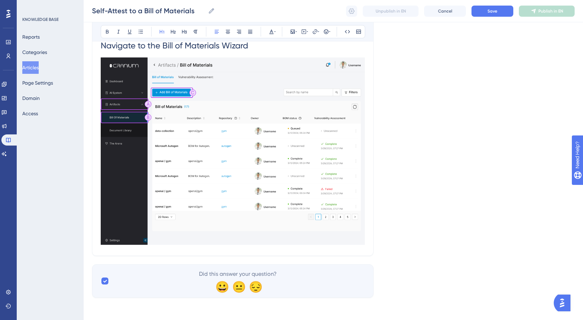
scroll to position [227, 0]
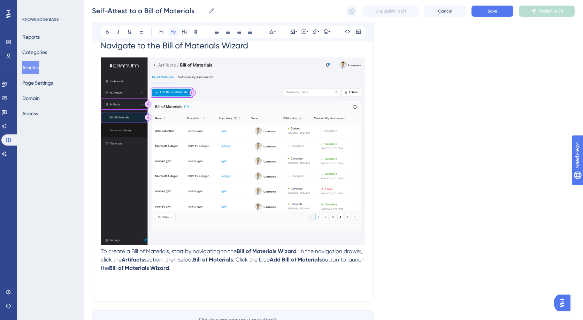
click at [171, 31] on icon at bounding box center [173, 32] width 6 height 6
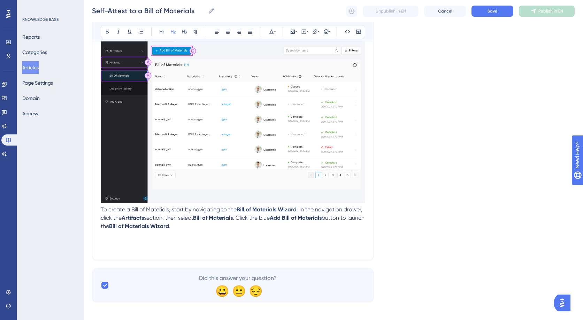
scroll to position [273, 0]
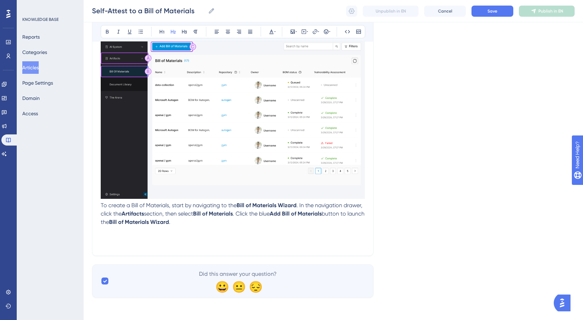
click at [162, 26] on div "Bold Italic Underline Bullet Point Heading 1 Heading 2 Heading 3 Normal Align L…" at bounding box center [233, 31] width 264 height 13
click at [162, 30] on icon at bounding box center [161, 32] width 5 height 4
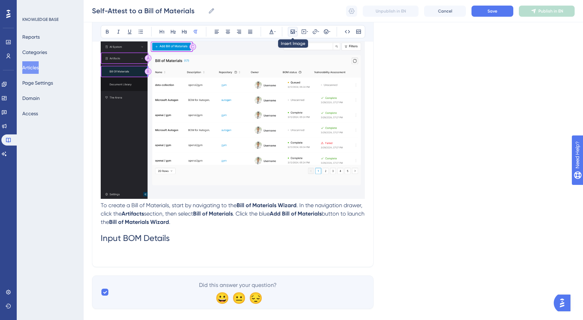
click at [292, 31] on icon at bounding box center [293, 32] width 6 height 6
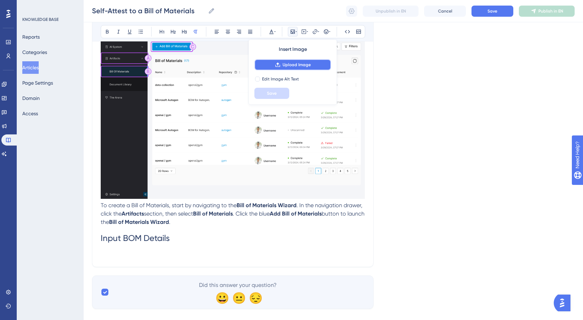
click at [295, 63] on span "Upload Image" at bounding box center [296, 65] width 28 height 6
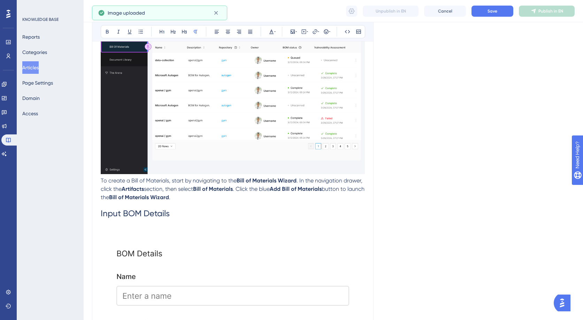
scroll to position [441, 0]
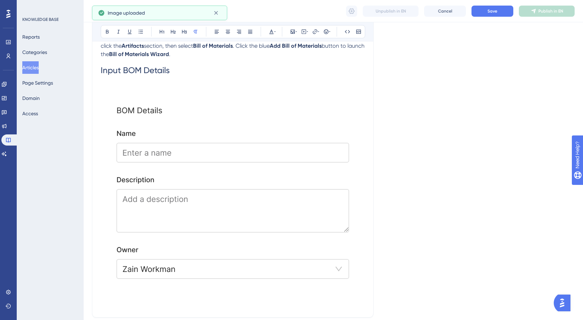
click at [202, 204] on img at bounding box center [233, 194] width 264 height 224
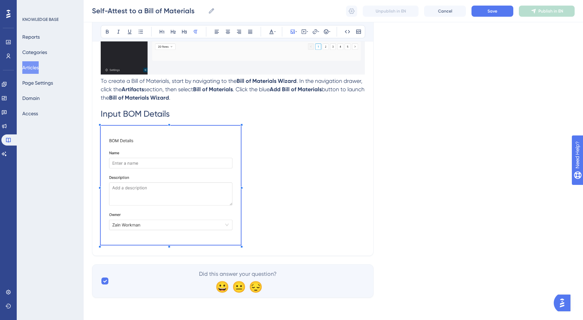
scroll to position [398, 0]
click at [240, 239] on span at bounding box center [171, 187] width 140 height 122
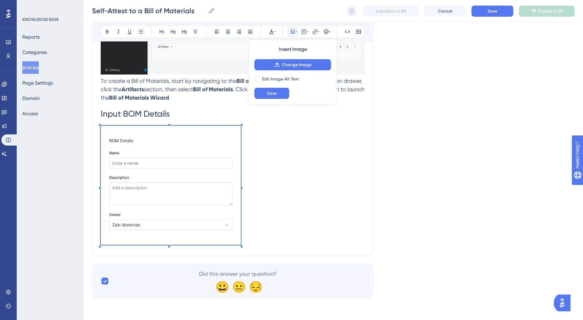
click at [266, 205] on p at bounding box center [233, 187] width 264 height 122
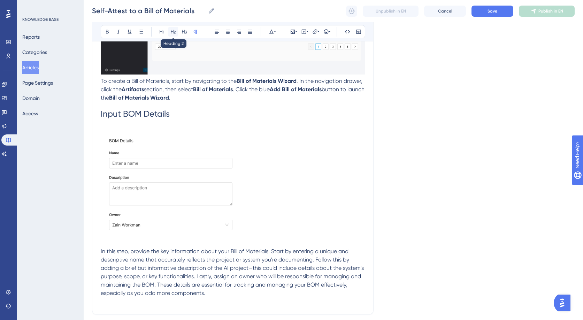
click at [176, 33] on button at bounding box center [173, 32] width 10 height 10
click at [165, 32] on button at bounding box center [162, 32] width 10 height 10
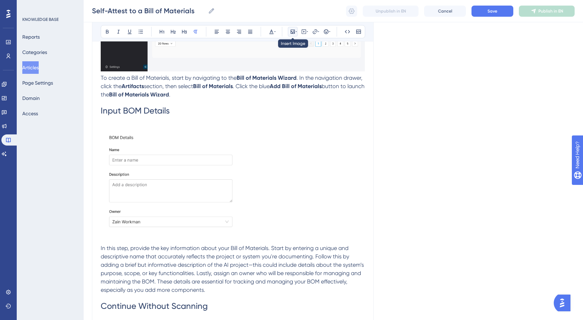
click at [295, 31] on icon at bounding box center [293, 32] width 6 height 6
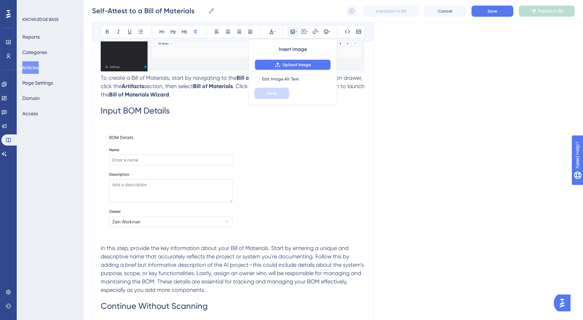
click at [295, 65] on span "Upload Image" at bounding box center [296, 65] width 28 height 6
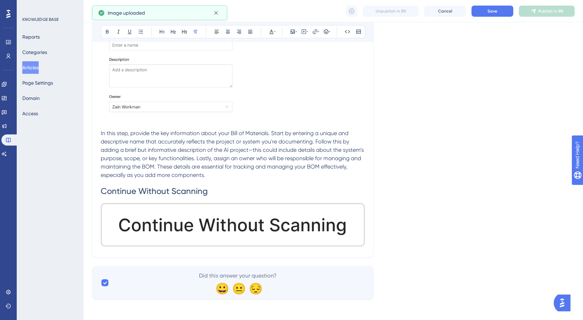
scroll to position [517, 0]
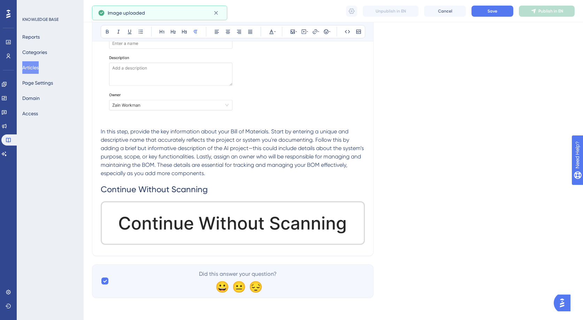
click at [307, 231] on img at bounding box center [233, 223] width 264 height 44
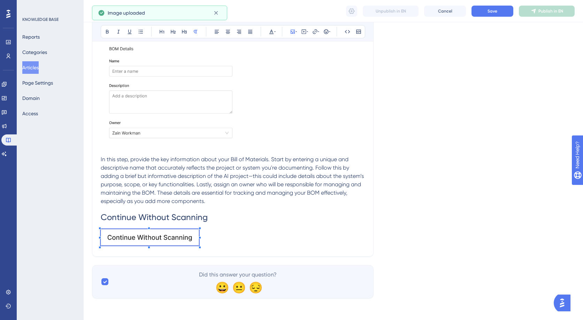
scroll to position [489, 0]
click at [193, 241] on p at bounding box center [233, 238] width 264 height 17
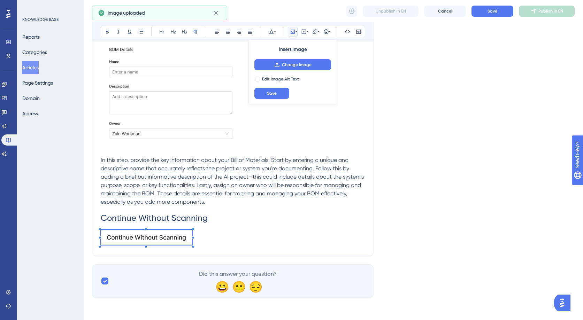
click at [221, 237] on p at bounding box center [233, 238] width 264 height 17
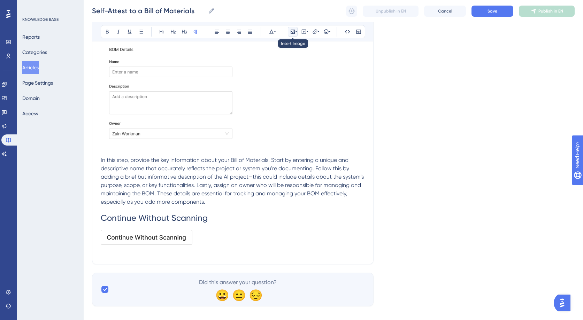
click at [293, 34] on icon at bounding box center [293, 32] width 6 height 6
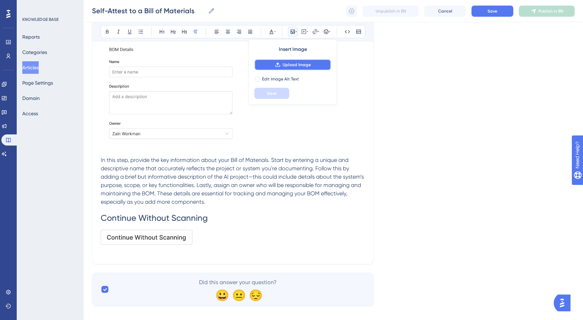
click at [293, 65] on span "Upload Image" at bounding box center [296, 65] width 28 height 6
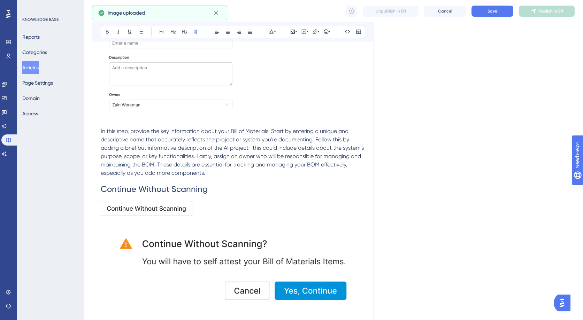
scroll to position [555, 0]
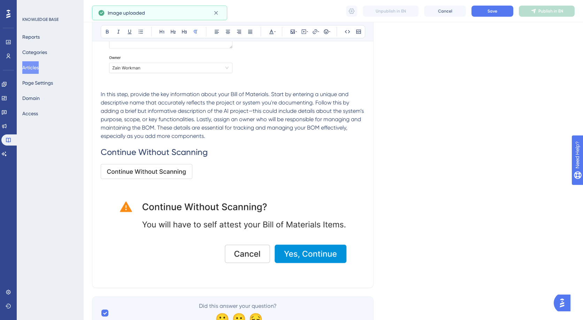
click at [305, 227] on img at bounding box center [233, 228] width 264 height 95
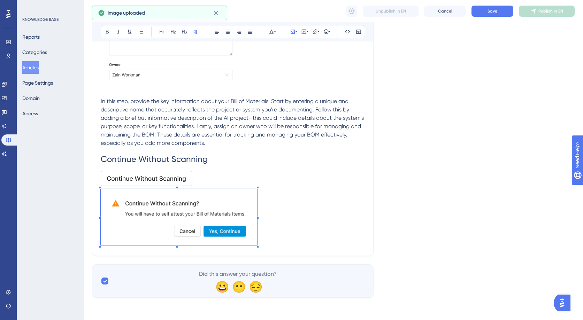
scroll to position [548, 0]
click at [257, 245] on div at bounding box center [257, 246] width 2 height 2
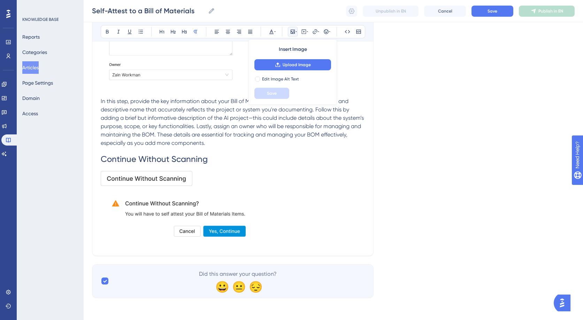
click at [279, 222] on p at bounding box center [233, 217] width 264 height 59
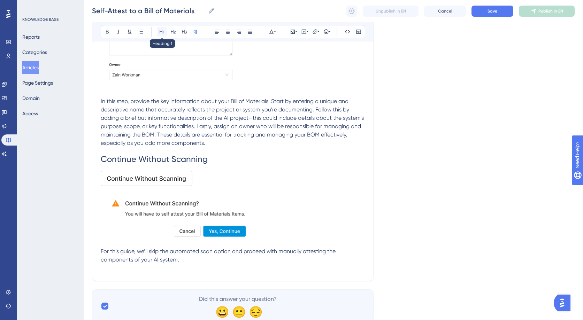
click at [163, 33] on icon at bounding box center [162, 32] width 6 height 6
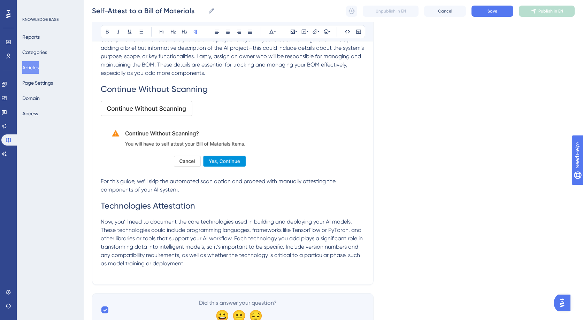
scroll to position [619, 0]
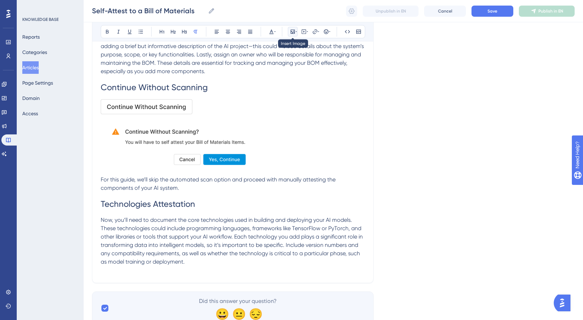
click at [295, 31] on icon at bounding box center [295, 32] width 1 height 6
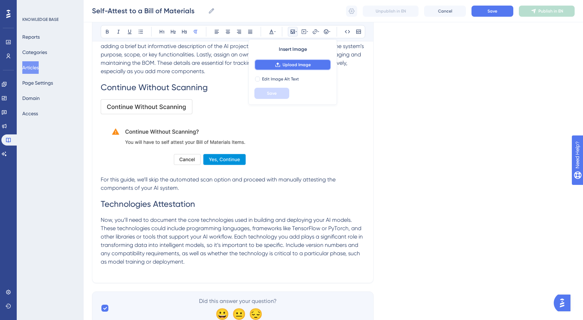
click at [286, 65] on span "Upload Image" at bounding box center [296, 65] width 28 height 6
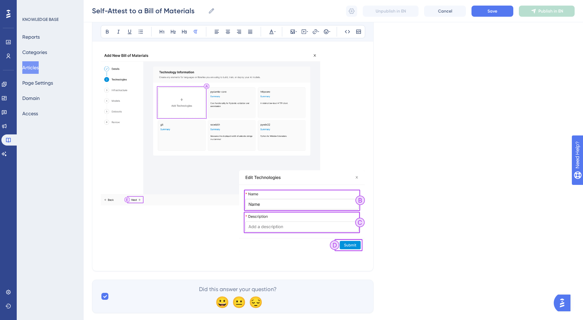
scroll to position [851, 0]
click at [142, 32] on icon at bounding box center [141, 32] width 6 height 6
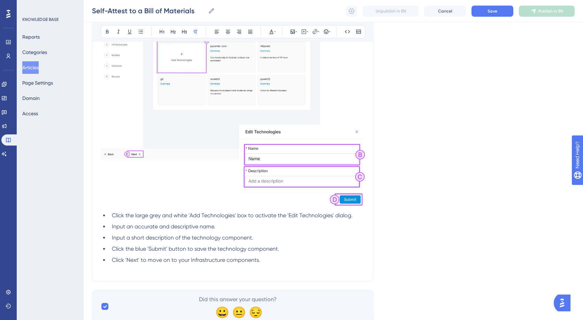
scroll to position [903, 0]
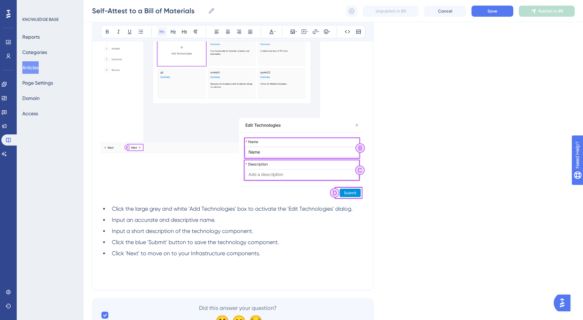
click at [163, 29] on icon at bounding box center [162, 32] width 6 height 6
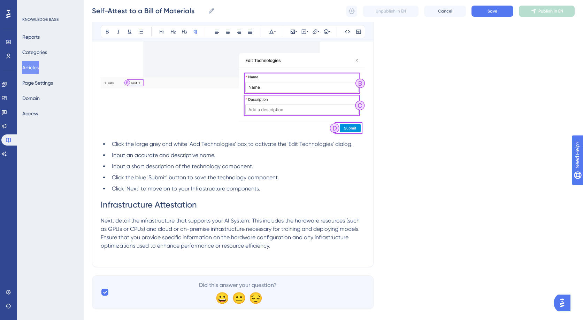
scroll to position [979, 0]
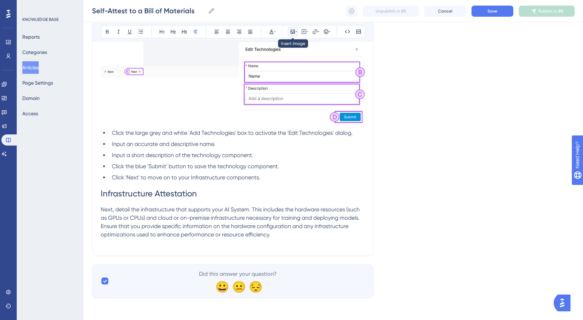
click at [290, 31] on icon at bounding box center [293, 32] width 6 height 6
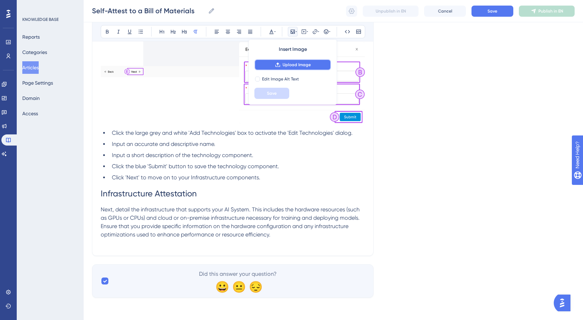
click at [291, 65] on span "Upload Image" at bounding box center [296, 65] width 28 height 6
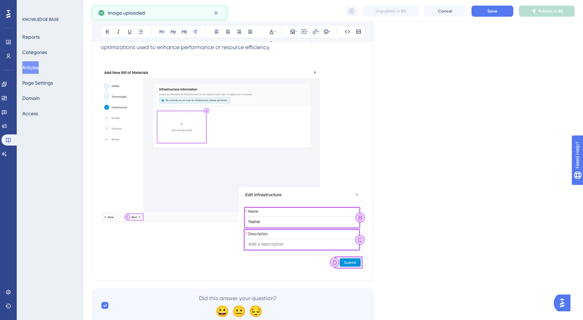
scroll to position [1191, 0]
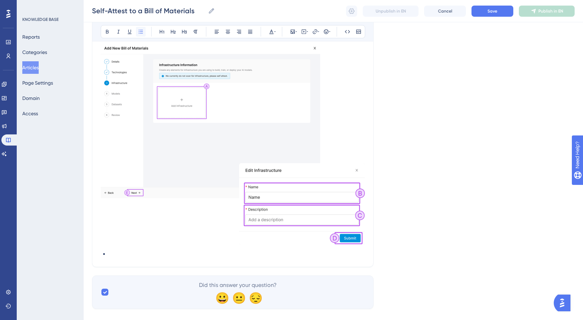
click at [141, 29] on icon at bounding box center [141, 32] width 6 height 6
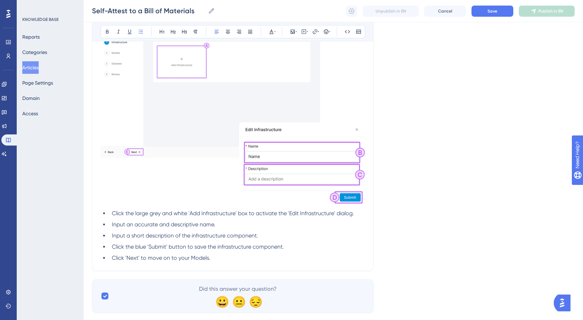
scroll to position [1238, 0]
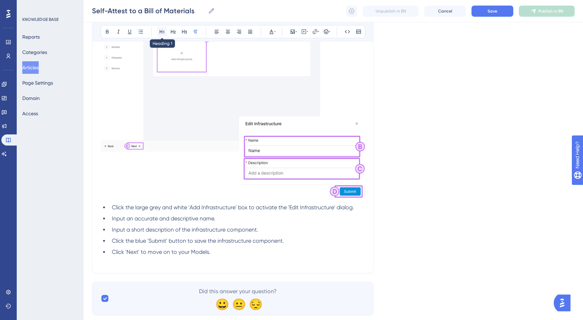
click at [163, 32] on icon at bounding box center [161, 32] width 5 height 4
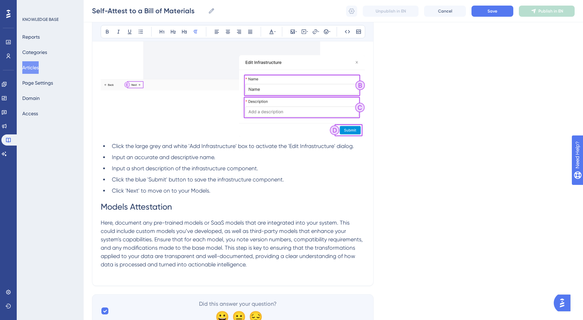
scroll to position [1329, 0]
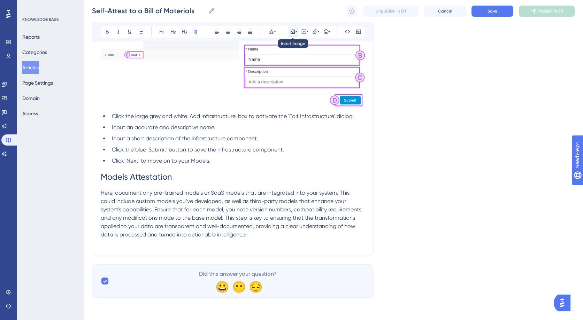
click at [295, 34] on button at bounding box center [293, 32] width 10 height 10
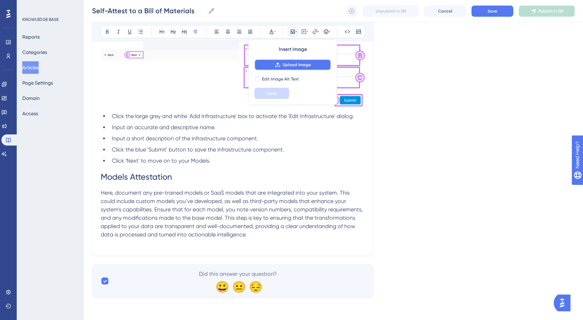
click at [296, 65] on span "Upload Image" at bounding box center [296, 65] width 28 height 6
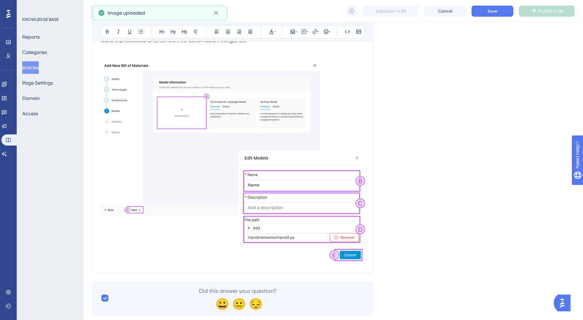
scroll to position [1530, 0]
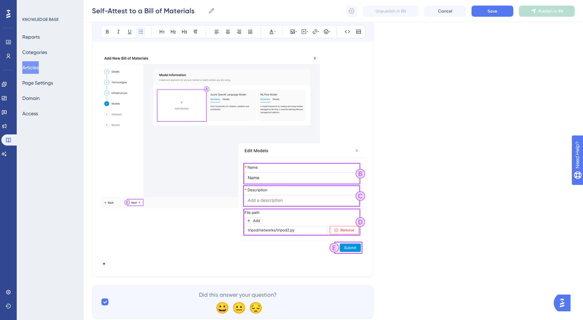
click at [140, 32] on icon at bounding box center [141, 32] width 6 height 6
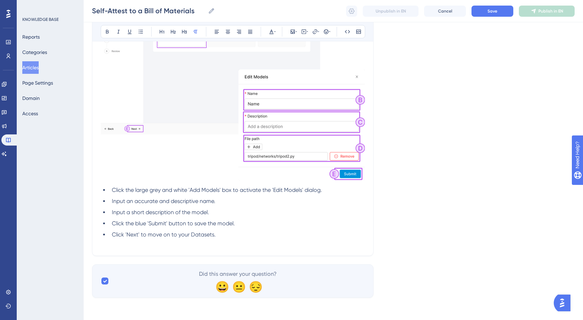
scroll to position [1604, 0]
click at [163, 29] on icon at bounding box center [162, 32] width 6 height 6
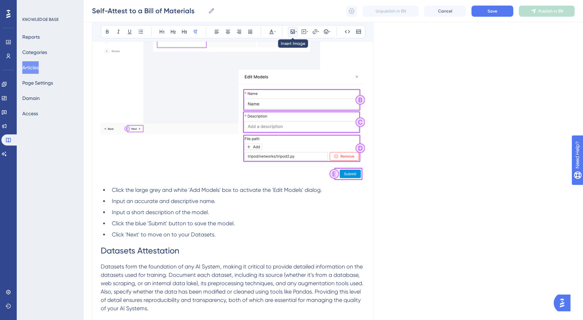
click at [296, 31] on icon at bounding box center [295, 32] width 1 height 6
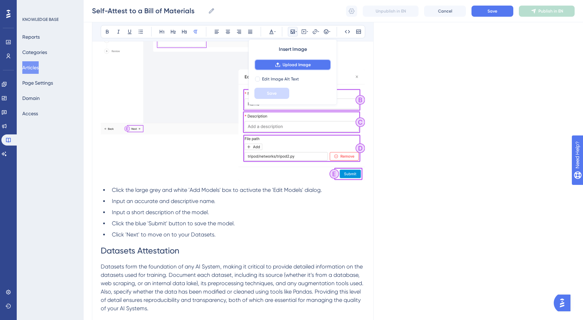
click at [297, 63] on span "Upload Image" at bounding box center [296, 65] width 28 height 6
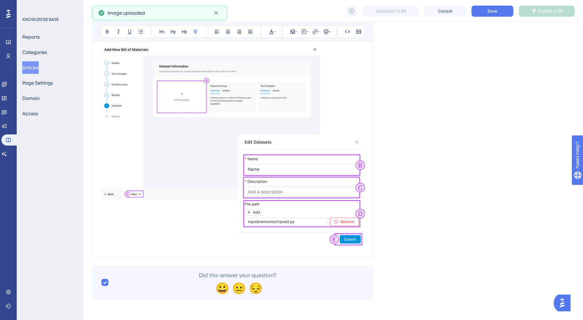
scroll to position [1890, 0]
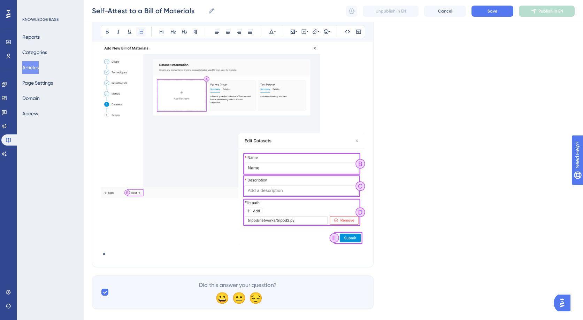
click at [136, 34] on button at bounding box center [141, 32] width 10 height 10
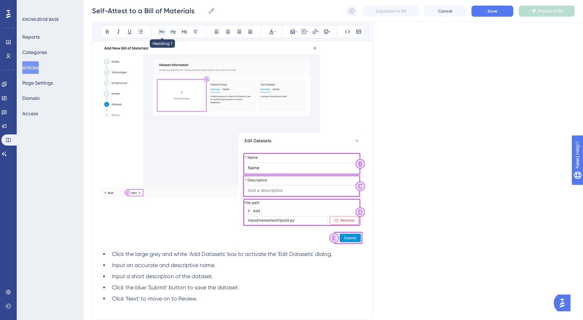
click at [159, 31] on icon at bounding box center [162, 32] width 6 height 6
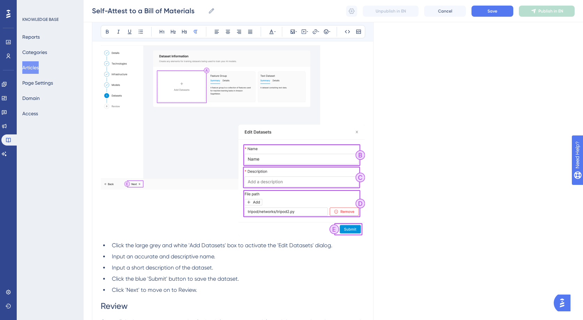
scroll to position [1949, 0]
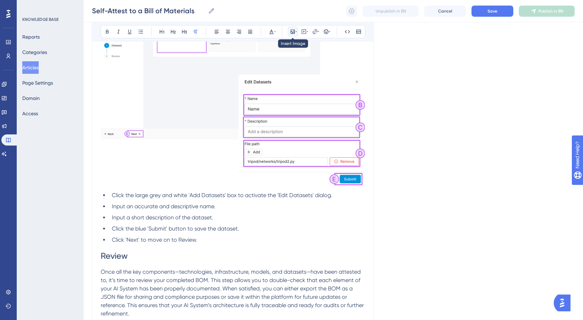
click at [291, 34] on icon at bounding box center [293, 32] width 6 height 6
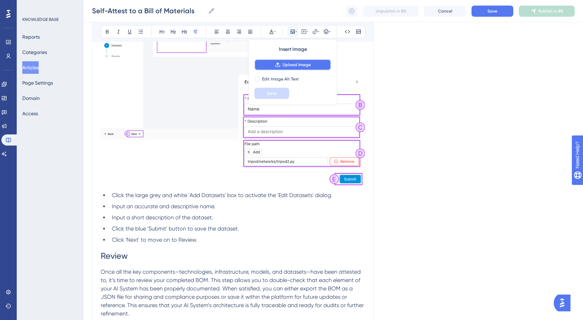
click at [300, 65] on span "Upload Image" at bounding box center [296, 65] width 28 height 6
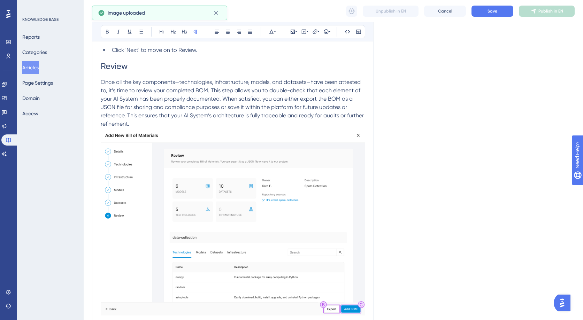
scroll to position [2139, 0]
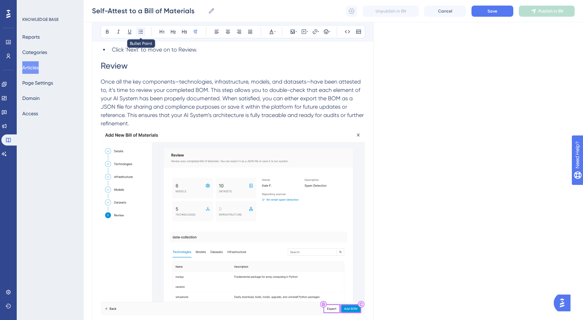
click at [143, 32] on button at bounding box center [141, 32] width 10 height 10
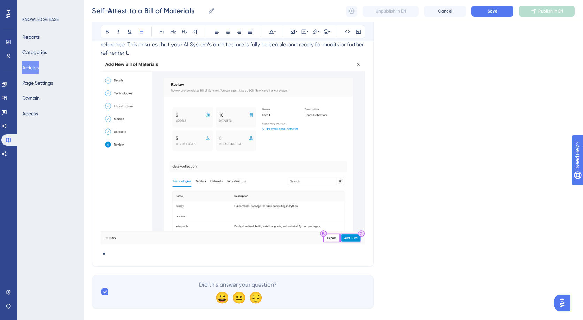
scroll to position [2220, 0]
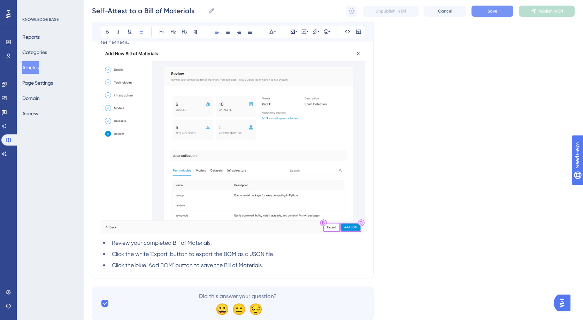
click at [479, 15] on button "Save" at bounding box center [492, 11] width 42 height 11
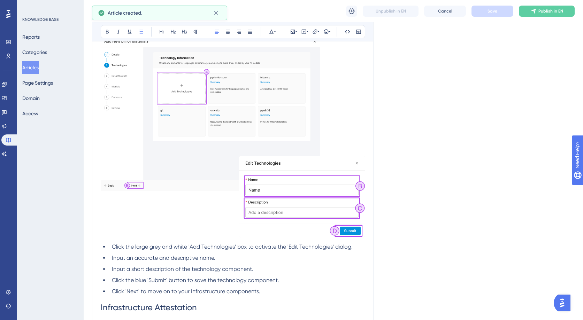
scroll to position [746, 0]
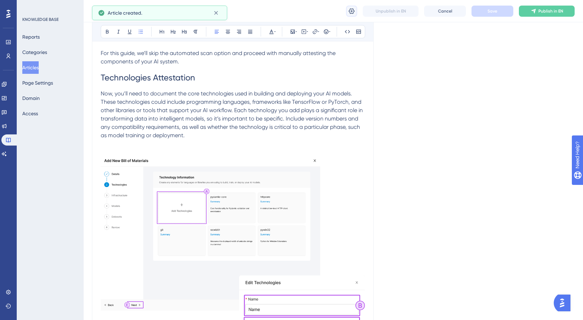
click at [350, 13] on icon at bounding box center [352, 11] width 6 height 6
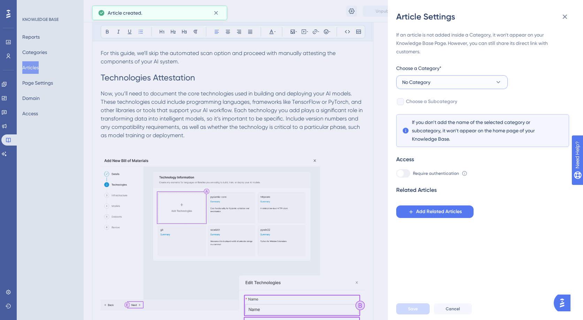
click at [480, 83] on button "No Category" at bounding box center [451, 82] width 111 height 14
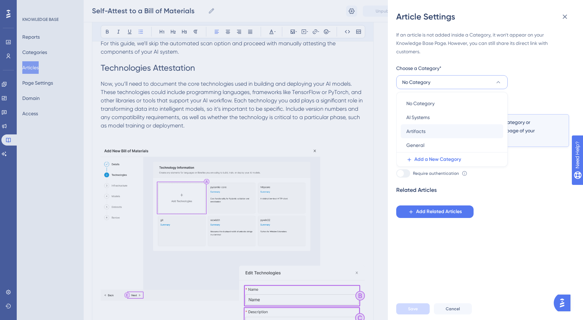
scroll to position [760, 0]
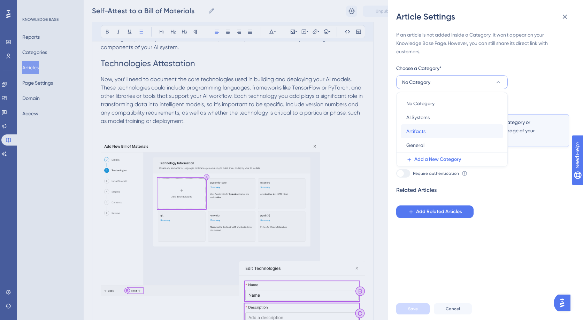
click at [436, 129] on div "Artifacts Artifacts" at bounding box center [451, 131] width 91 height 14
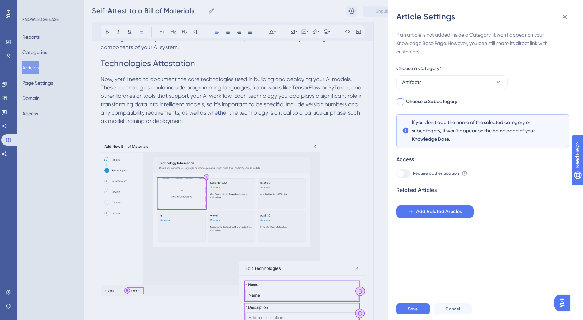
click at [436, 103] on span "Choose a Subcategory" at bounding box center [431, 102] width 51 height 8
checkbox input "true"
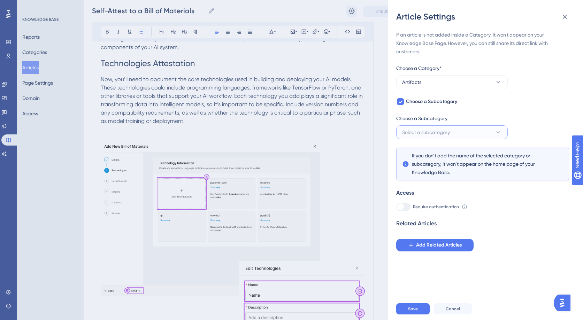
click at [431, 132] on span "Select a subcategory" at bounding box center [426, 132] width 48 height 8
click at [434, 156] on span "Bill of Materials" at bounding box center [422, 153] width 33 height 8
click at [410, 312] on span "Save" at bounding box center [413, 309] width 10 height 6
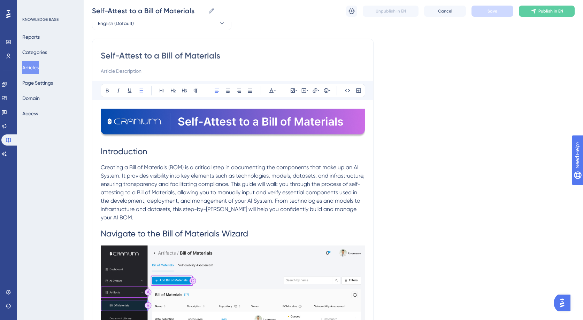
scroll to position [0, 0]
